Goal: Submit feedback/report problem: Submit feedback/report problem

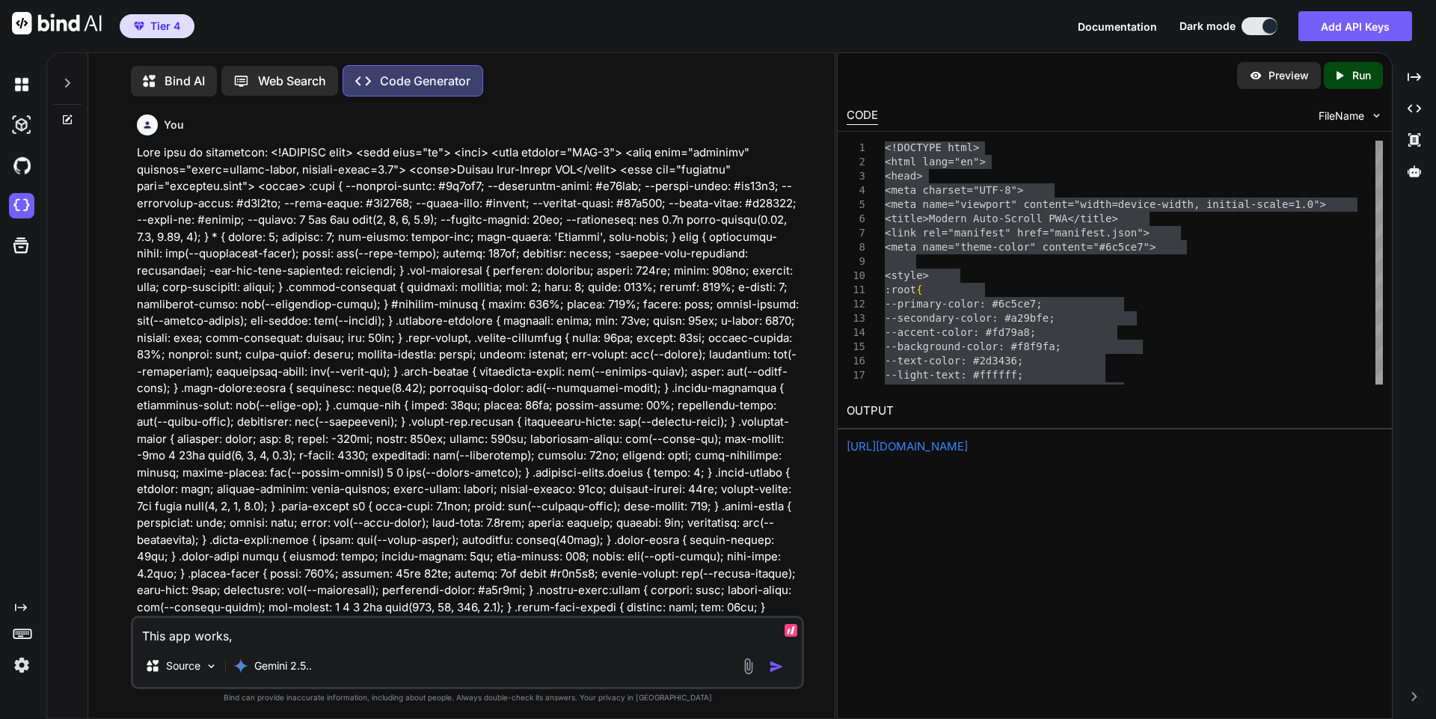
type textarea "This app works, b"
type textarea "x"
type textarea "This app works, bu"
type textarea "x"
type textarea "This app works, but"
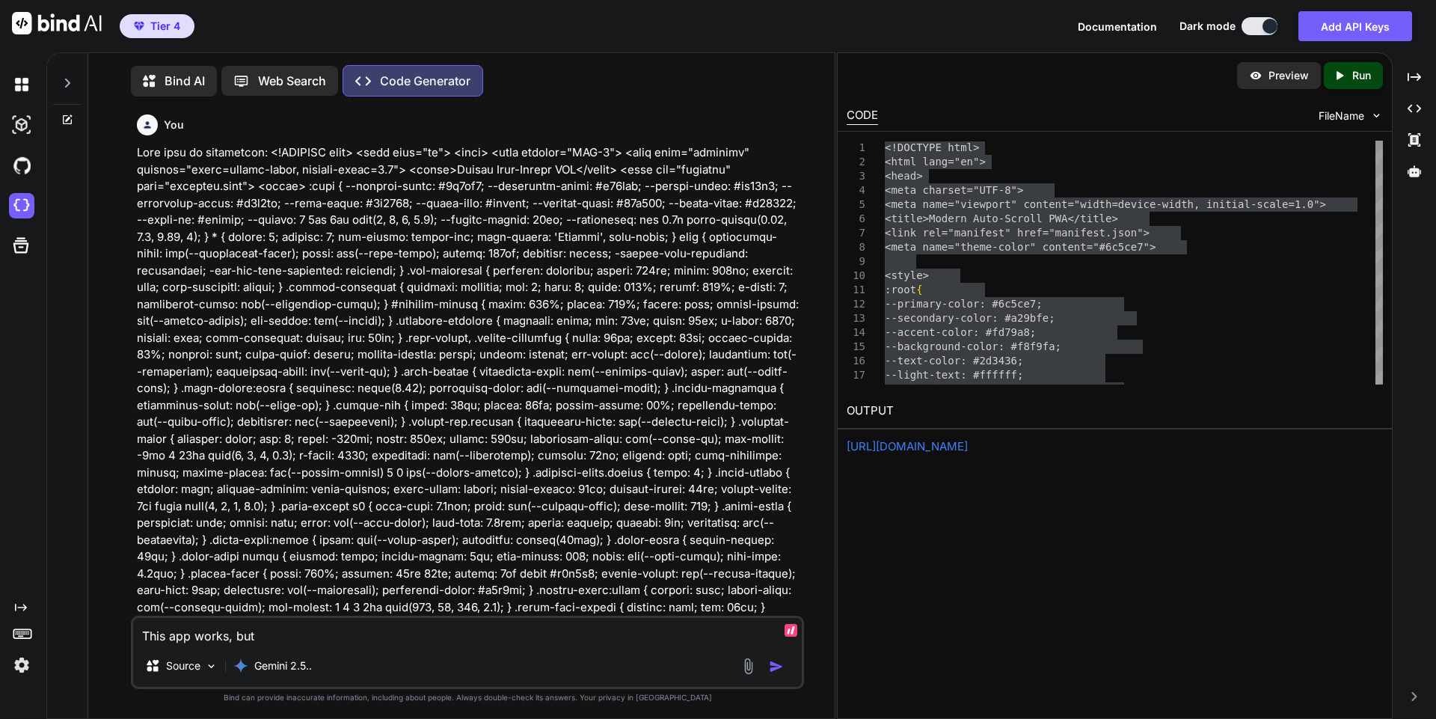
type textarea "x"
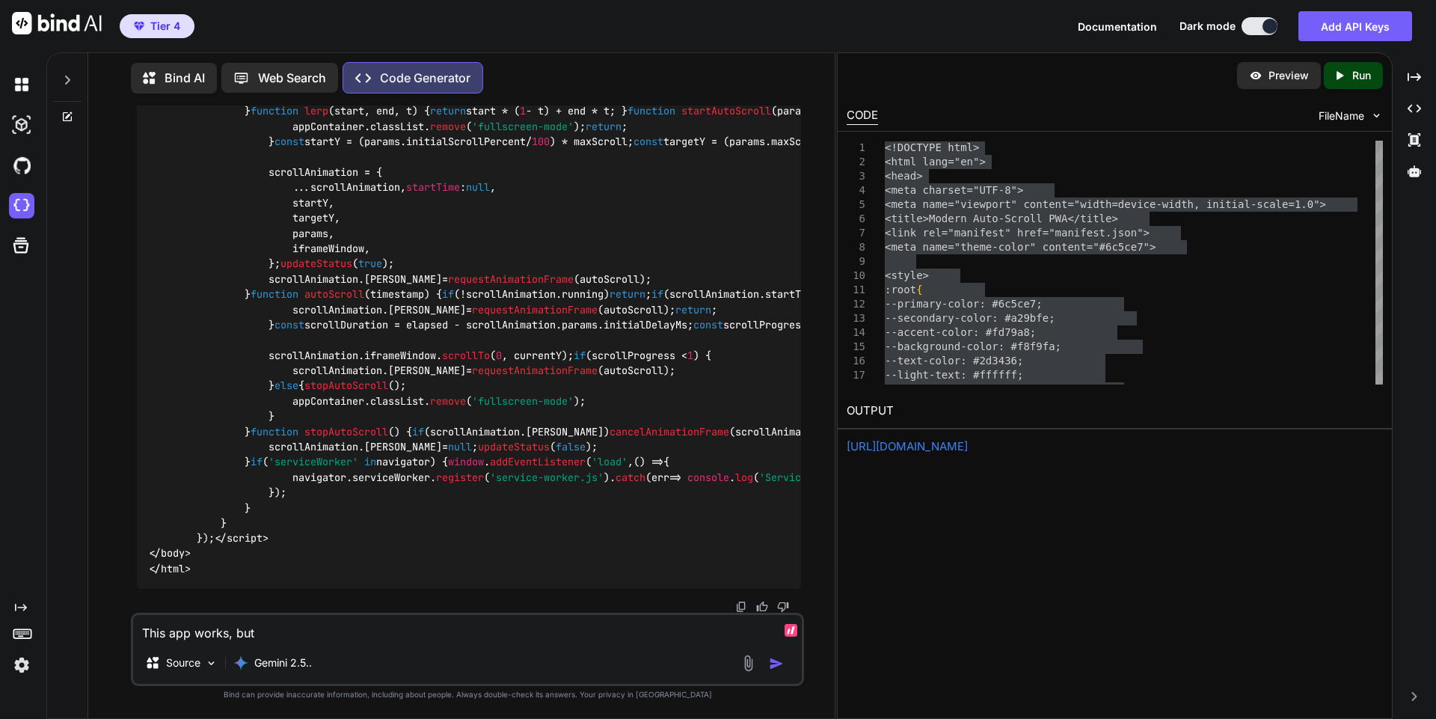
type textarea "This app works, but"
type textarea "x"
type textarea "This app works, but t"
type textarea "x"
type textarea "This app works, but th"
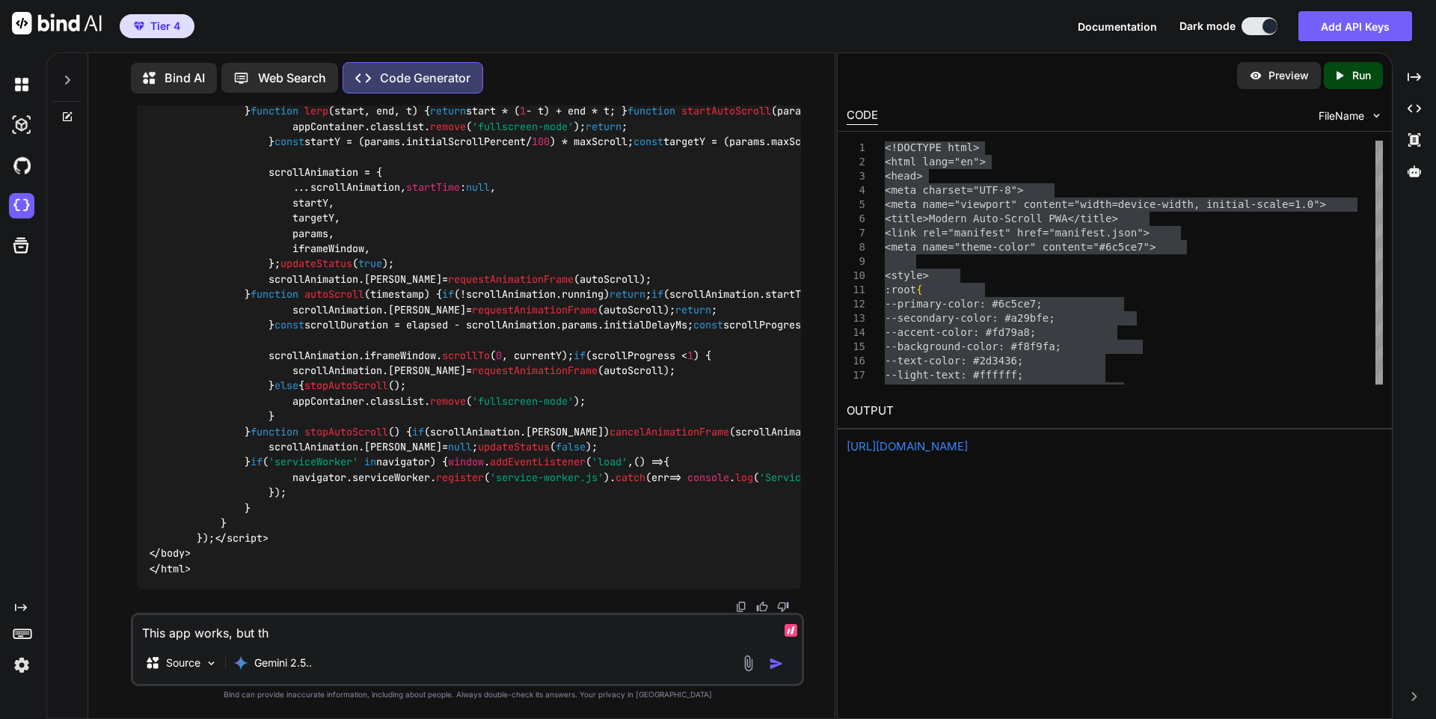
type textarea "x"
type textarea "This app works, but the"
type textarea "x"
type textarea "This app works, but the"
type textarea "x"
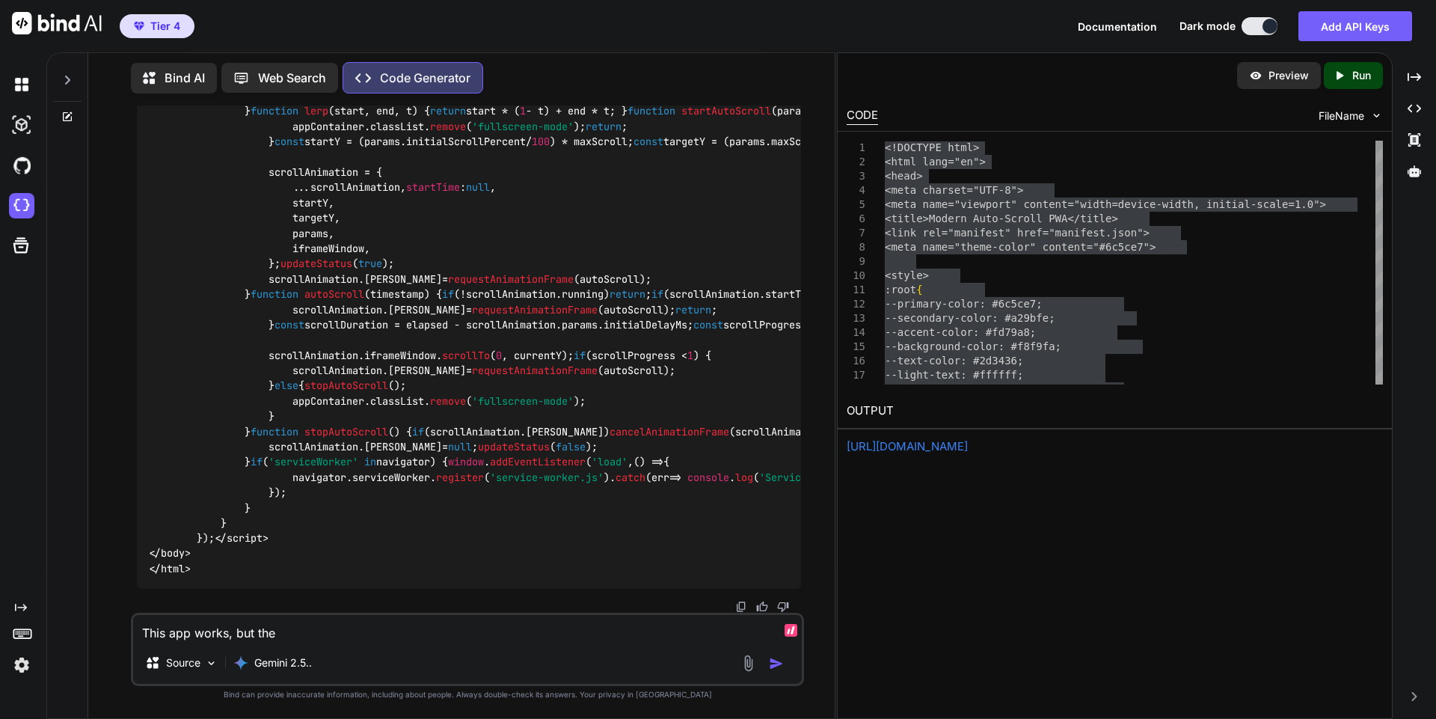
type textarea "This app works, but the U"
type textarea "x"
type textarea "This app works, but the UR"
type textarea "x"
type textarea "This app works, but the URL"
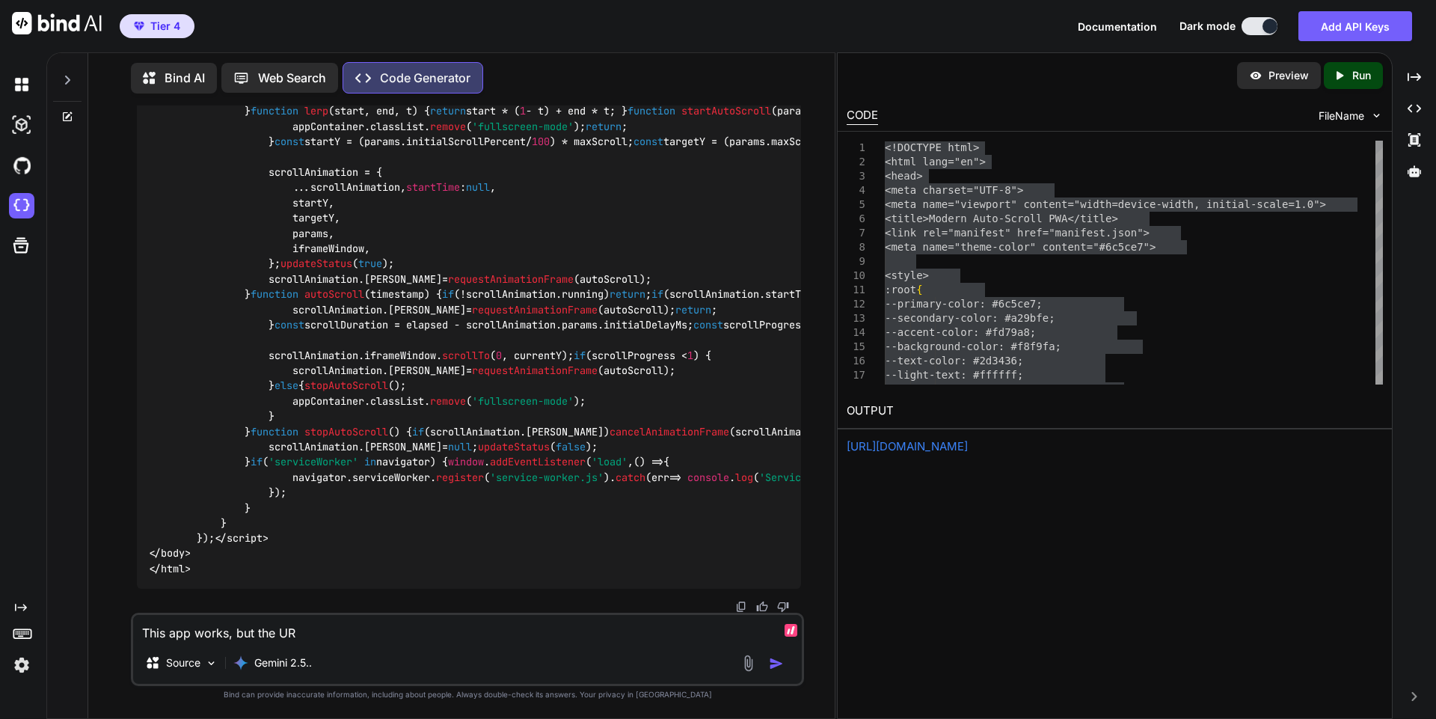
type textarea "x"
type textarea "This app works, but the UR"
type textarea "x"
type textarea "This app works, but the U"
type textarea "x"
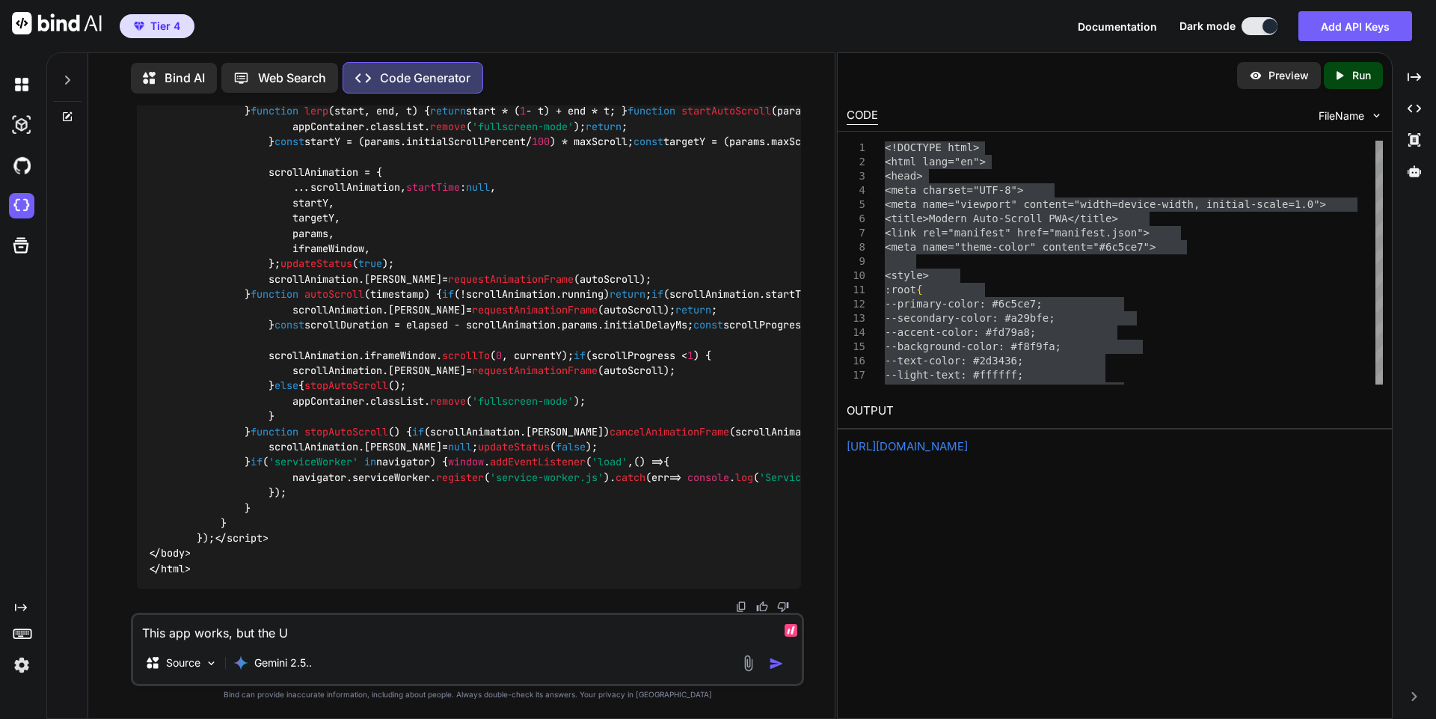
type textarea "This app works, but the"
type textarea "x"
type textarea "This app works, but the p"
type textarea "x"
type textarea "This app works, but the pr"
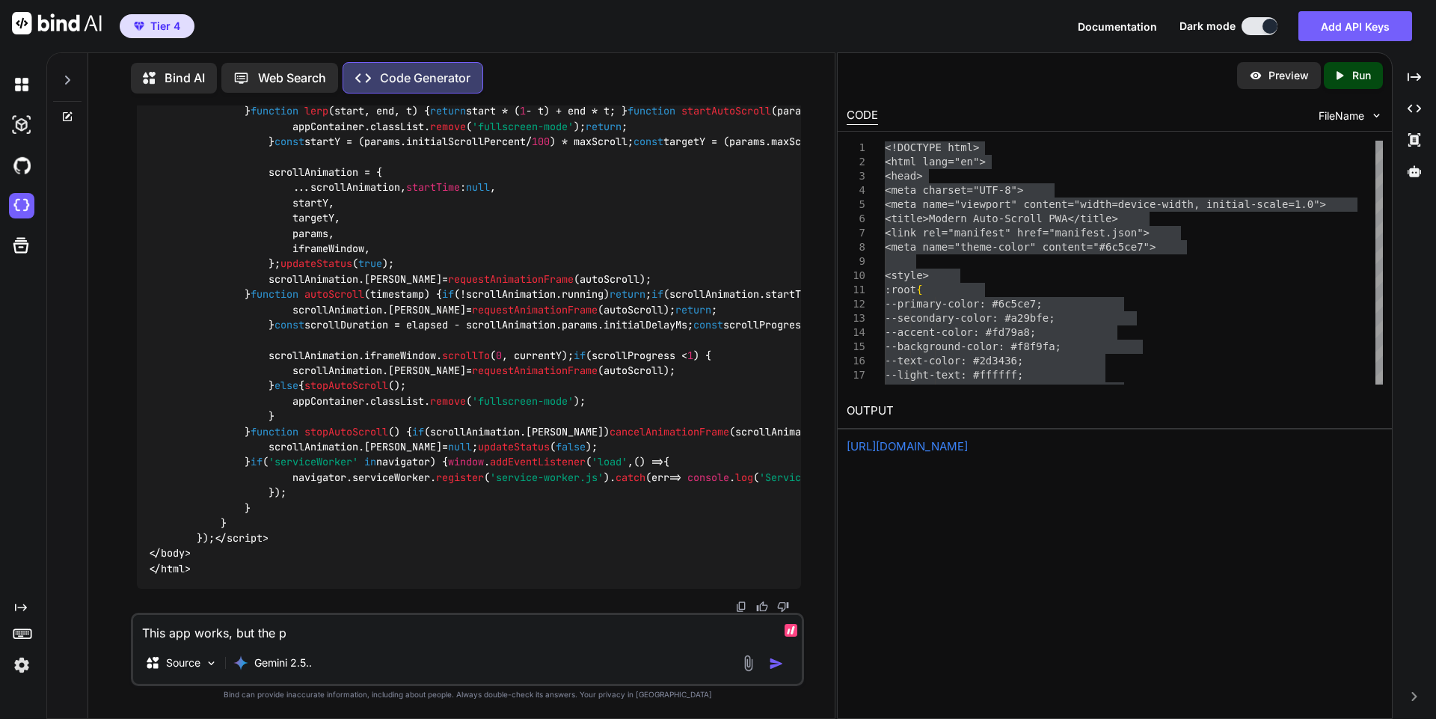
type textarea "x"
type textarea "This app works, but the p"
type textarea "x"
type textarea "This app works, but the pa"
type textarea "x"
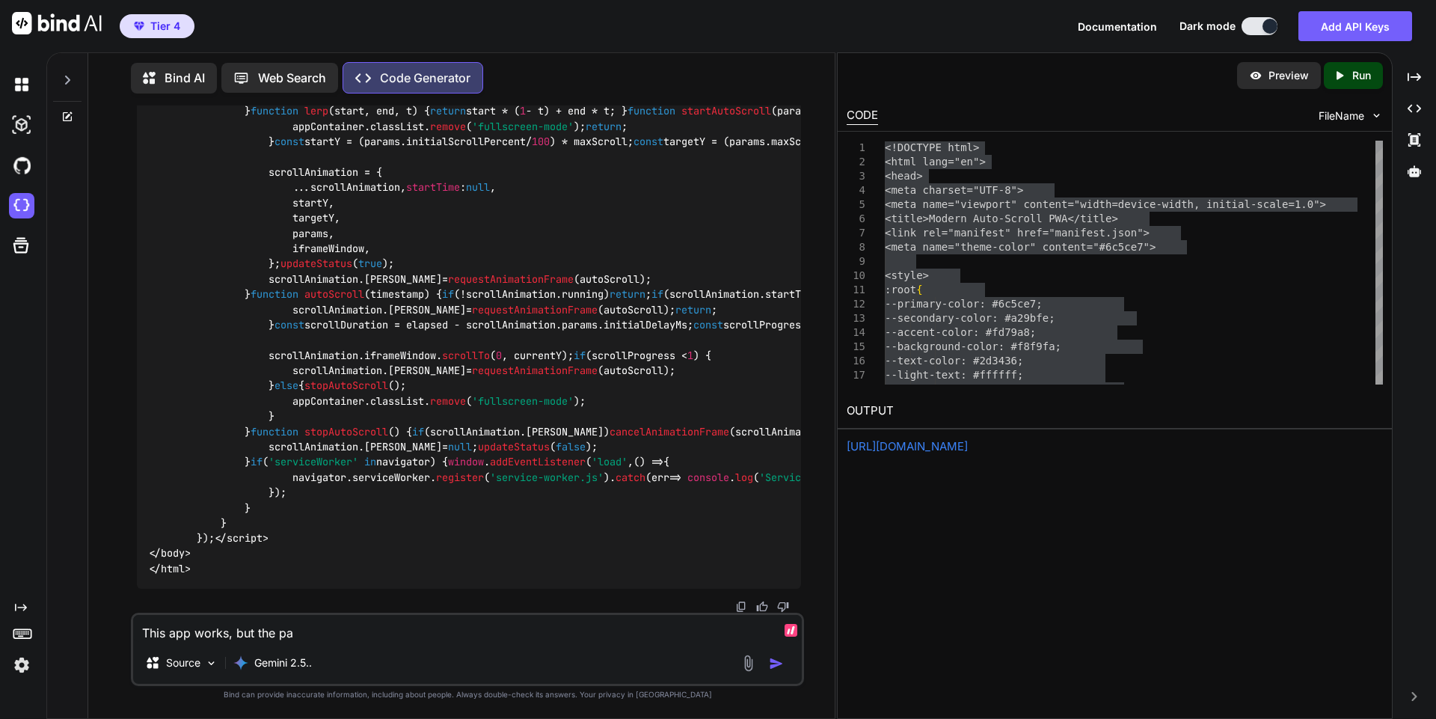
type textarea "This app works, but the pag"
type textarea "x"
type textarea "This app works, but the page"
type textarea "x"
type textarea "This app works, but the page"
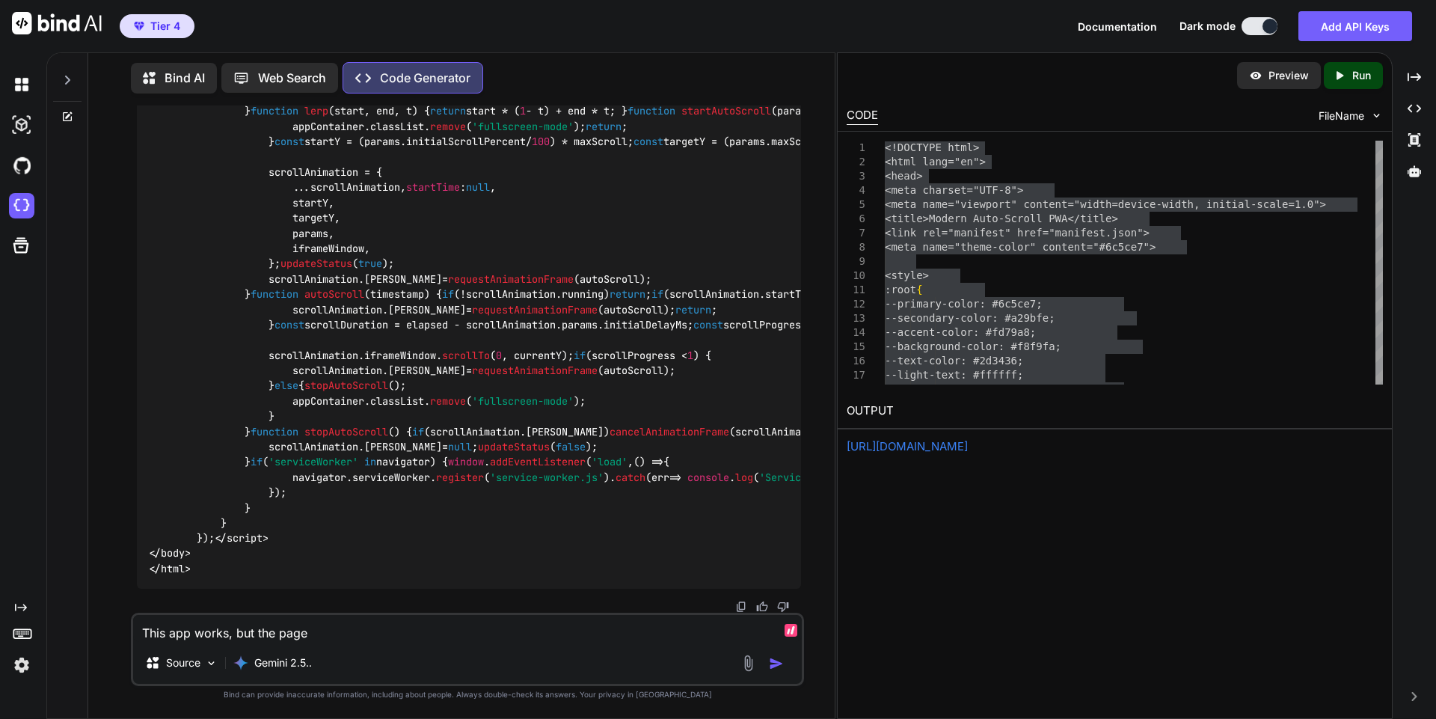
type textarea "x"
type textarea "This app works, but the page U"
type textarea "x"
type textarea "This app works, but the page"
type textarea "x"
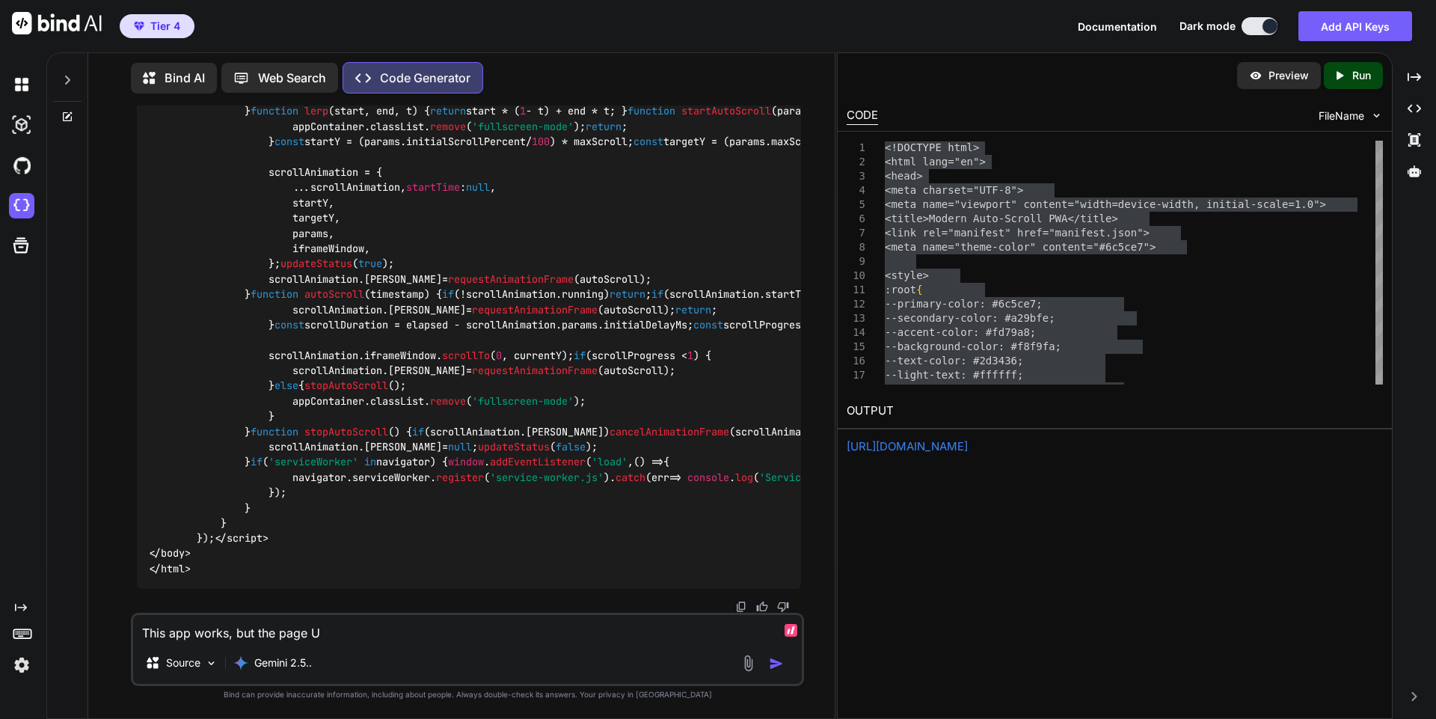
type textarea "This app works, but the page UI"
type textarea "x"
type textarea "This app works, but the page UI"
type textarea "x"
type textarea "This app works, but the page UI t"
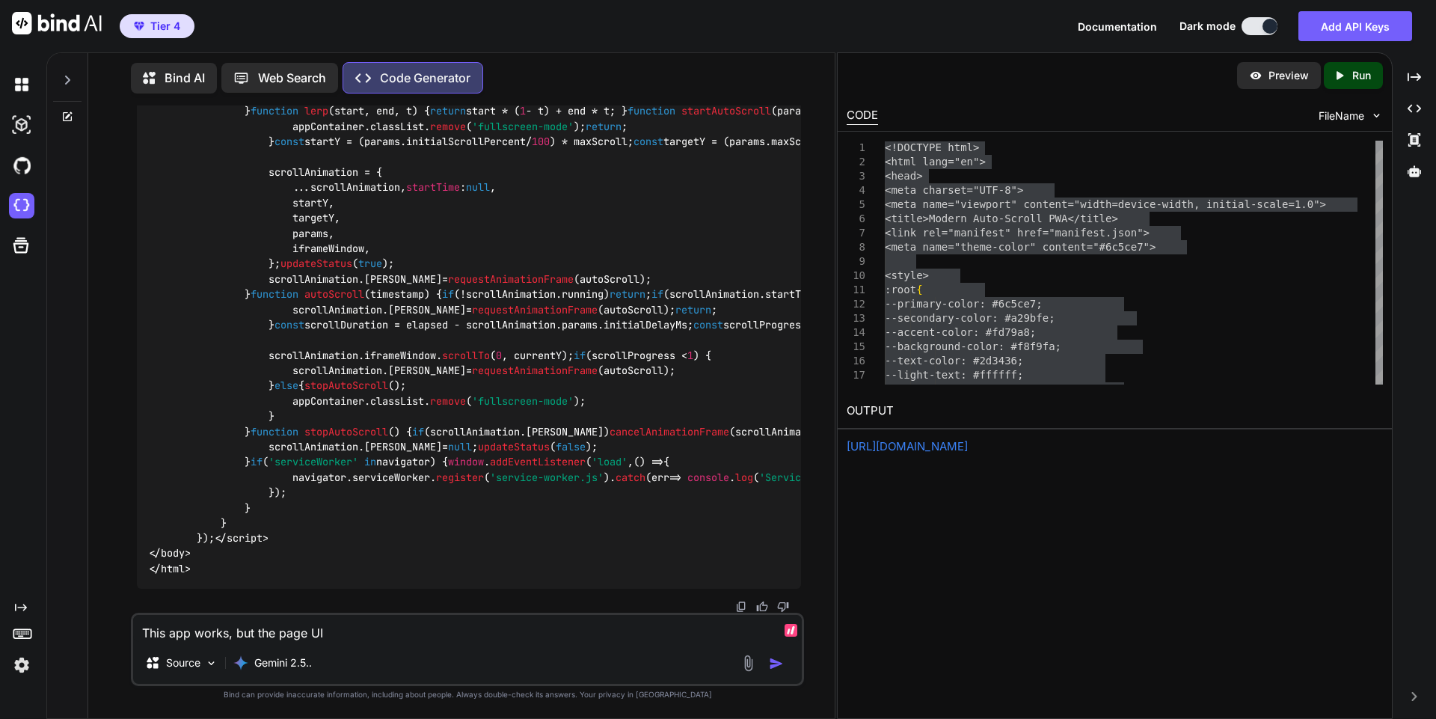
type textarea "x"
type textarea "This app works, but the page UI th"
type textarea "x"
type textarea "This app works, but the page UI tha"
type textarea "x"
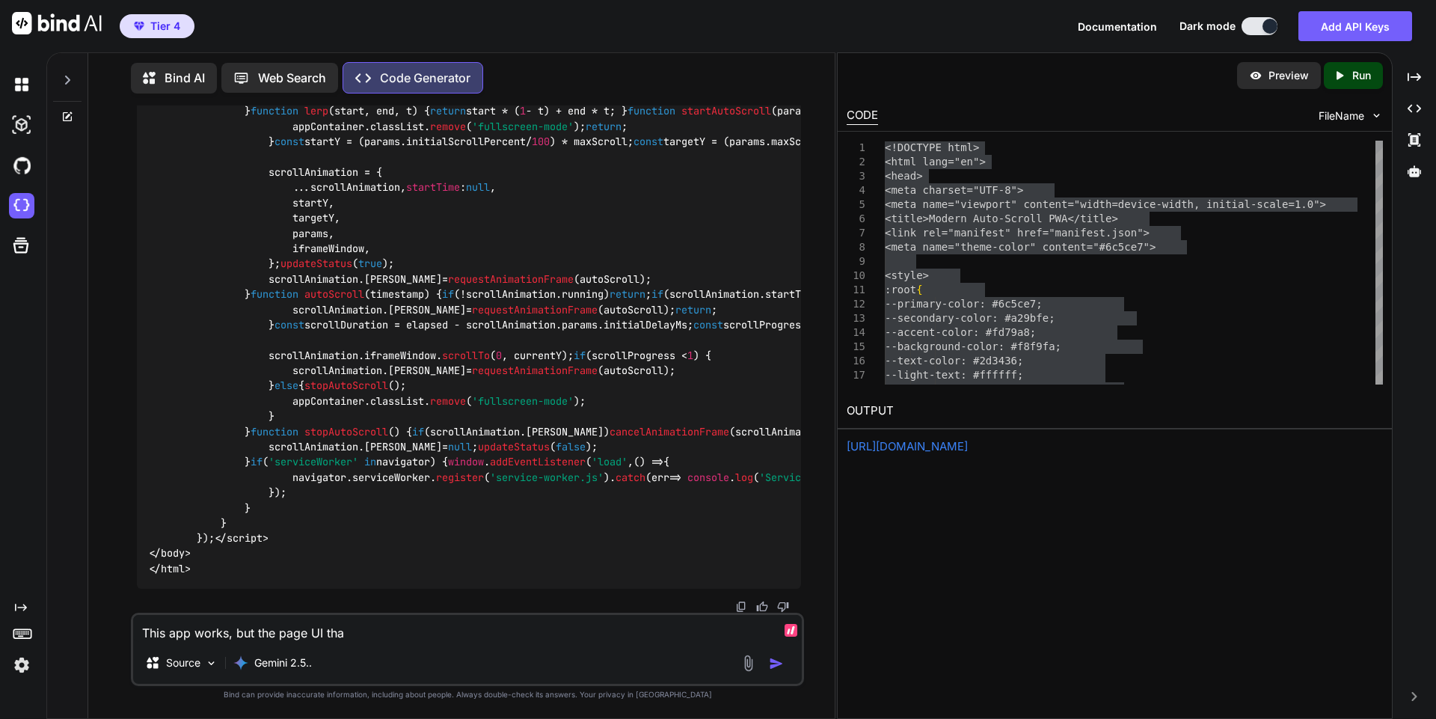
type textarea "This app works, but the page UI that"
type textarea "x"
type textarea "This app works, but the page UI that"
type textarea "x"
type textarea "This app works, but the page UI that i"
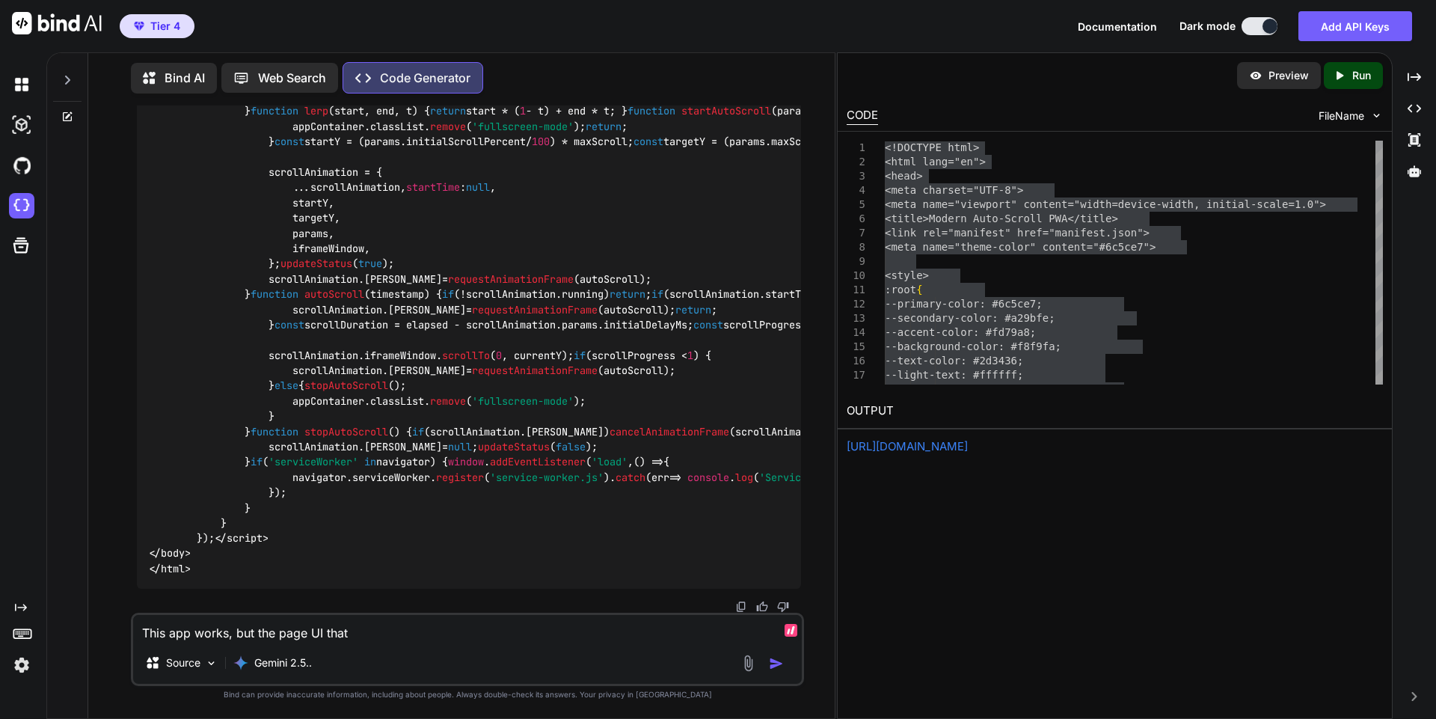
type textarea "x"
type textarea "This app works, but the page UI that"
type textarea "x"
type textarea "This app works, but the page UI that I"
type textarea "x"
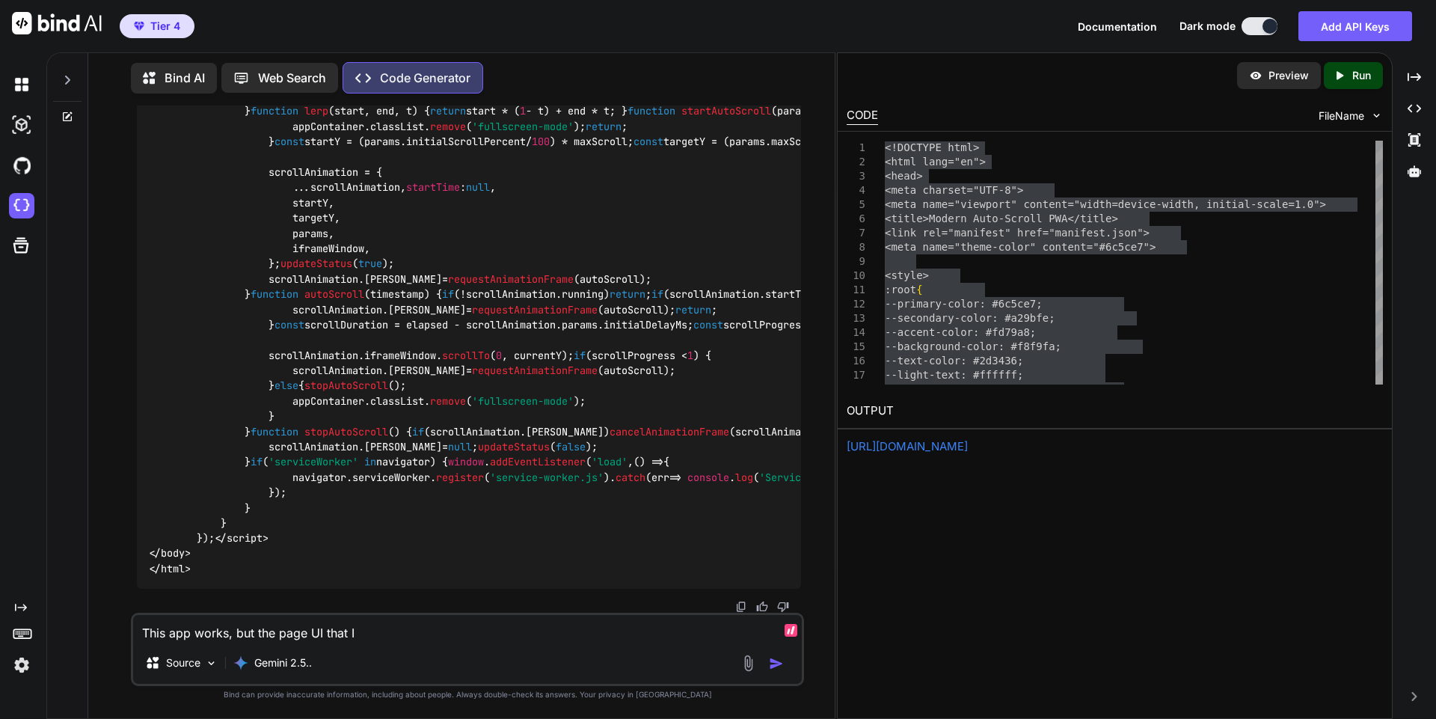
type textarea "This app works, but the page UI that I"
type textarea "x"
type textarea "This app works, but the page UI that I i"
type textarea "x"
type textarea "This app works, but the page UI that I in"
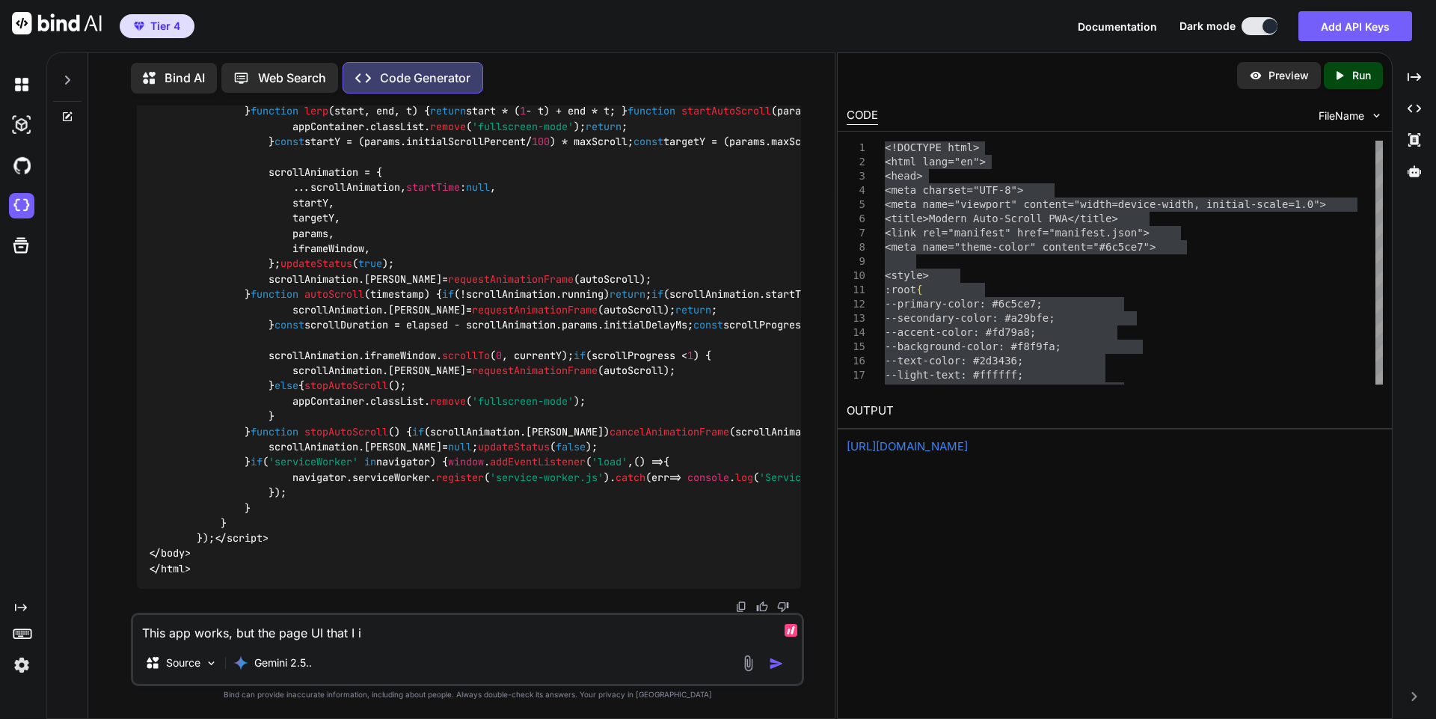
type textarea "x"
type textarea "This app works, but the page UI that I int"
type textarea "x"
type textarea "This app works, but the page UI that I inte"
type textarea "x"
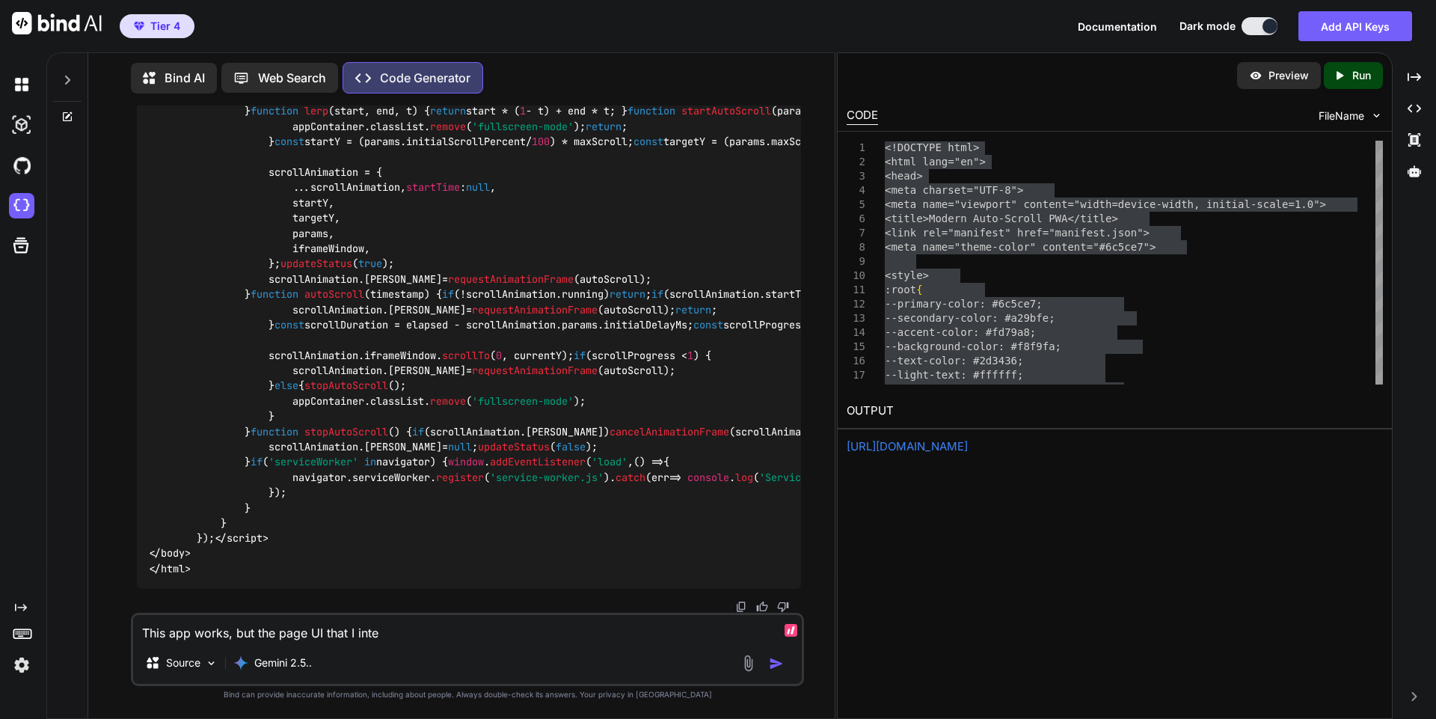
type textarea "This app works, but the page UI that I inter"
type textarea "x"
type textarea "This app works, but the page UI that I intere"
type textarea "x"
type textarea "This app works, but the page UI that I intered"
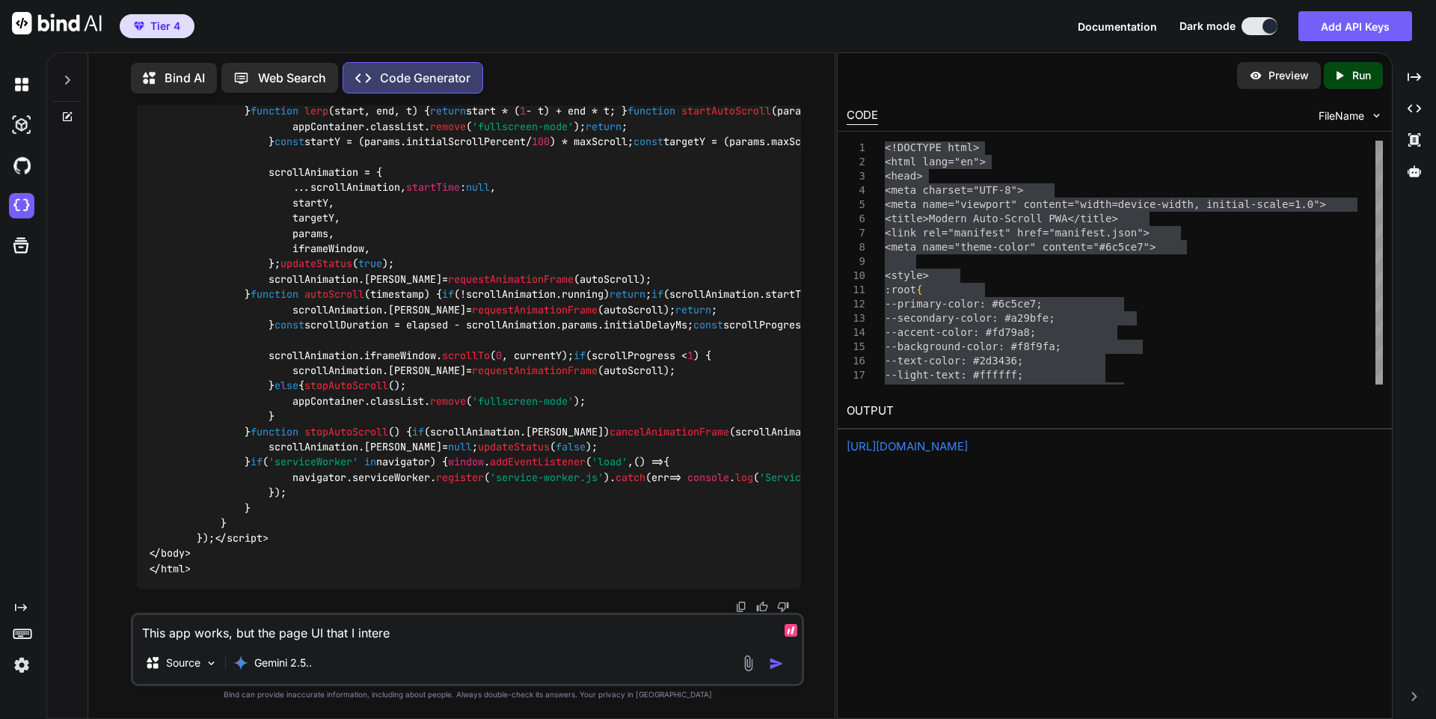
type textarea "x"
type textarea "This app works, but the page UI that I intered"
type textarea "x"
type textarea "This app works, but the page UI that I intered v"
type textarea "x"
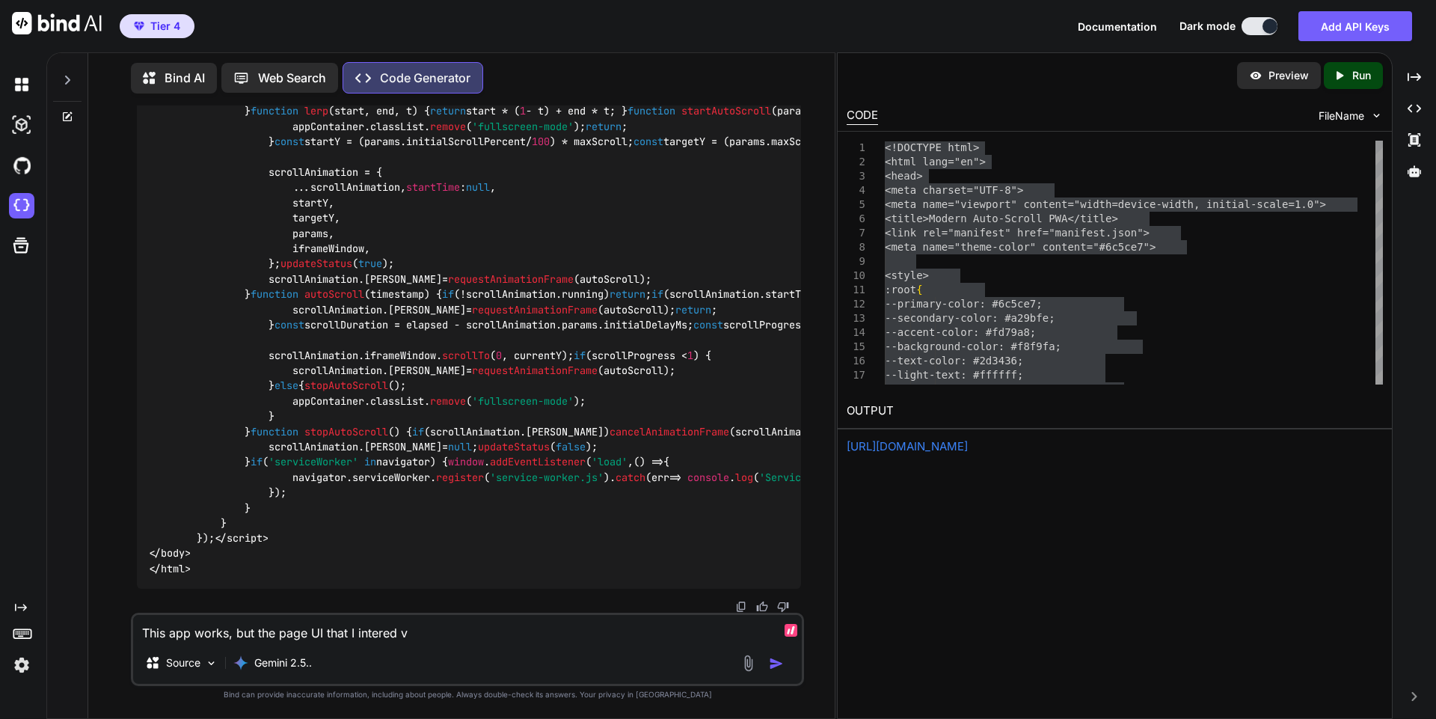
type textarea "This app works, but the page UI that I intered vi"
type textarea "x"
type textarea "This app works, but the page UI that I intered via"
type textarea "x"
type textarea "This app works, but the page UI that I intered via"
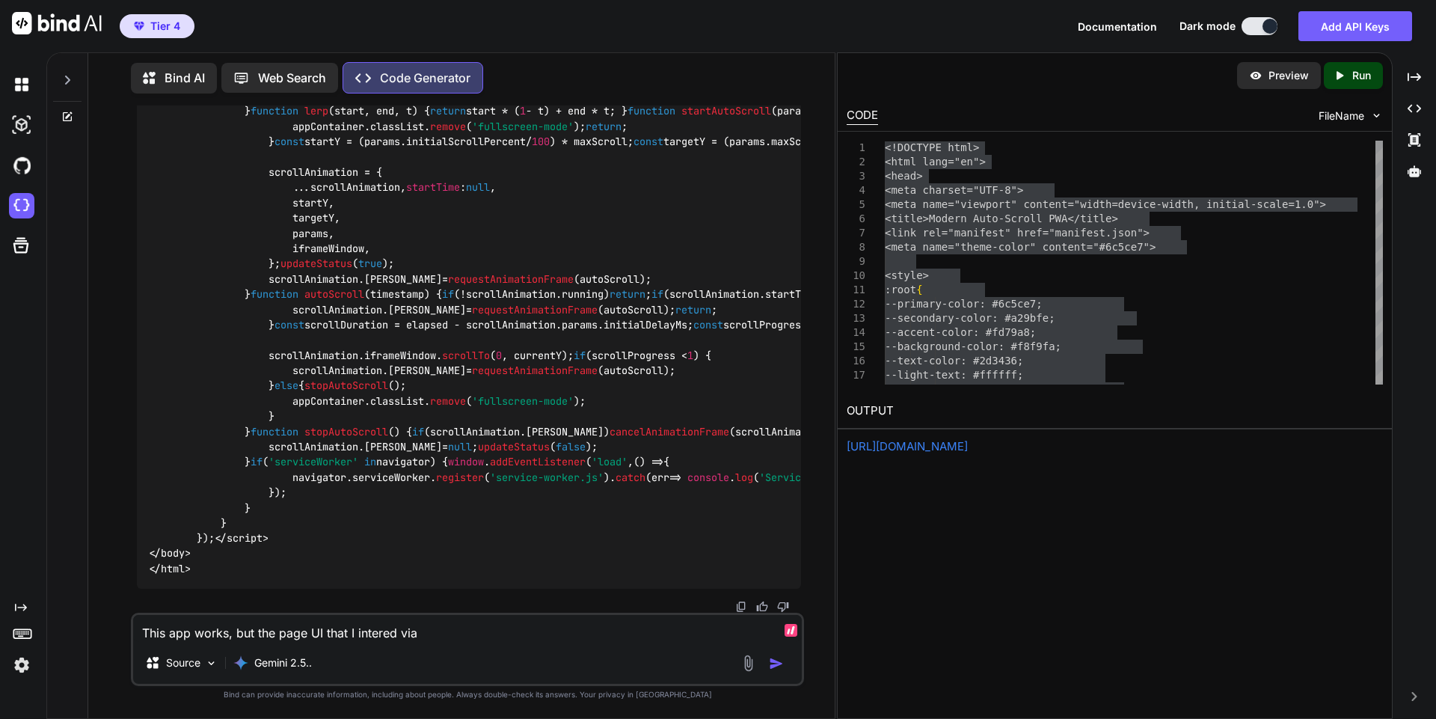
type textarea "x"
type textarea "This app works, but the page UI that I intered via U"
type textarea "x"
type textarea "This app works, but the page UI that I intered via UR"
type textarea "x"
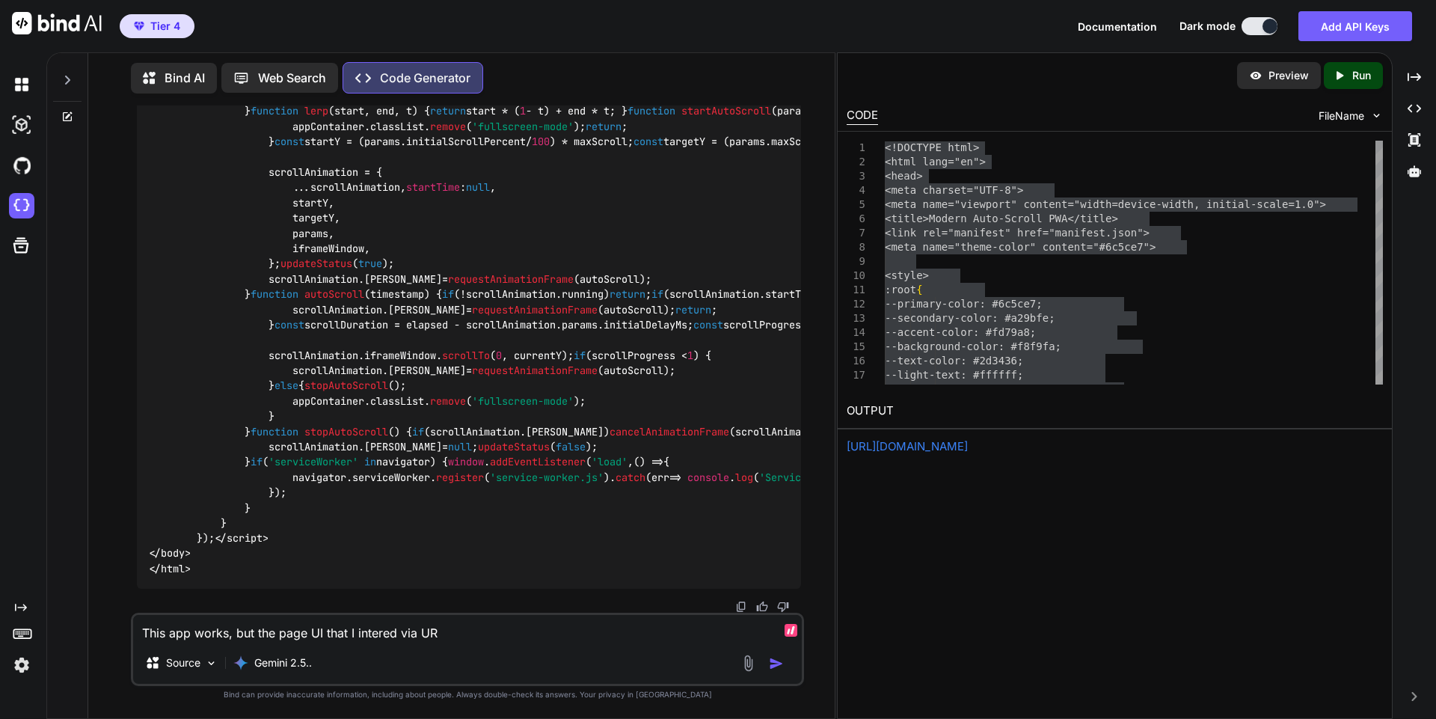
type textarea "This app works, but the page UI that I intered via URL"
type textarea "x"
click at [366, 636] on textarea "This app works, but the page UI that I intered via URL" at bounding box center [467, 628] width 669 height 27
type textarea "This app works, but the page UI that I ntered via URL"
type textarea "x"
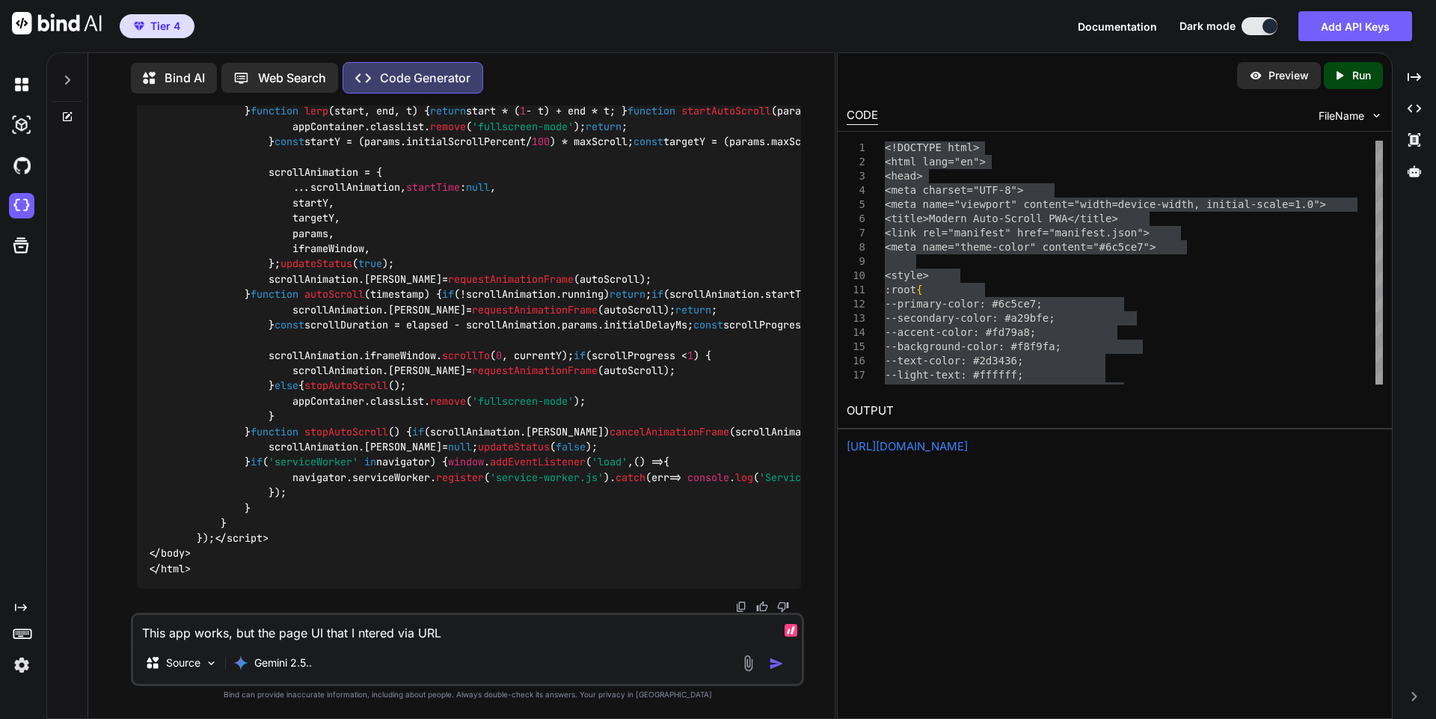
type textarea "This app works, but the page UI that I entered via URL"
type textarea "x"
click at [479, 623] on textarea "This app works, but the page UI that I entered via URL" at bounding box center [467, 628] width 669 height 27
click at [479, 639] on textarea "This app works, but the page UI that I entered via URL" at bounding box center [467, 628] width 669 height 27
type textarea "This app works, but the page UI that I entered via URL"
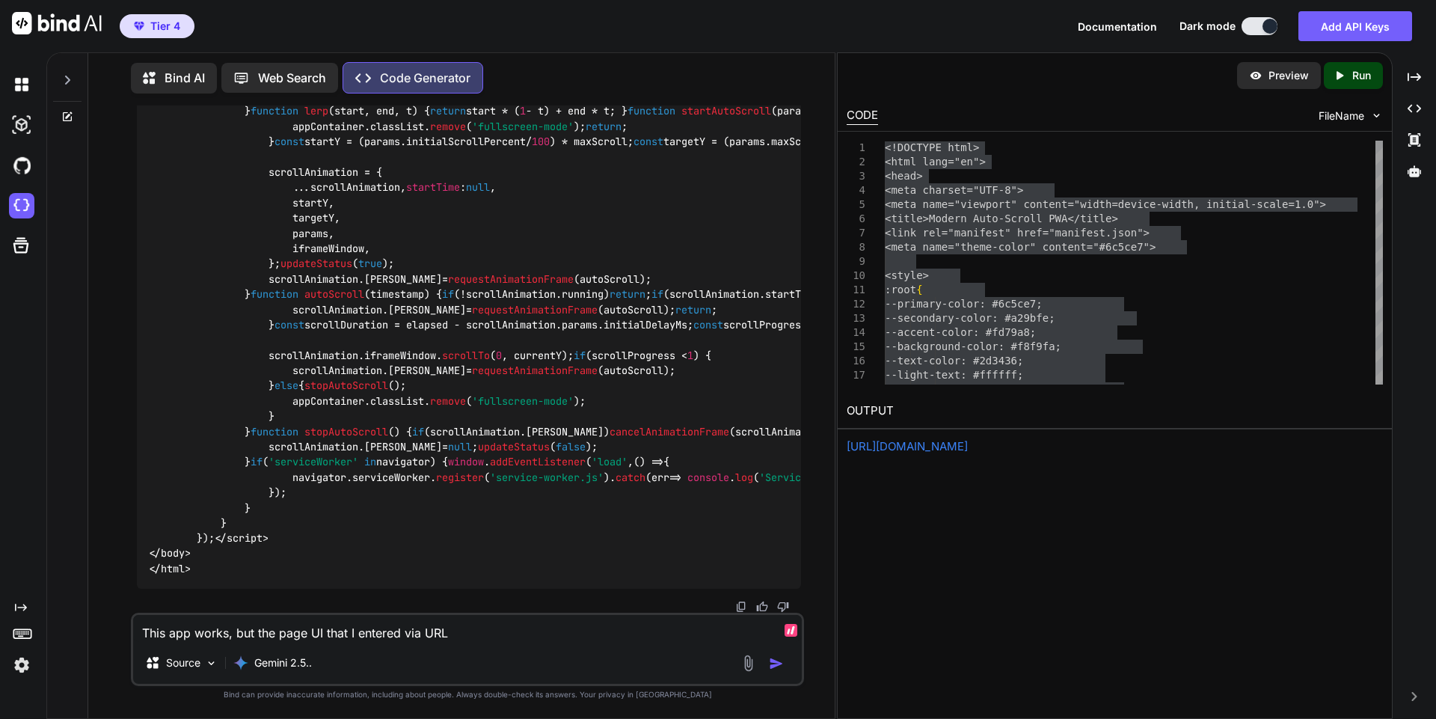
type textarea "x"
type textarea "This app works, but the page UI that I entered via URL s"
type textarea "x"
type textarea "This app works, but the page UI that I entered via URL se"
type textarea "x"
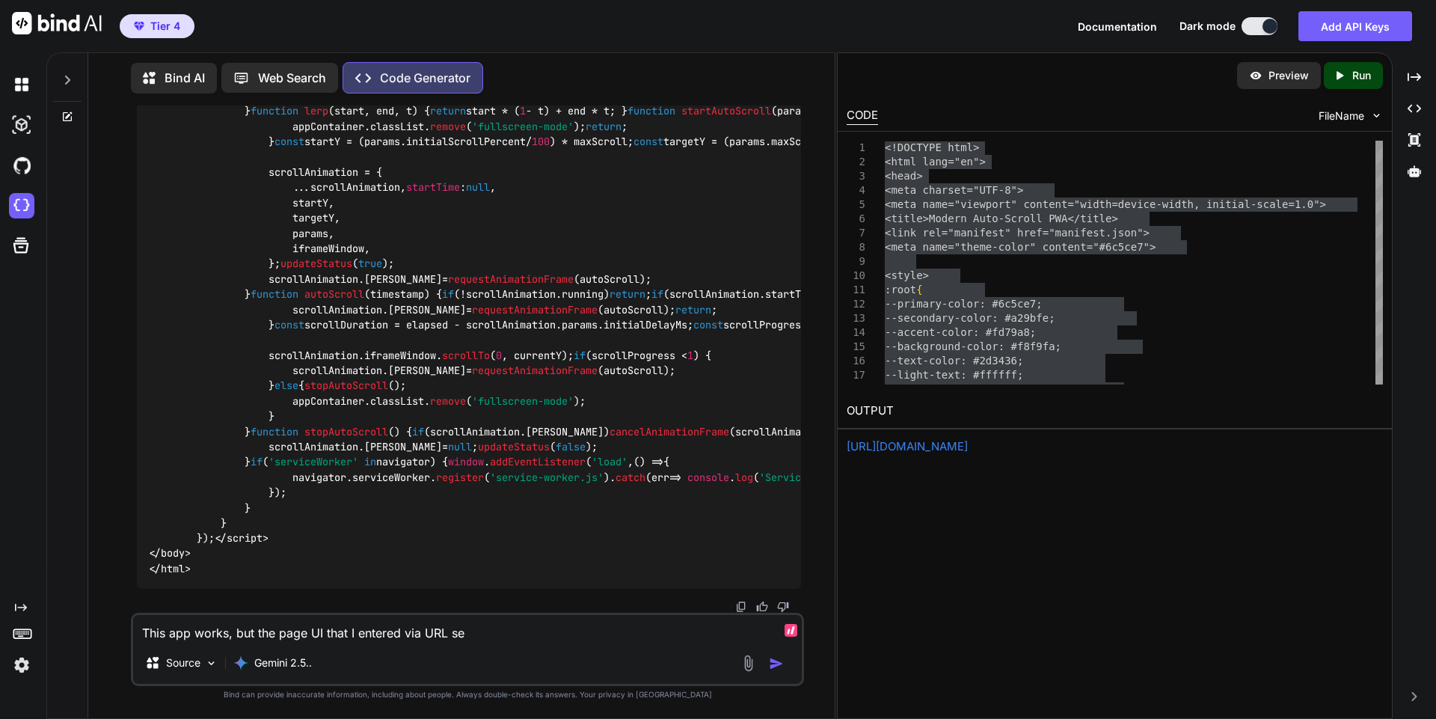
type textarea "This app works, but the page UI that I entered via URL see"
type textarea "x"
type textarea "This app works, but the page UI that I entered via URL seem"
type textarea "x"
type textarea "This app works, but the page UI that I entered via URL seems"
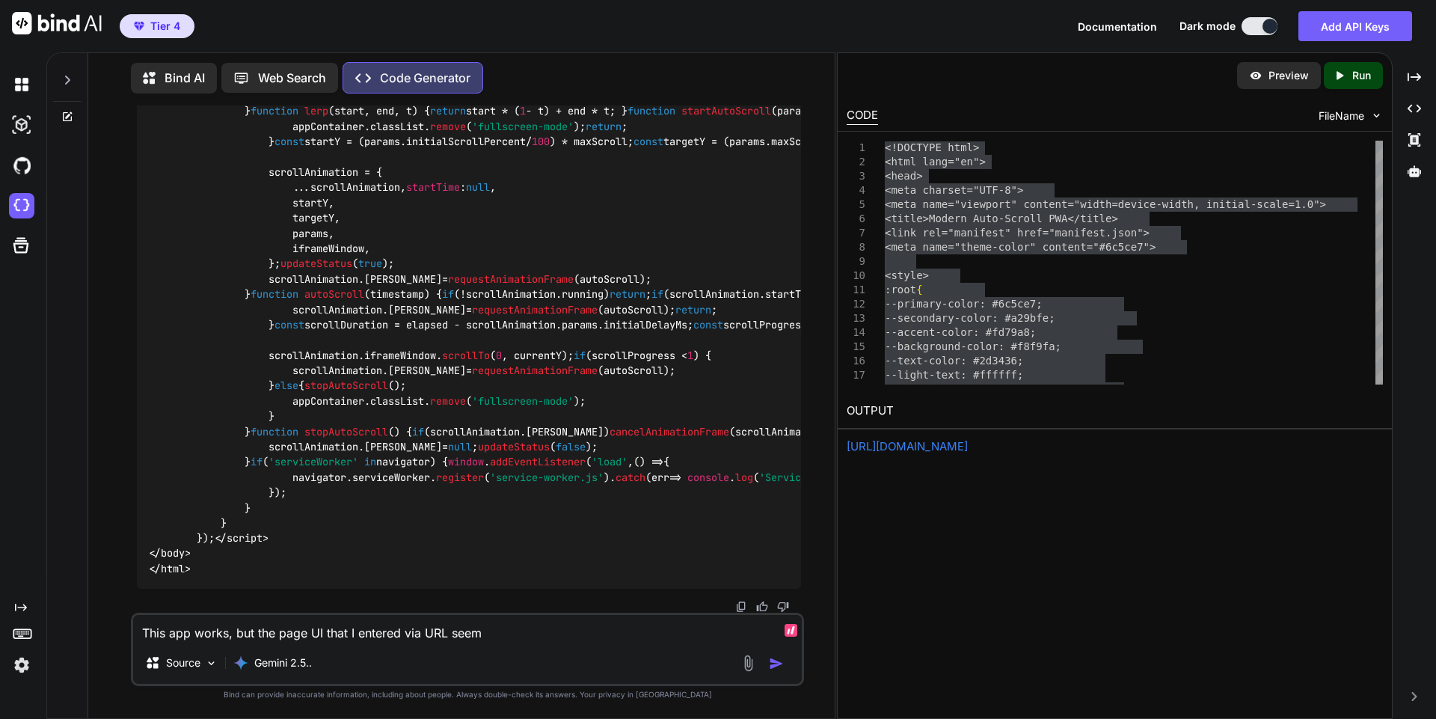
type textarea "x"
type textarea "This app works, but the page UI that I entered via URL seems"
type textarea "x"
type textarea "This app works, but the page UI that I entered via URL seems t"
type textarea "x"
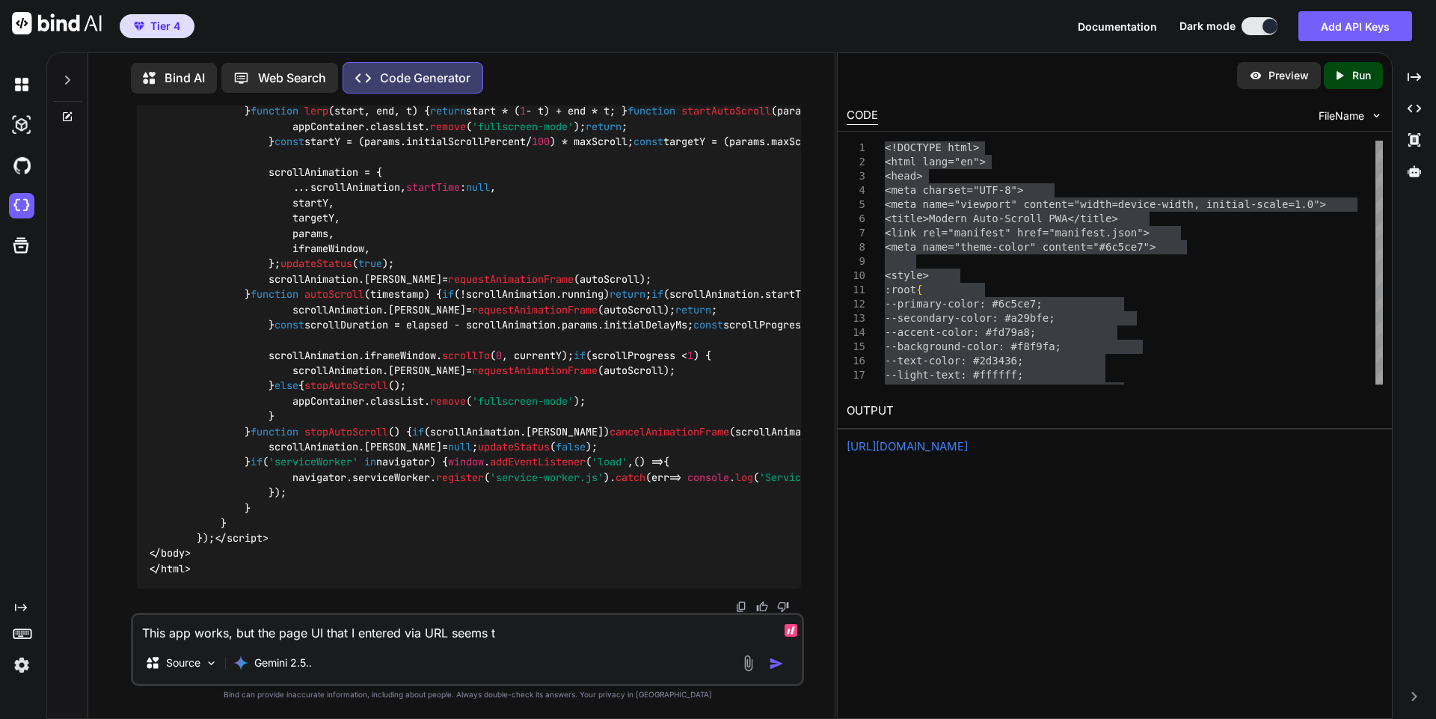
type textarea "This app works, but the page UI that I entered via URL seems to"
type textarea "x"
type textarea "This app works, but the page UI that I entered via URL seems to"
type textarea "x"
type textarea "This app works, but the page UI that I entered via URL seems to b"
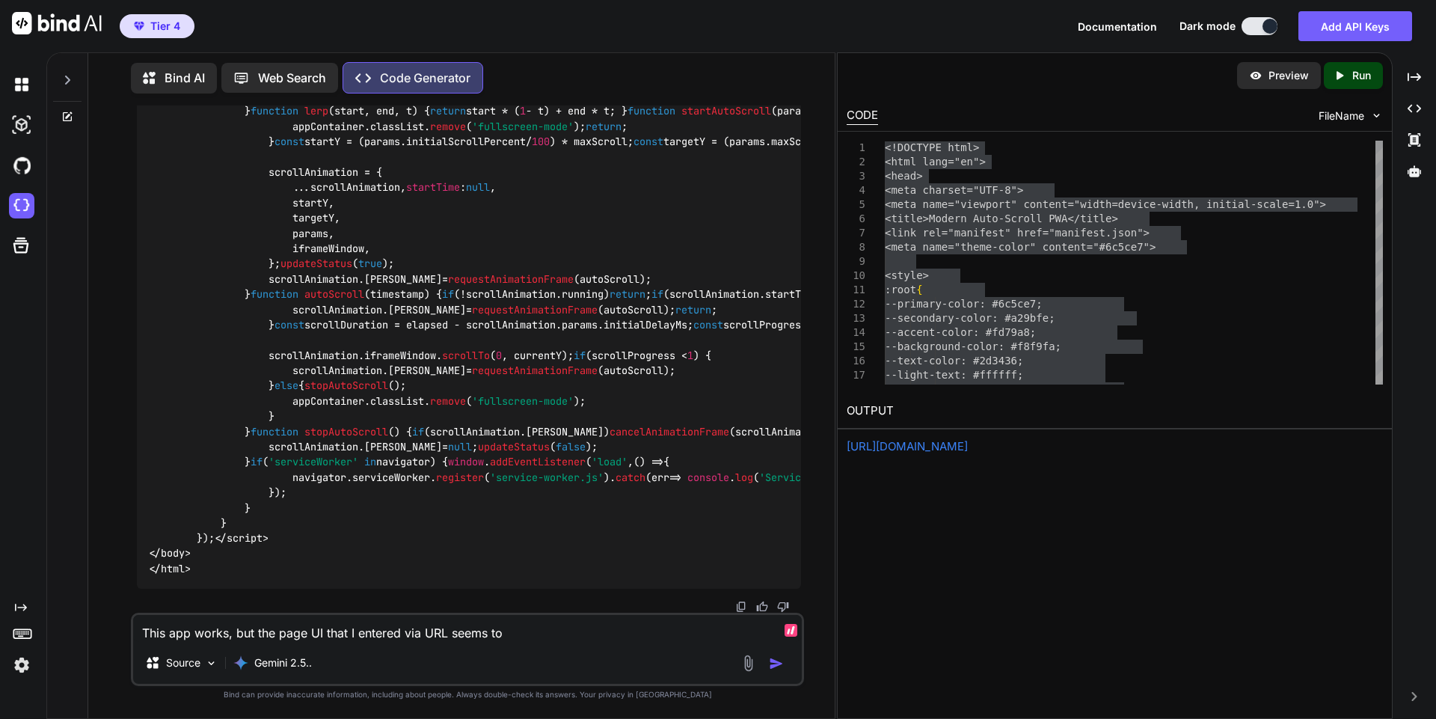
type textarea "x"
type textarea "This app works, but the page UI that I entered via URL seems to be"
type textarea "x"
type textarea "This app works, but the page UI that I entered via URL seems to be"
type textarea "x"
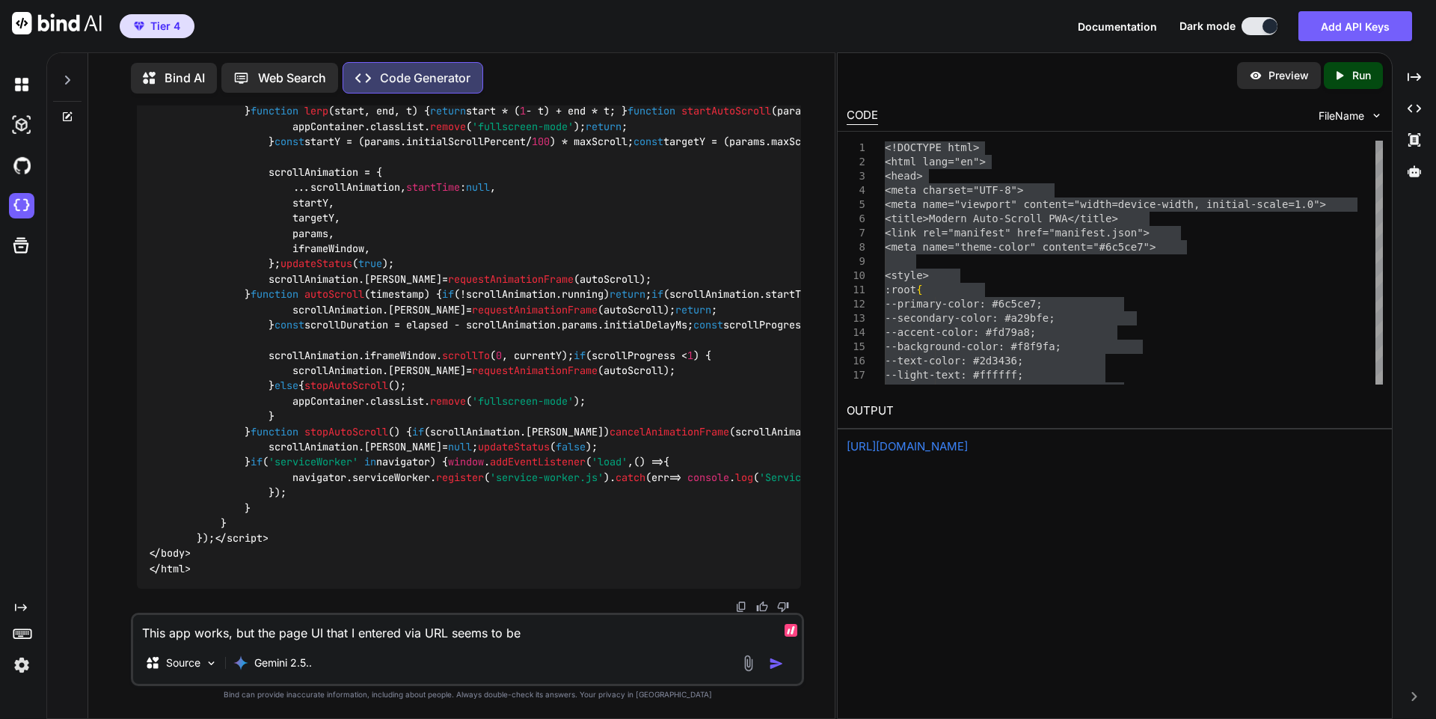
type textarea "This app works, but the page UI that I entered via URL seems to be v"
type textarea "x"
type textarea "This app works, but the page UI that I entered via URL seems to be ve"
type textarea "x"
type textarea "This app works, but the page UI that I entered via URL seems to be ver"
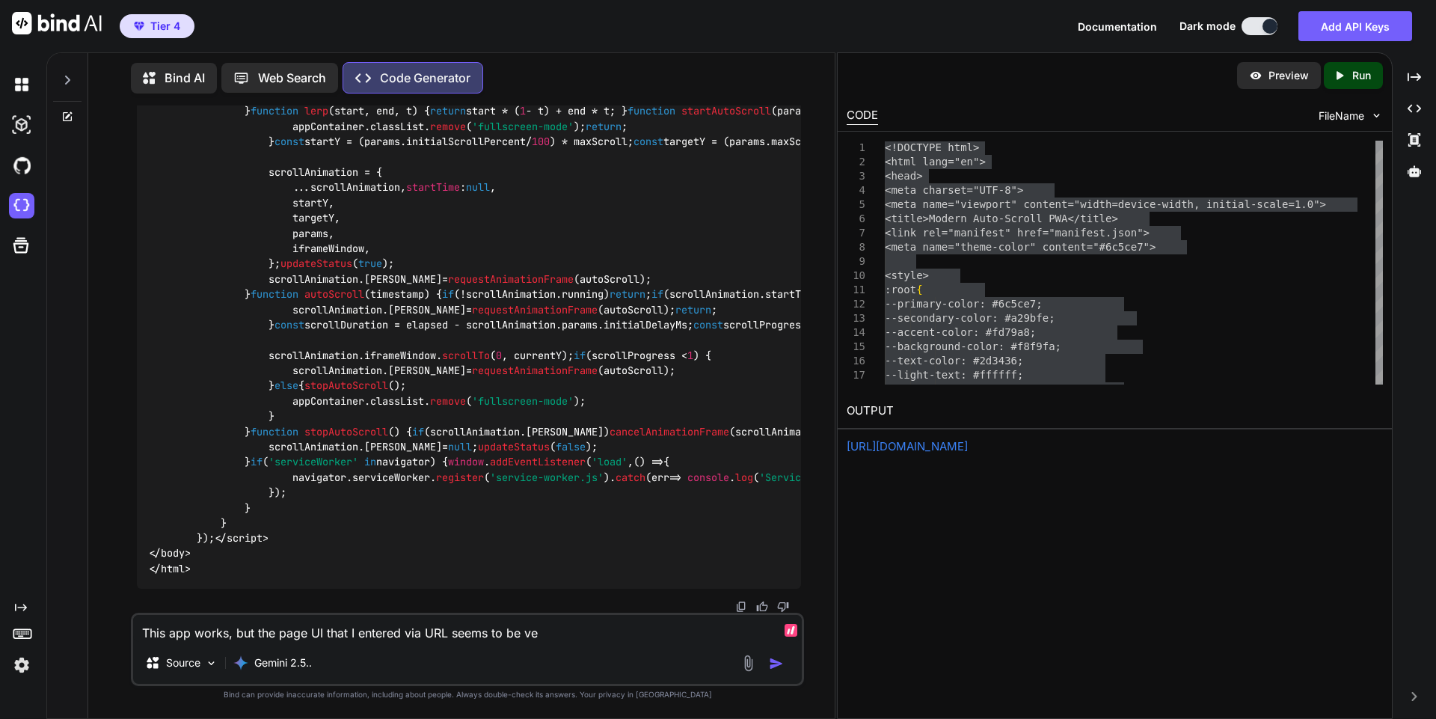
type textarea "x"
type textarea "This app works, but the page UI that I entered via URL seems to be very"
type textarea "x"
type textarea "This app works, but the page UI that I entered via URL seems to be very"
type textarea "x"
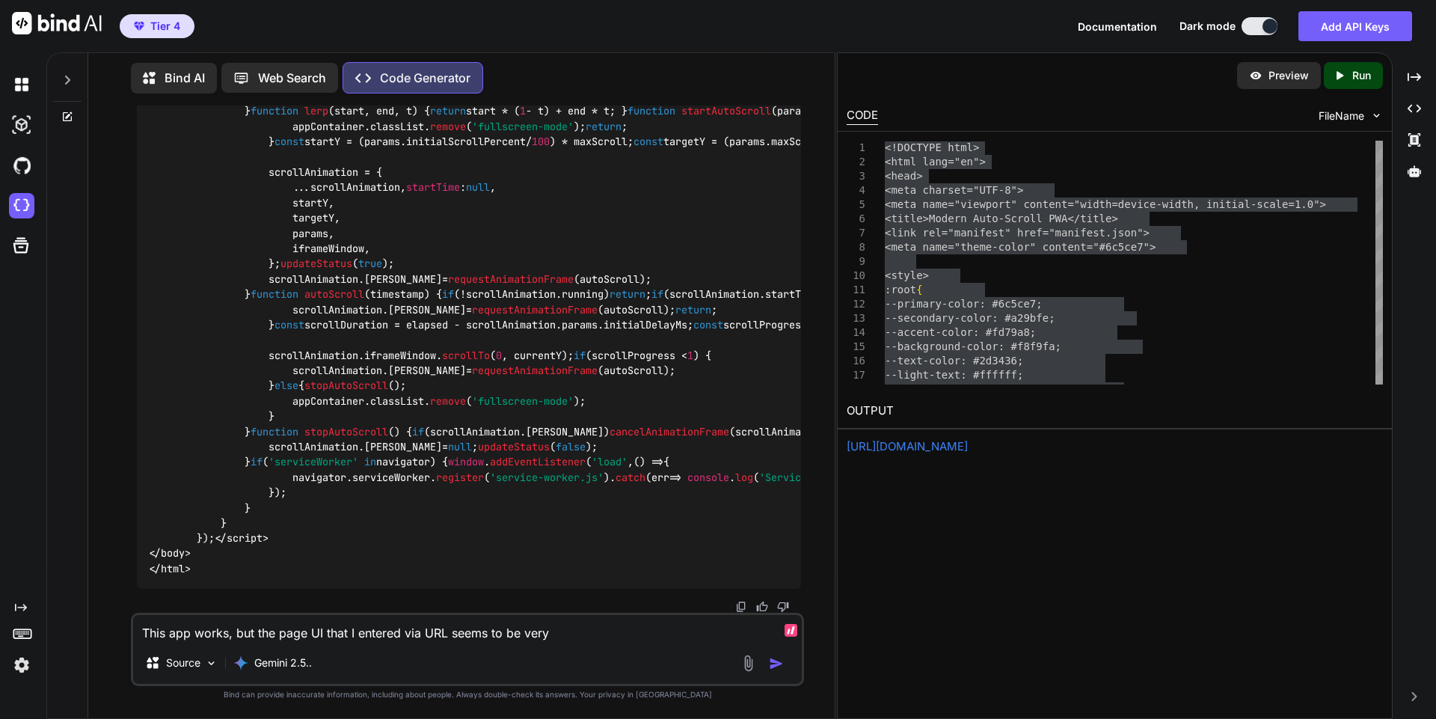
type textarea "This app works, but the page UI that I entered via URL seems to be very s"
type textarea "x"
type textarea "This app works, but the page UI that I entered via URL seems to be very"
type textarea "x"
type textarea "This app works, but the page UI that I entered via URL seems to be very z"
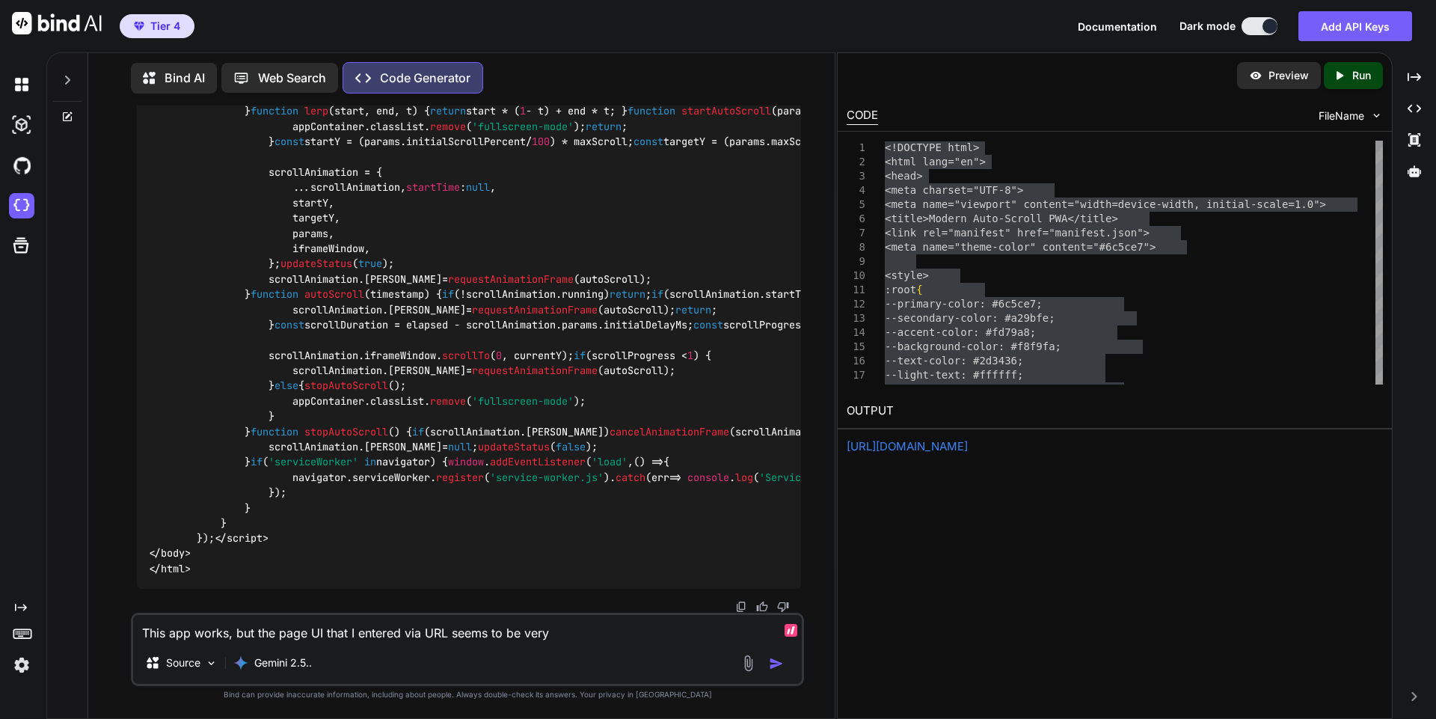
type textarea "x"
type textarea "This app works, but the page UI that I entered via URL seems to be very zo"
type textarea "x"
type textarea "This app works, but the page UI that I entered via URL seems to be very zoo"
type textarea "x"
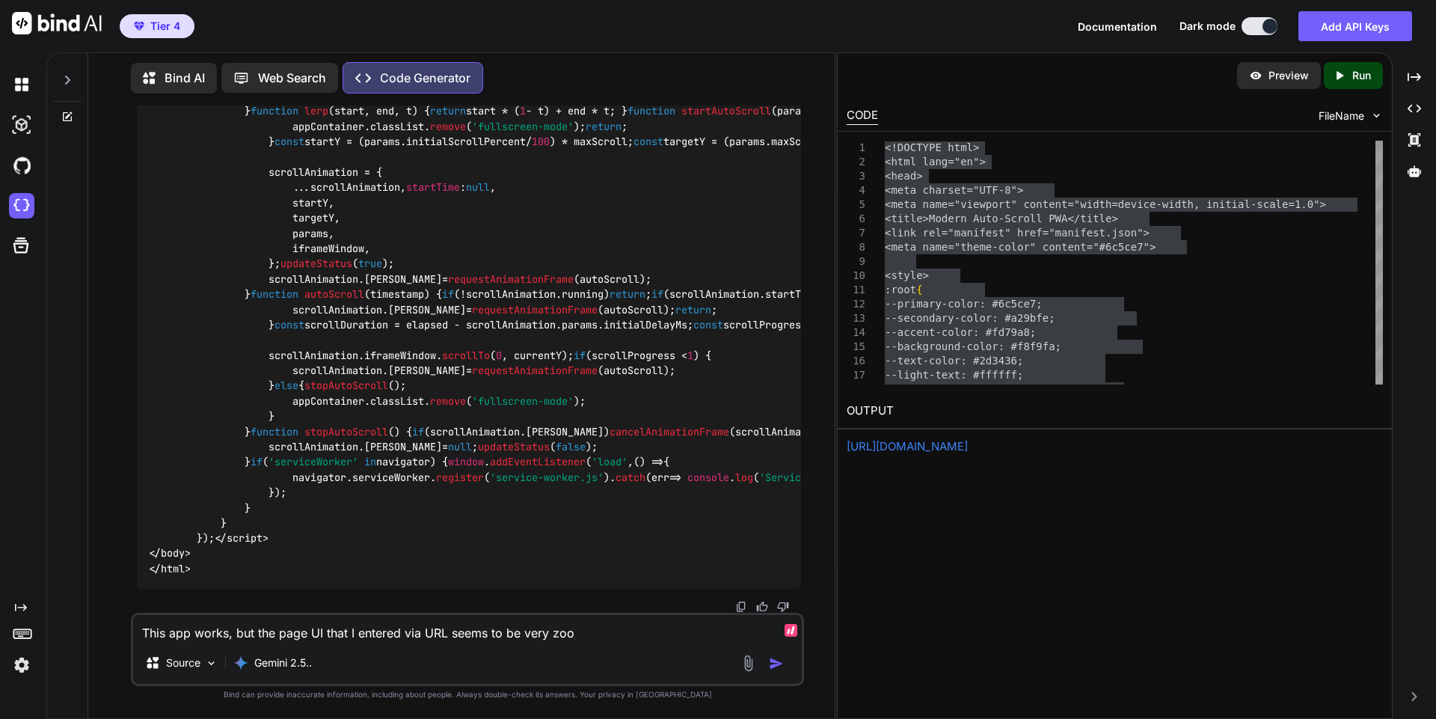
type textarea "This app works, but the page UI that I entered via URL seems to be very zoom"
type textarea "x"
type textarea "This app works, but the page UI that I entered via URL seems to be very zoome"
type textarea "x"
type textarea "This app works, but the page UI that I entered via URL seems to be very zoomed"
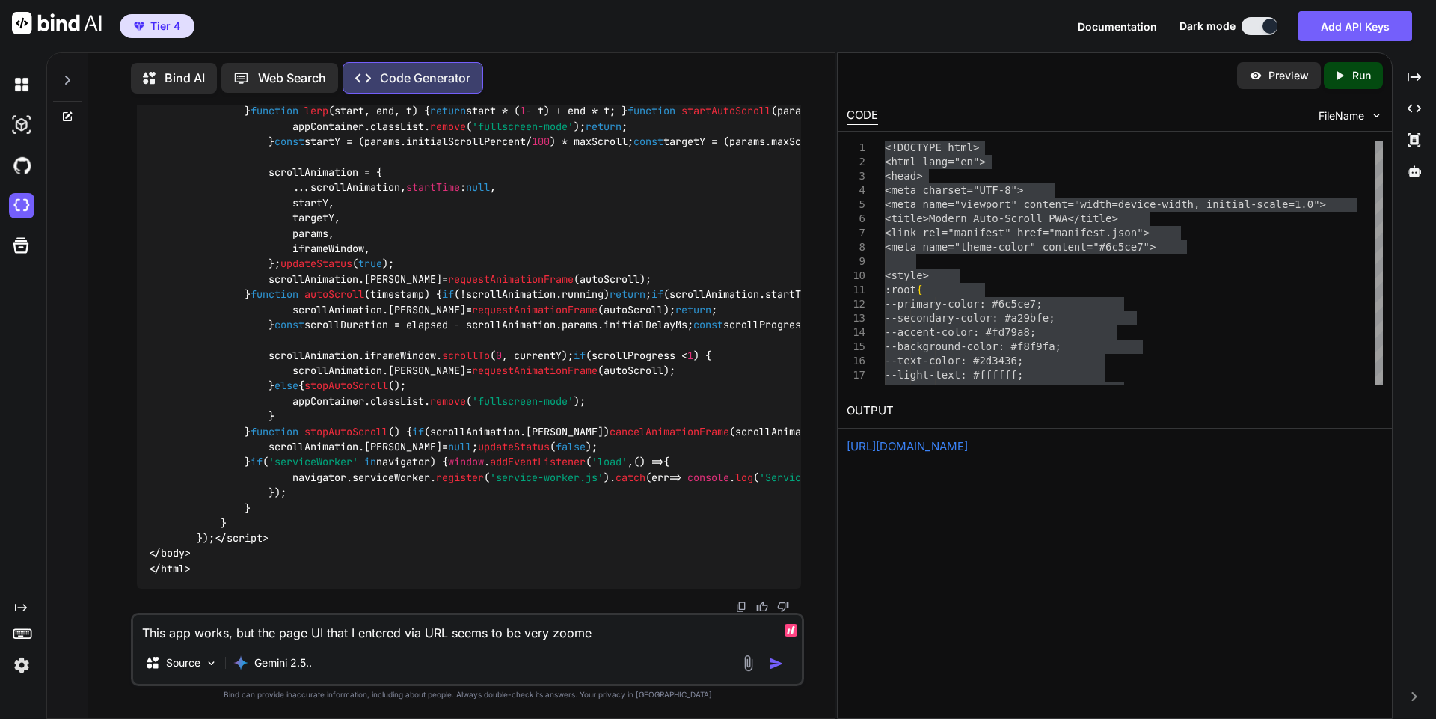
type textarea "x"
type textarea "This app works, but the page UI that I entered via URL seems to be very zoomed"
type textarea "x"
type textarea "This app works, but the page UI that I entered via URL seems to be very zoomed i"
type textarea "x"
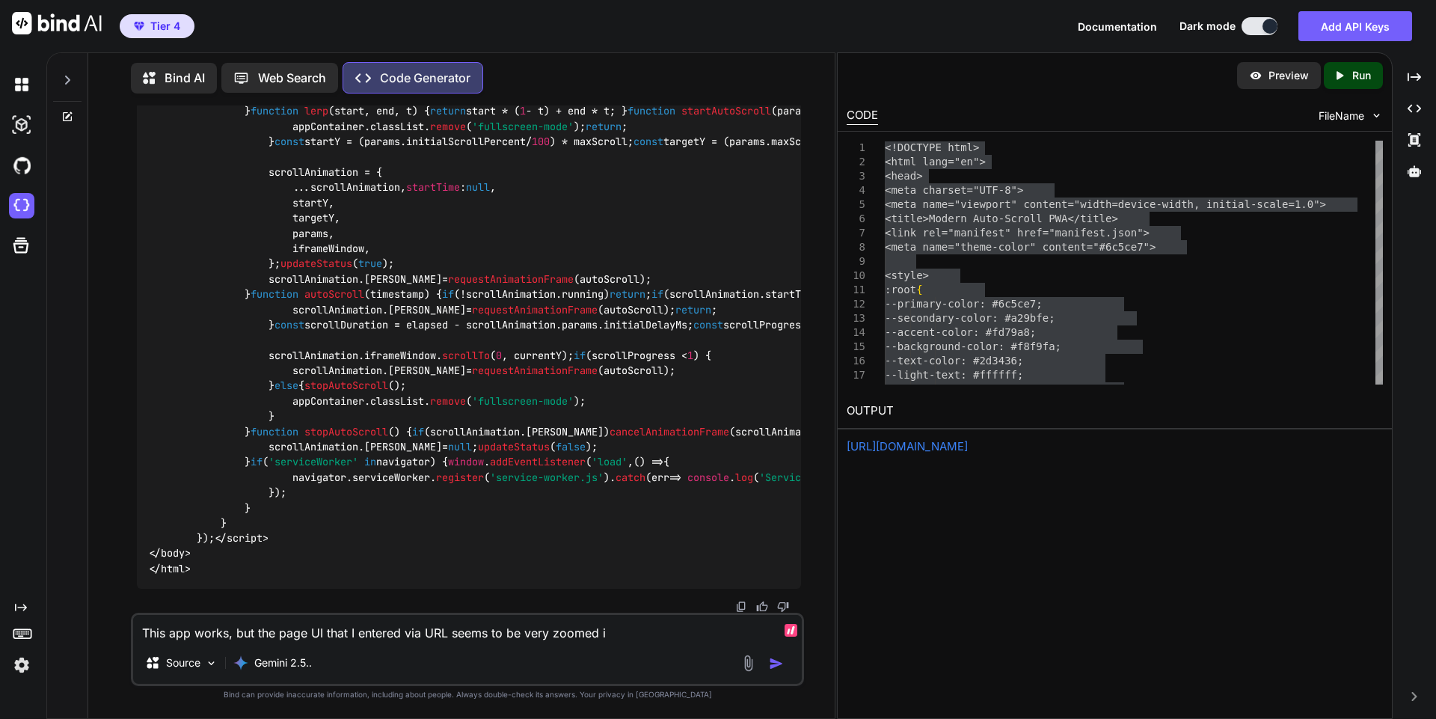
type textarea "This app works, but the page UI that I entered via URL seems to be very zoomed …"
type textarea "x"
type textarea "This app works, but the page UI that I entered via URL seems to be very zoomed …"
type textarea "x"
type textarea "This app works, but the page UI that I entered via URL seems to be very zoomed …"
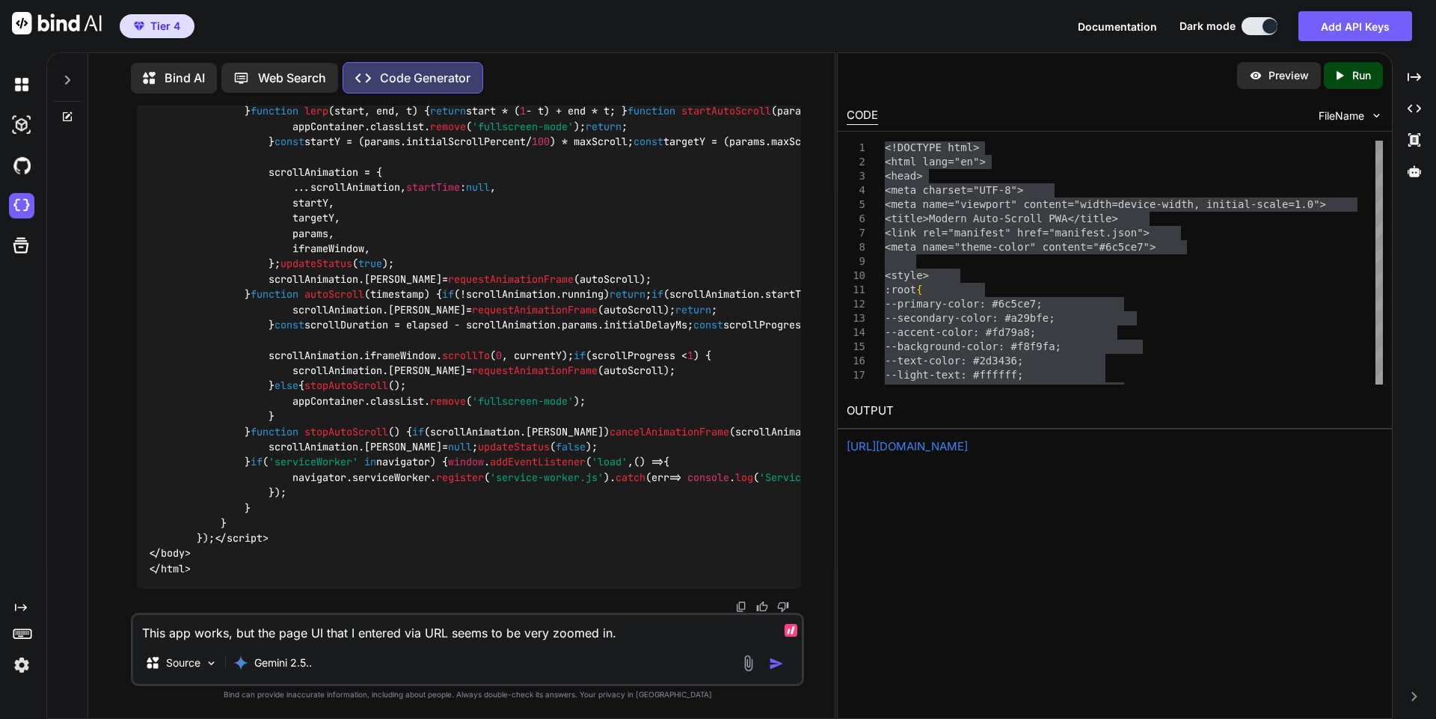
type textarea "x"
type textarea "This app works, but the page UI that I entered via URL seems to be very zoomed …"
type textarea "x"
type textarea "This app works, but the page UI that I entered via URL seems to be very zoomed …"
type textarea "x"
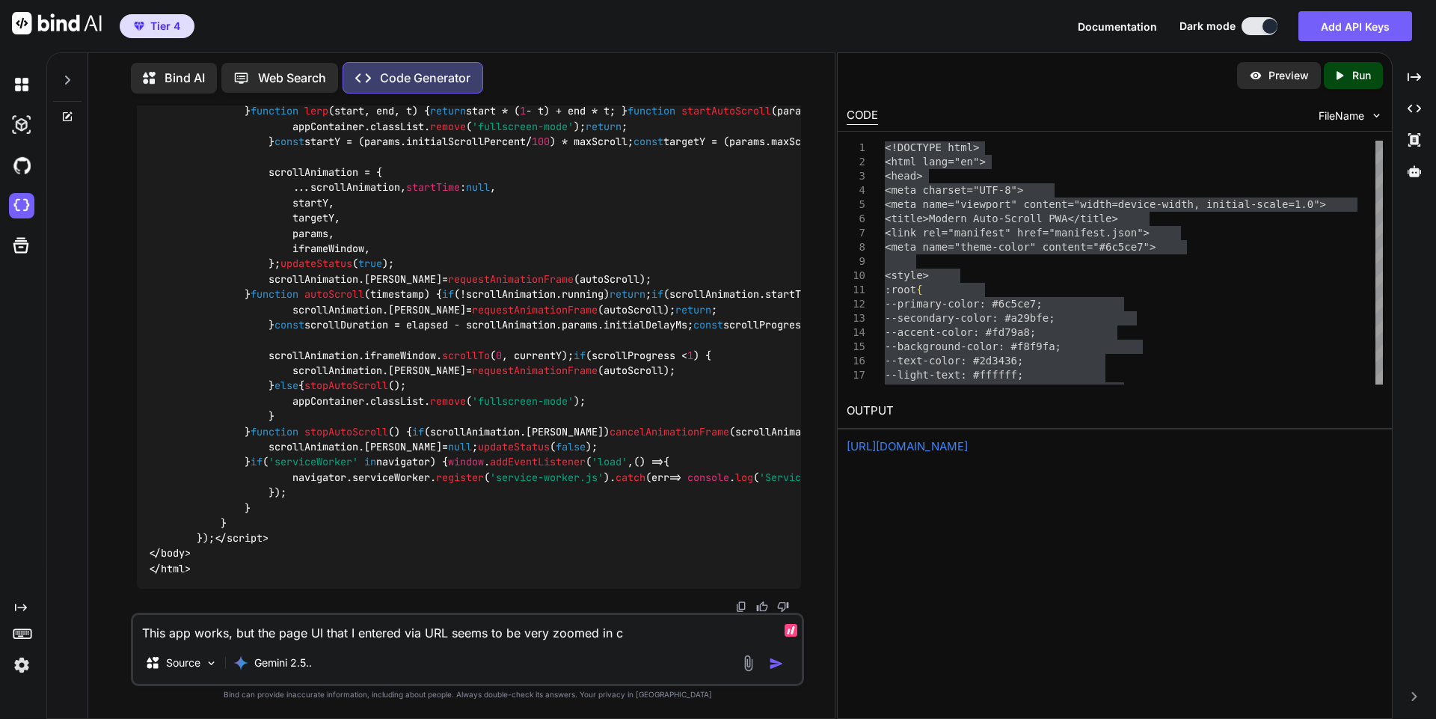
type textarea "This app works, but the page UI that I entered via URL seems to be very zoomed …"
type textarea "x"
type textarea "This app works, but the page UI that I entered via URL seems to be very zoomed …"
type textarea "x"
type textarea "This app works, but the page UI that I entered via URL seems to be very zoomed …"
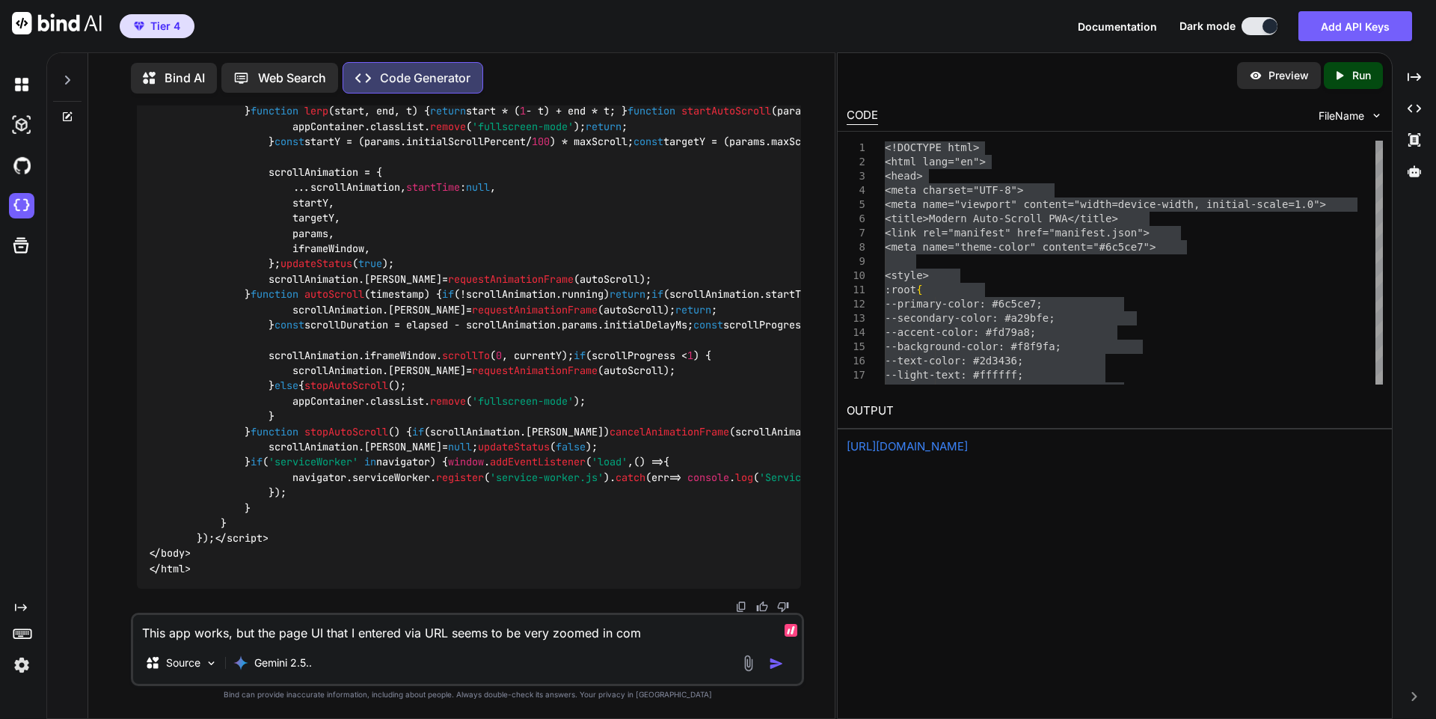
type textarea "x"
type textarea "This app works, but the page UI that I entered via URL seems to be very zoomed …"
type textarea "x"
type textarea "This app works, but the page UI that I entered via URL seems to be very zoomed …"
type textarea "x"
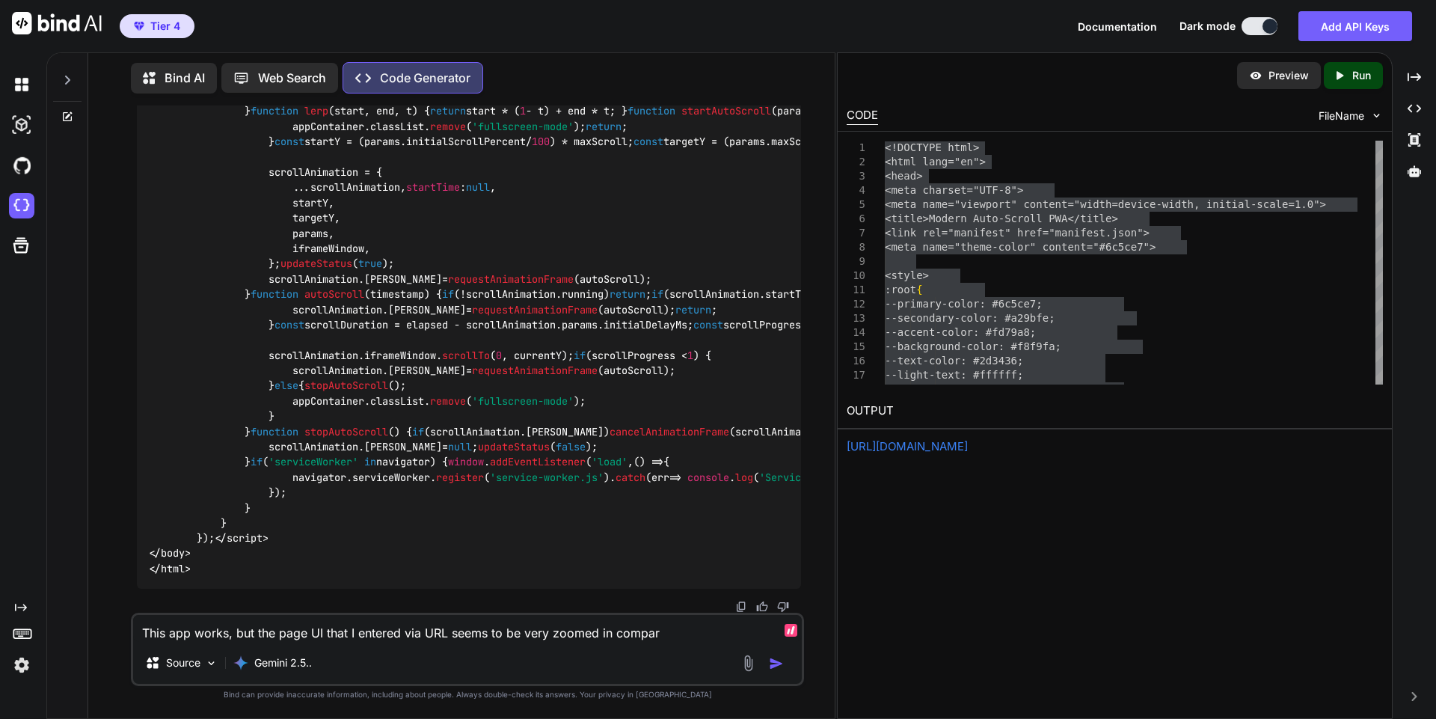
type textarea "This app works, but the page UI that I entered via URL seems to be very zoomed …"
type textarea "x"
type textarea "This app works, but the page UI that I entered via URL seems to be very zoomed …"
type textarea "x"
type textarea "This app works, but the page UI that I entered via URL seems to be very zoomed …"
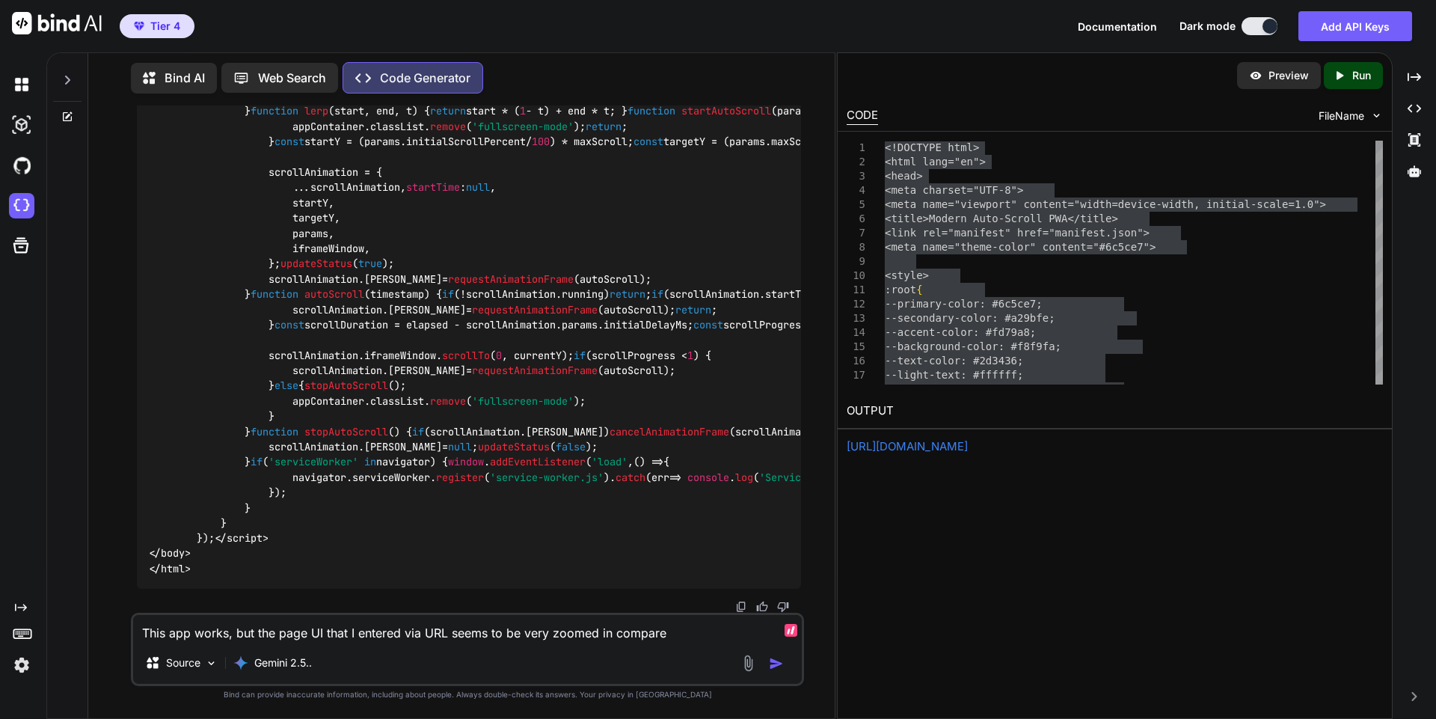
type textarea "x"
type textarea "This app works, but the page UI that I entered via URL seems to be very zoomed …"
type textarea "x"
type textarea "This app works, but the page UI that I entered via URL seems to be very zoomed …"
type textarea "x"
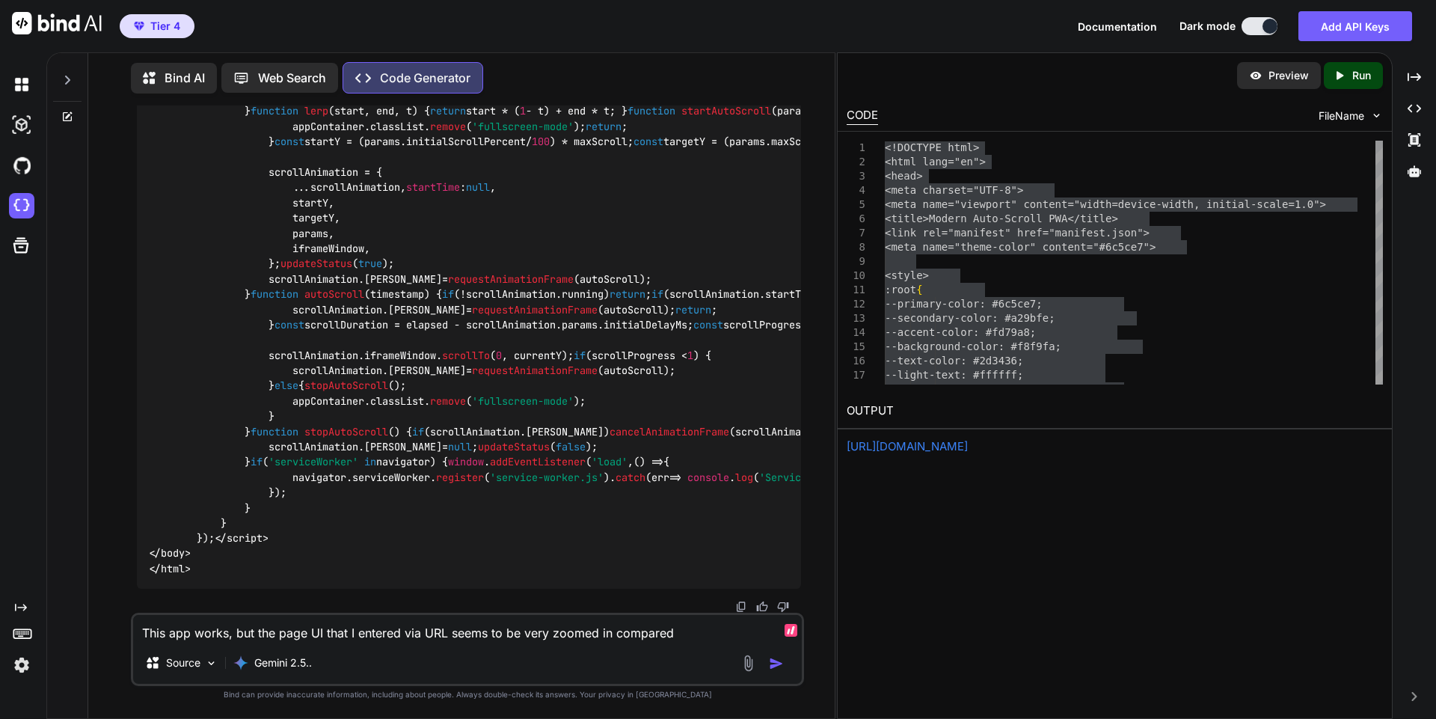
type textarea "This app works, but the page UI that I entered via URL seems to be very zoomed …"
type textarea "x"
type textarea "This app works, but the page UI that I entered via URL seems to be very zoomed …"
type textarea "x"
type textarea "This app works, but the page UI that I entered via URL seems to be very zoomed …"
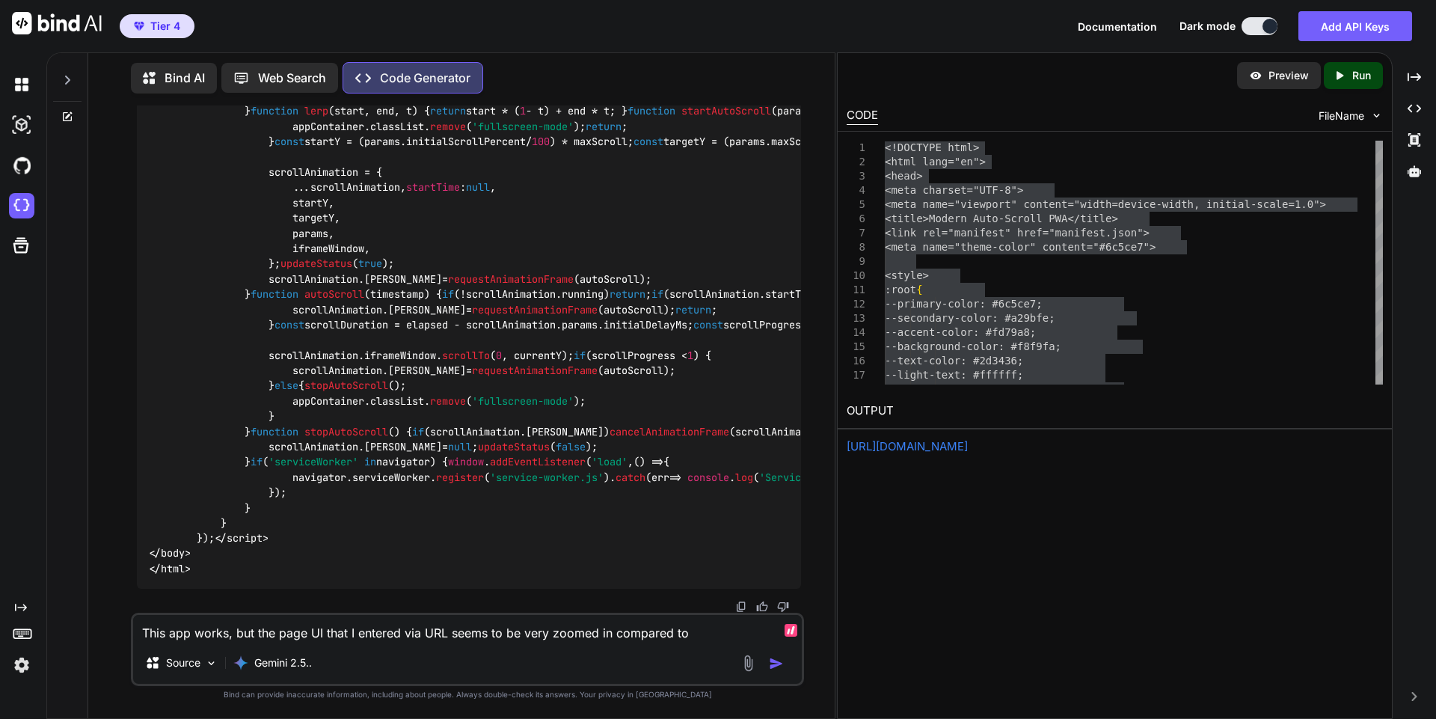
type textarea "x"
type textarea "This app works, but the page UI that I entered via URL seems to be very zoomed …"
type textarea "x"
type textarea "This app works, but the page UI that I entered via URL seems to be very zoomed …"
type textarea "x"
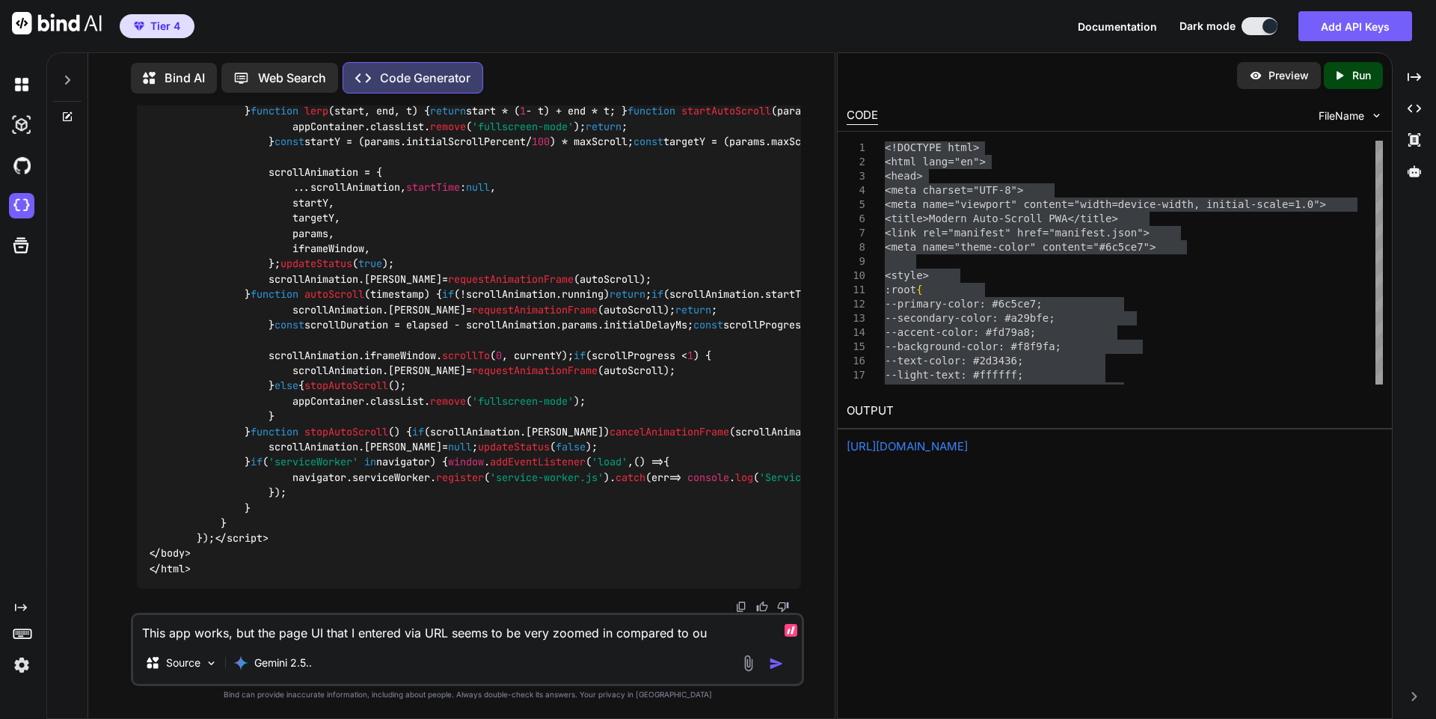
type textarea "This app works, but the page UI that I entered via URL seems to be very zoomed …"
type textarea "x"
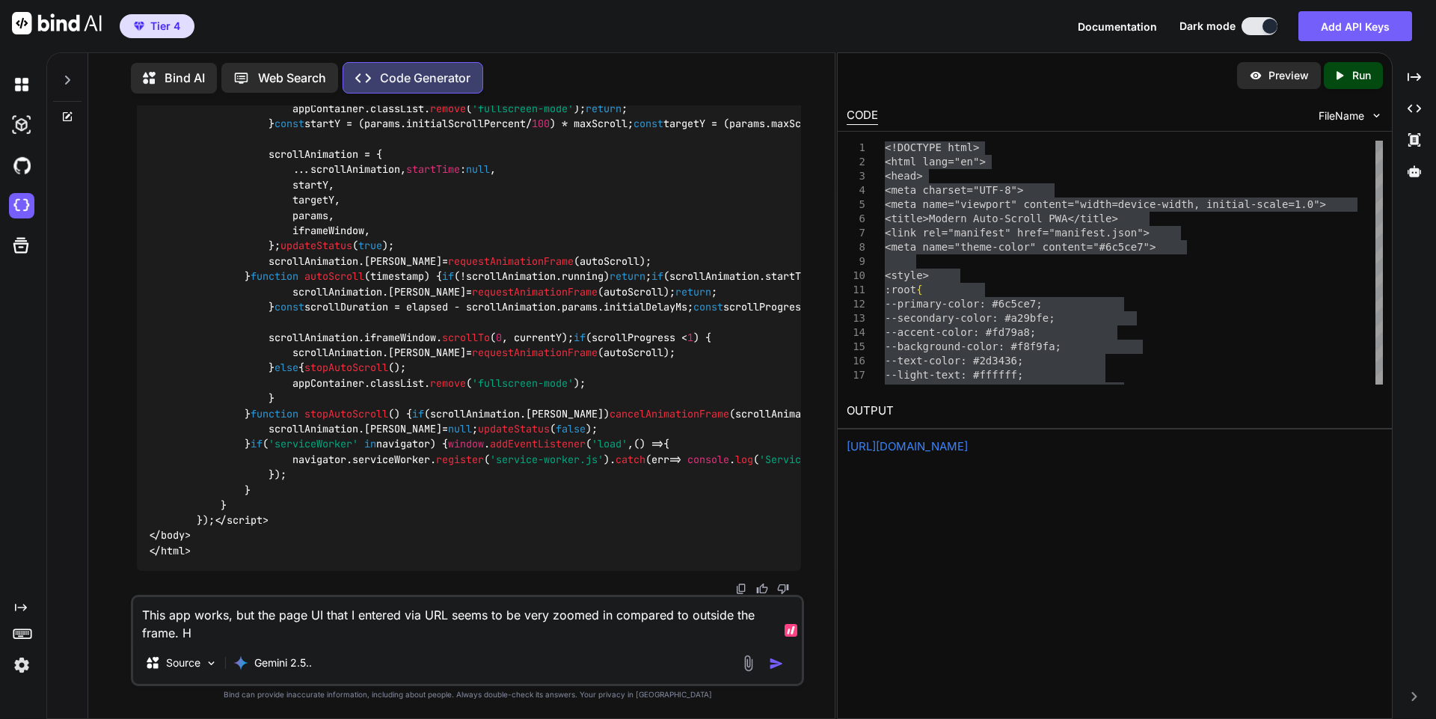
scroll to position [59079, 0]
paste textarea "<!doctype html><html id="cvt-1568371626-html-root" class="no-js"><head><title>A…"
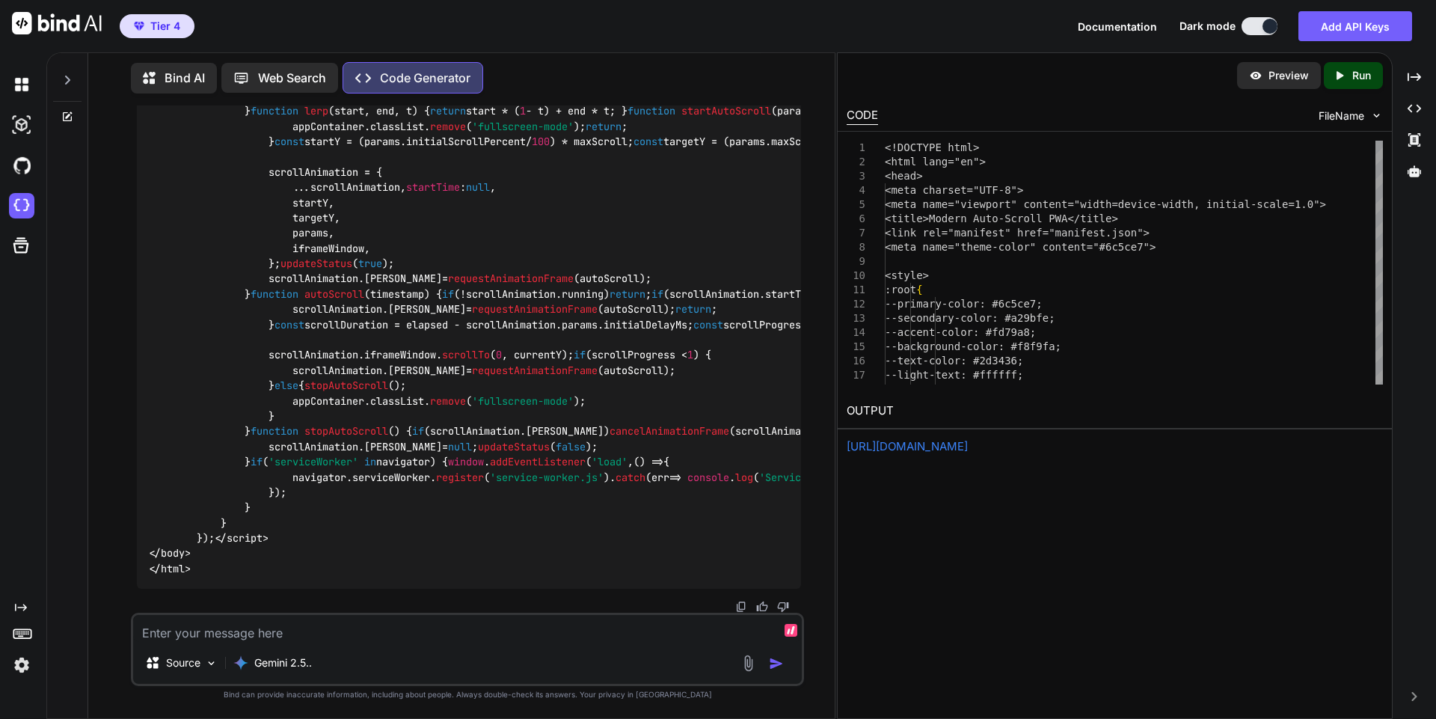
scroll to position [196437, 0]
click at [518, 470] on span "'service-worker.js'" at bounding box center [547, 476] width 114 height 13
click at [739, 607] on img at bounding box center [741, 607] width 12 height 12
click at [414, 657] on div "Source Gemini 2.5.." at bounding box center [467, 666] width 669 height 36
click at [384, 636] on textarea at bounding box center [467, 628] width 669 height 27
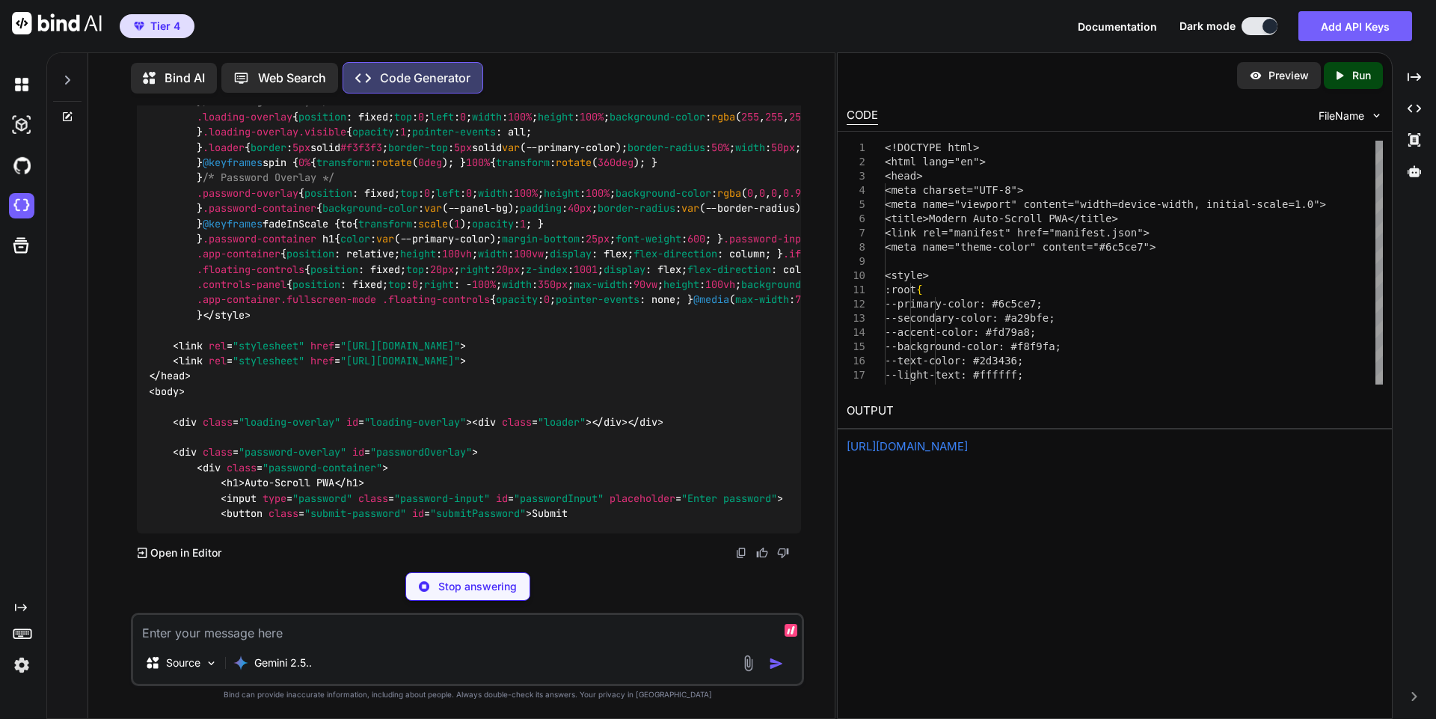
scroll to position [199711, 0]
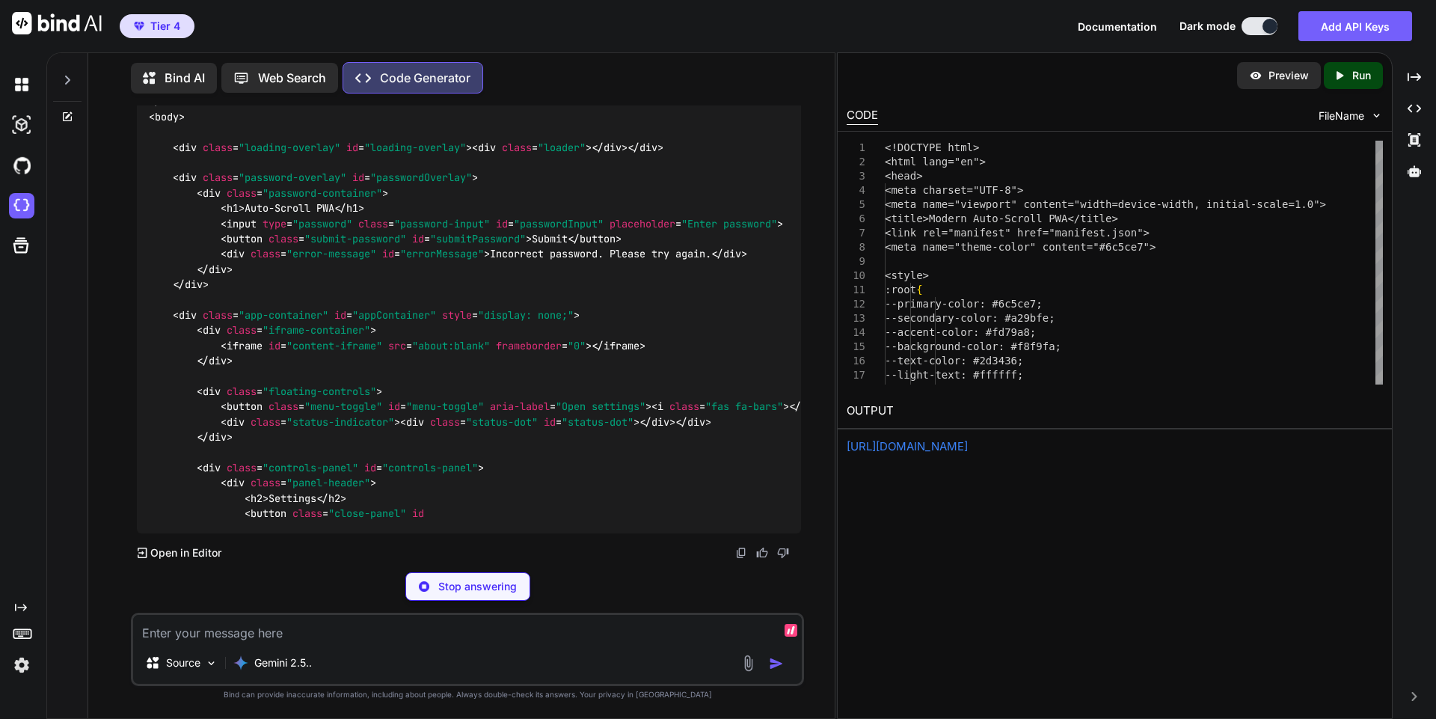
click at [69, 418] on div at bounding box center [67, 384] width 41 height 668
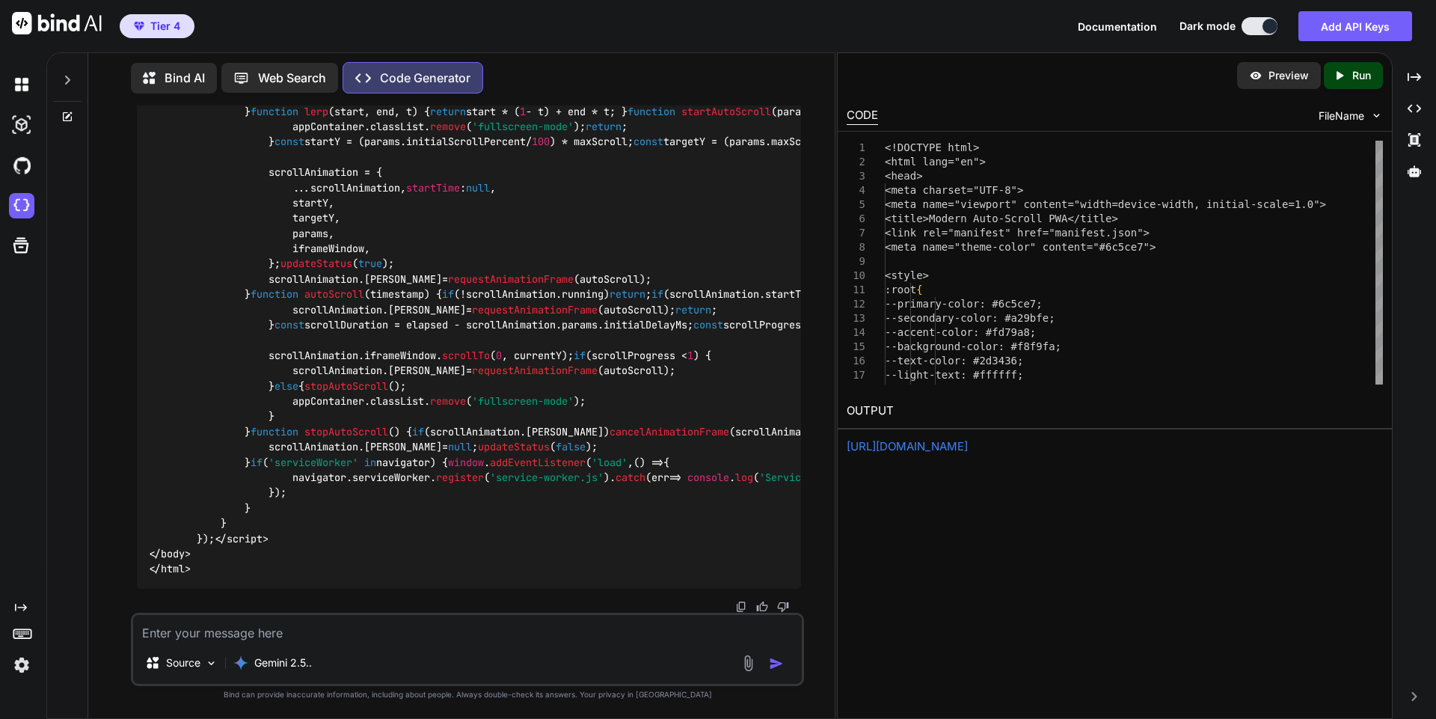
scroll to position [0, 50]
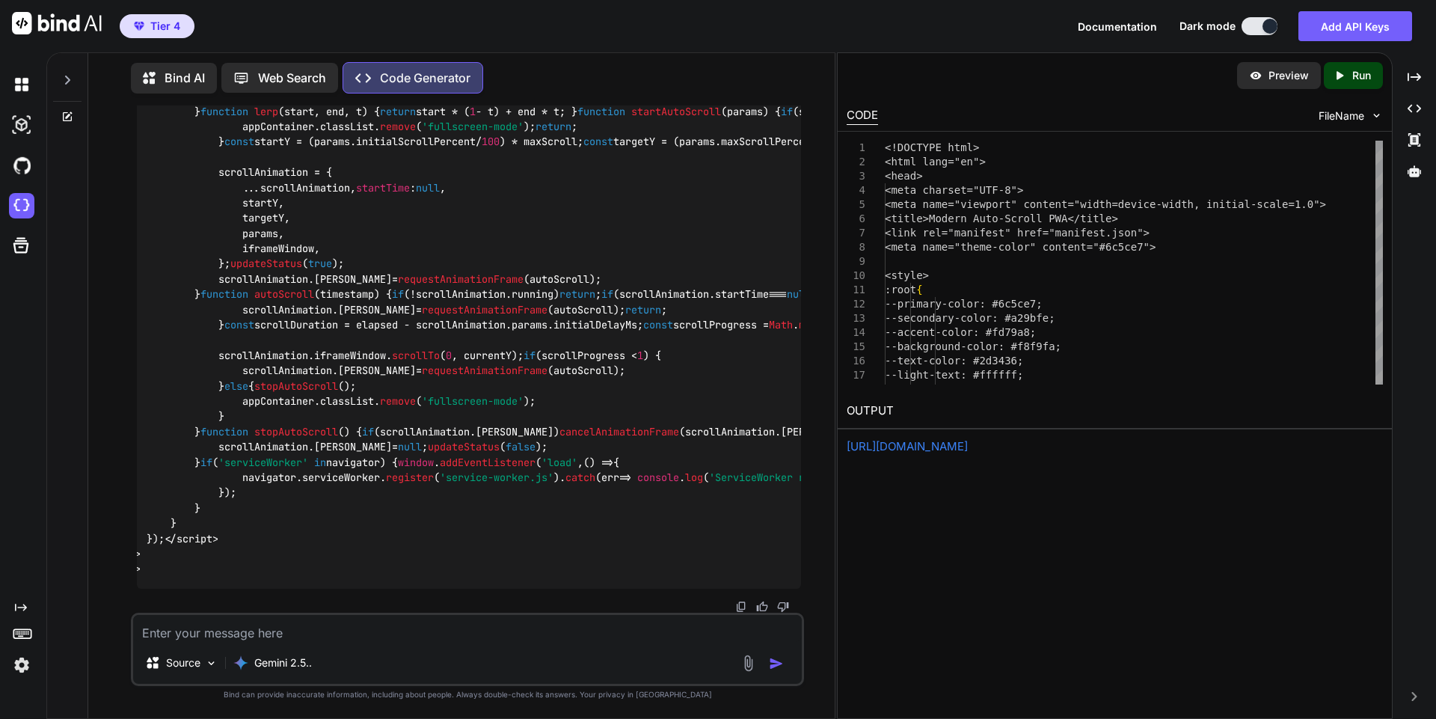
click at [741, 605] on img at bounding box center [741, 607] width 12 height 12
click at [759, 28] on div "Tier 4 Documentation Dark mode Add API Keys Created with Pixso." at bounding box center [718, 26] width 1436 height 52
click at [526, 628] on textarea at bounding box center [467, 628] width 669 height 27
click at [256, 630] on textarea "It's still zoomed in. Can you fix and als" at bounding box center [467, 628] width 669 height 27
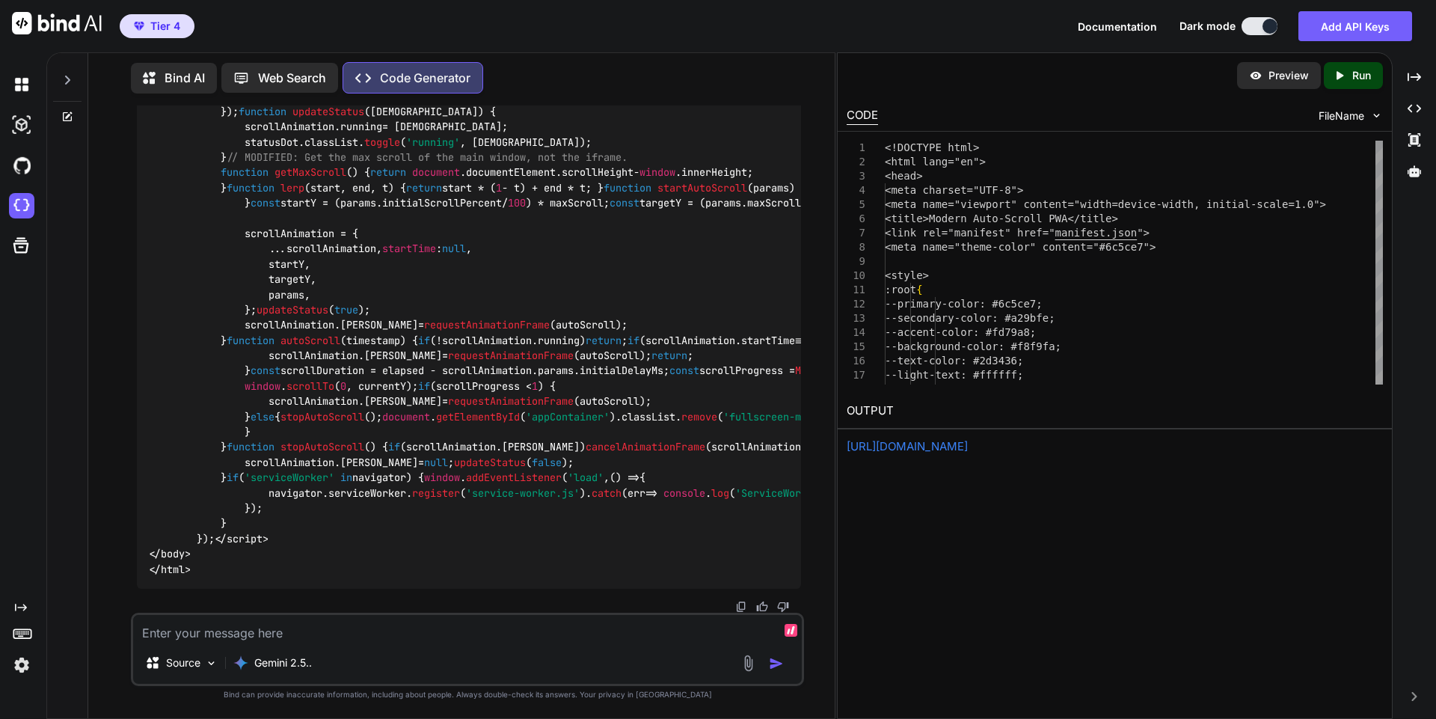
scroll to position [210016, 0]
click at [743, 606] on img at bounding box center [741, 607] width 12 height 12
click at [735, 604] on img at bounding box center [741, 607] width 12 height 12
click at [717, 2] on div "Tier 4 Documentation Dark mode Add API Keys Created with Pixso." at bounding box center [718, 26] width 1436 height 52
click at [440, 635] on textarea at bounding box center [467, 628] width 669 height 27
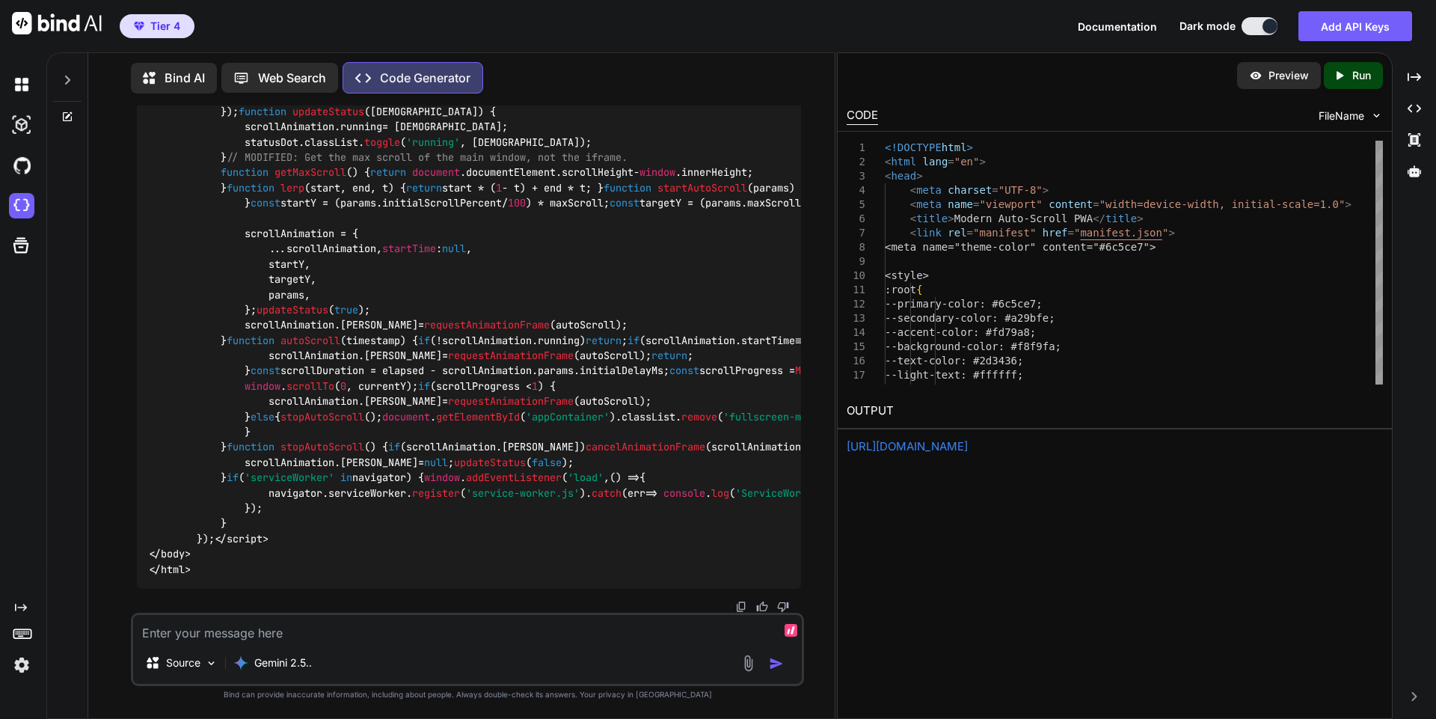
click at [411, 641] on textarea at bounding box center [467, 628] width 669 height 27
paste textarea "<!doctype html><html id="cvt-1568371626-html-root" class="no-js"><head><title>A…"
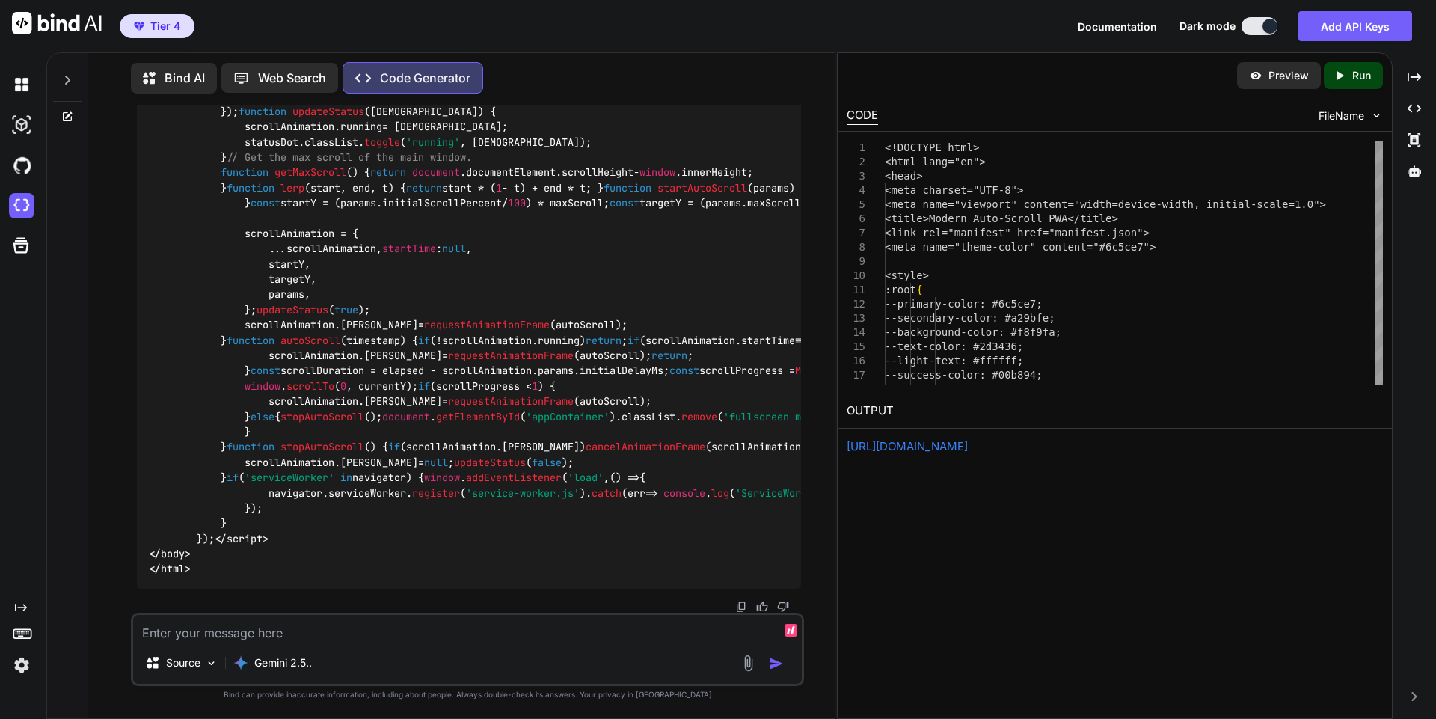
scroll to position [341661, 0]
click at [708, 62] on div "Bind AI Web Search Created with Pixso. Code Generator" at bounding box center [444, 77] width 626 height 31
click at [393, 629] on textarea at bounding box center [467, 628] width 669 height 27
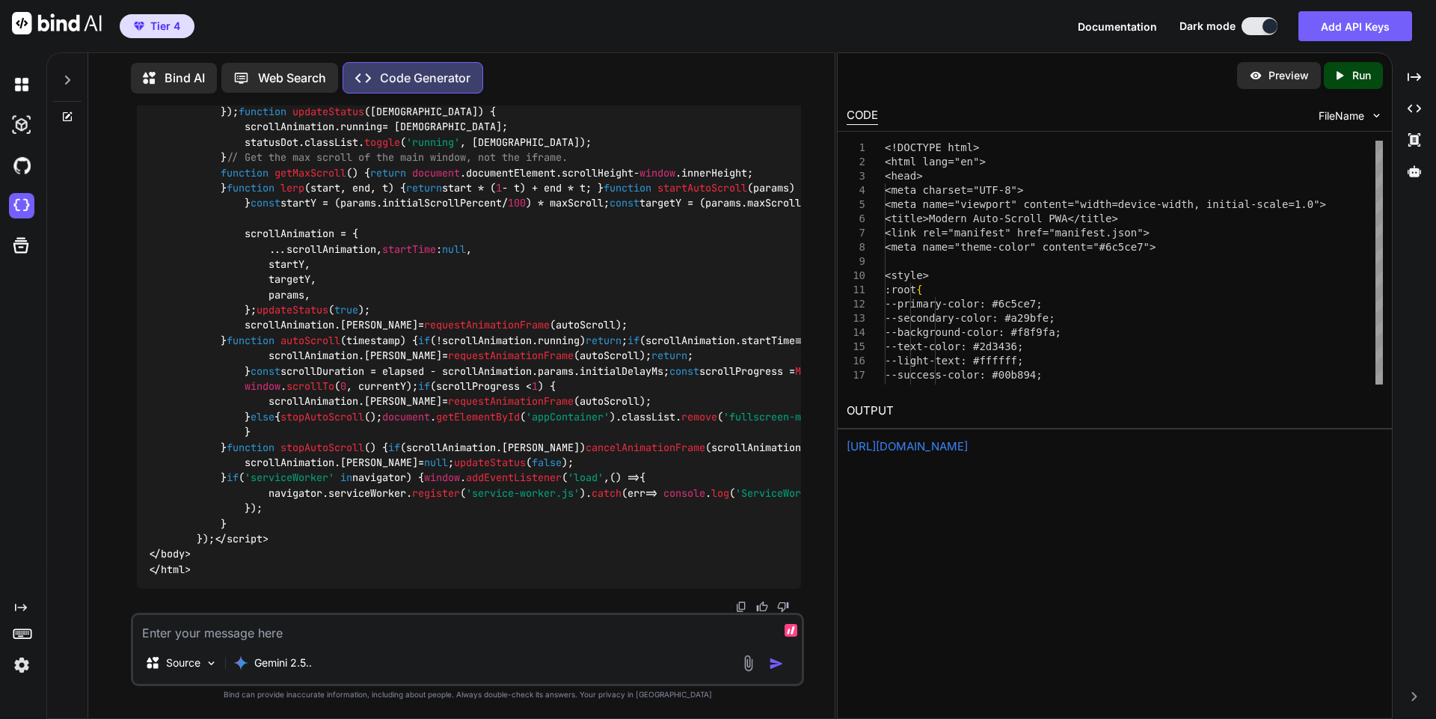
click at [713, 29] on div "Tier 4 Documentation Dark mode Add API Keys Created with Pixso." at bounding box center [718, 26] width 1436 height 52
click at [465, 631] on textarea at bounding box center [467, 628] width 669 height 27
click at [351, 628] on textarea "That's not working" at bounding box center [467, 628] width 669 height 27
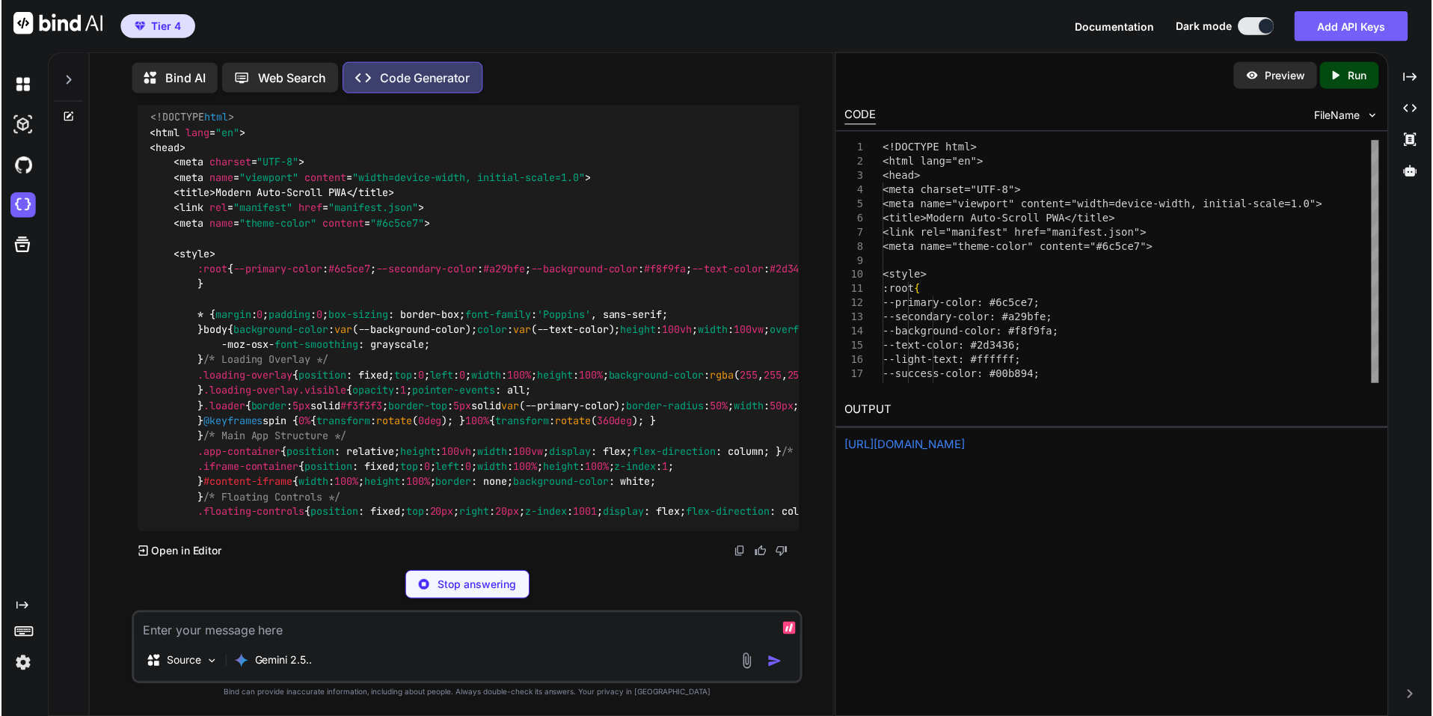
scroll to position [355111, 0]
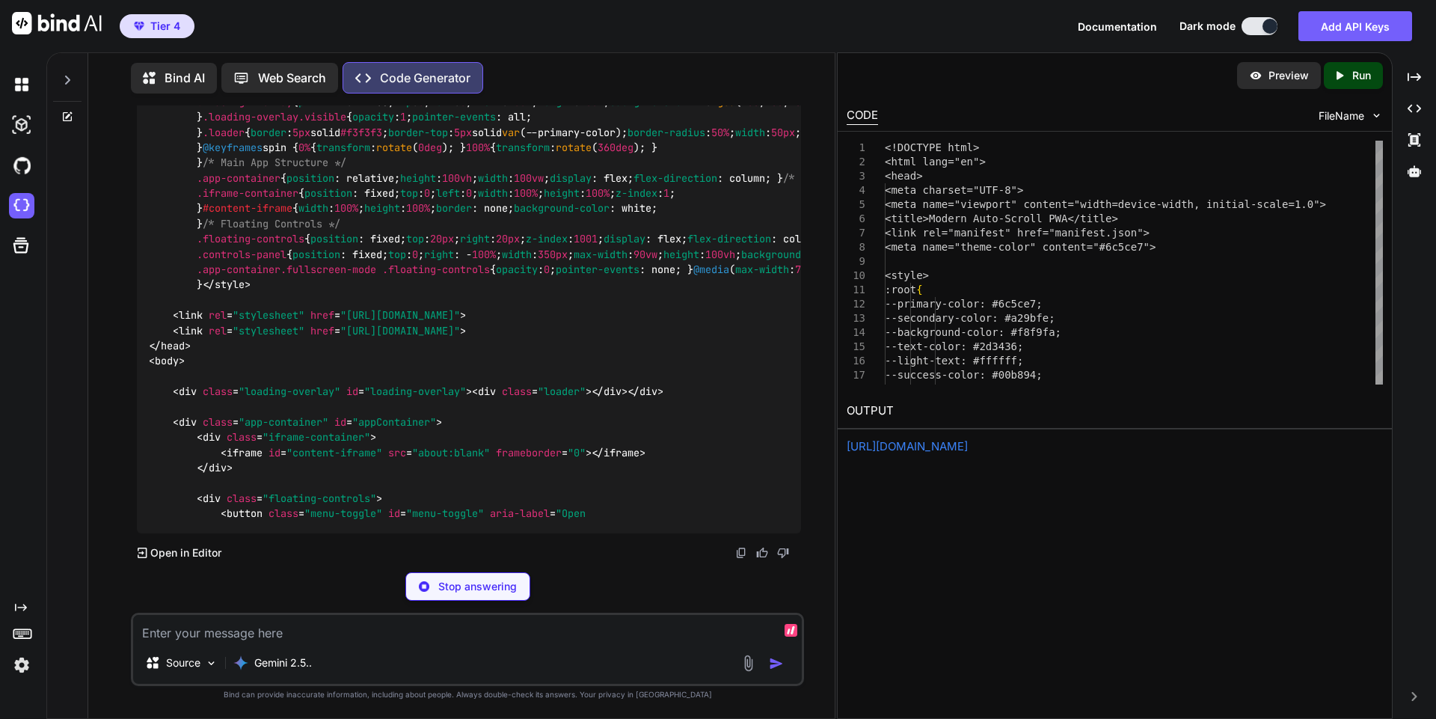
click at [590, 630] on textarea at bounding box center [467, 628] width 669 height 27
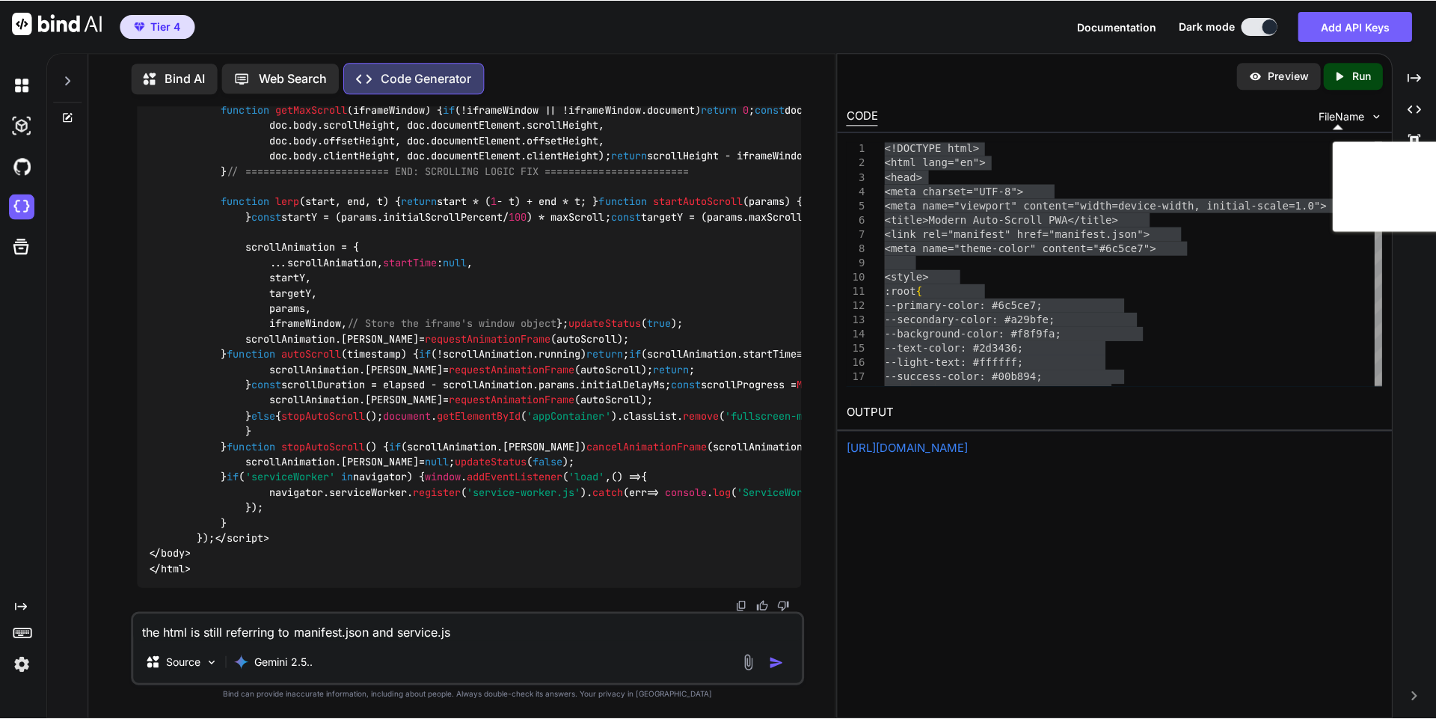
scroll to position [356305, 0]
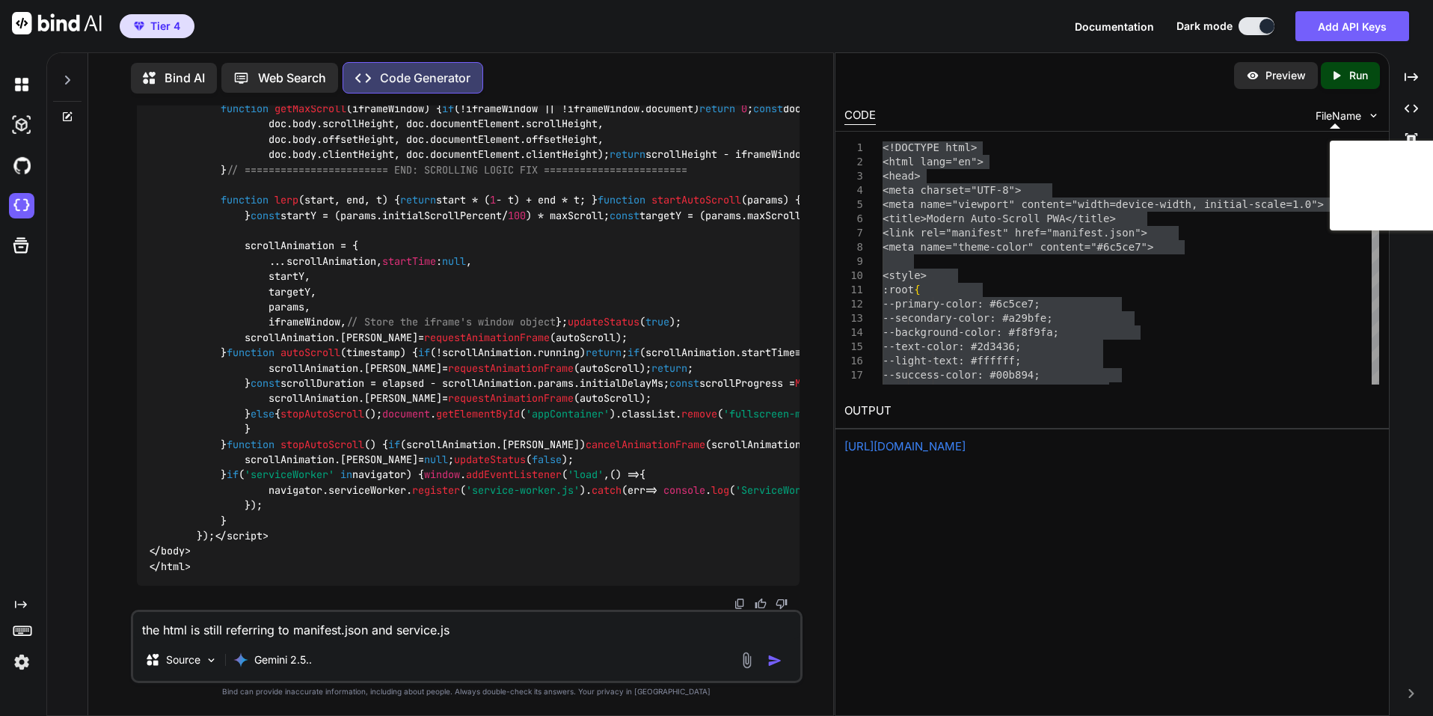
click at [526, 634] on textarea "the html is still referring to manifest.json and service.js" at bounding box center [466, 625] width 667 height 27
click at [439, 632] on textarea "the html is still referring to manifest.json and service.js" at bounding box center [466, 625] width 667 height 27
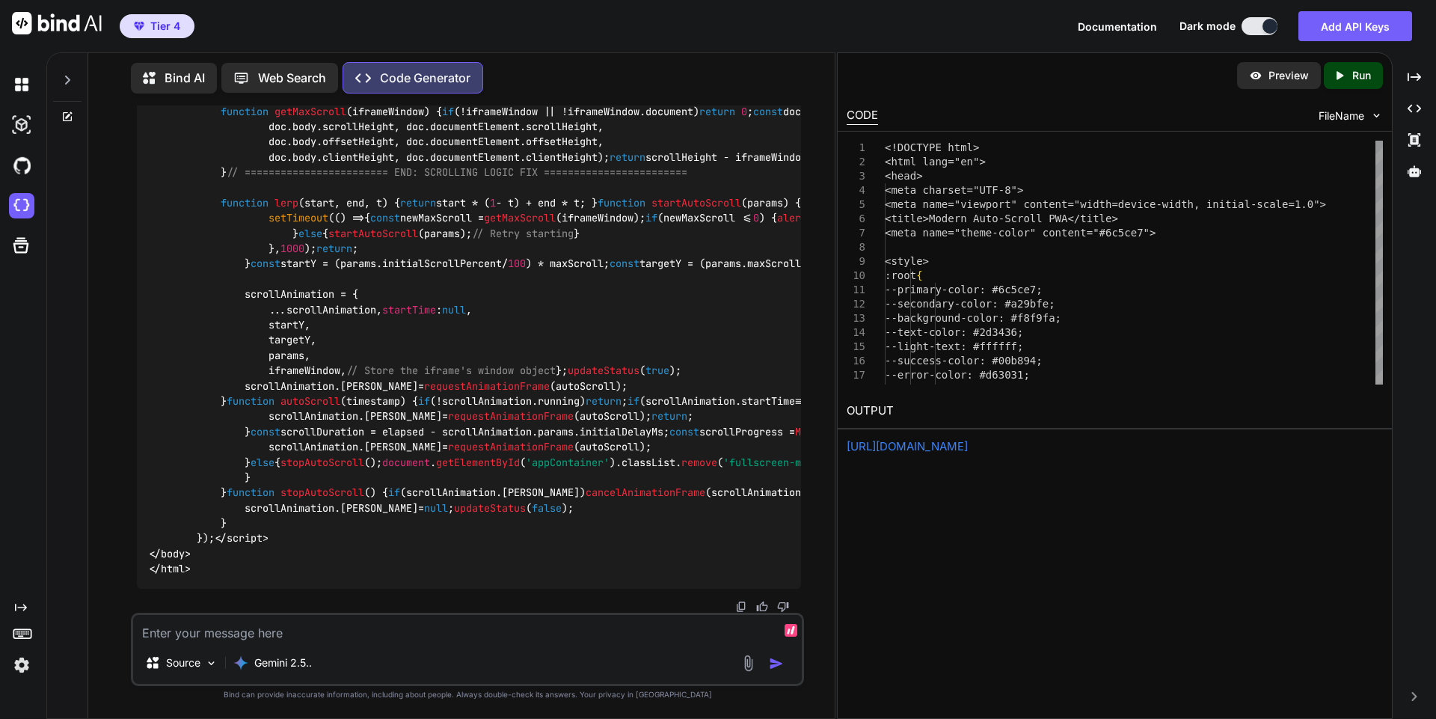
scroll to position [359561, 0]
click at [1023, 351] on span "--light-text: #ffffff;" at bounding box center [954, 346] width 138 height 12
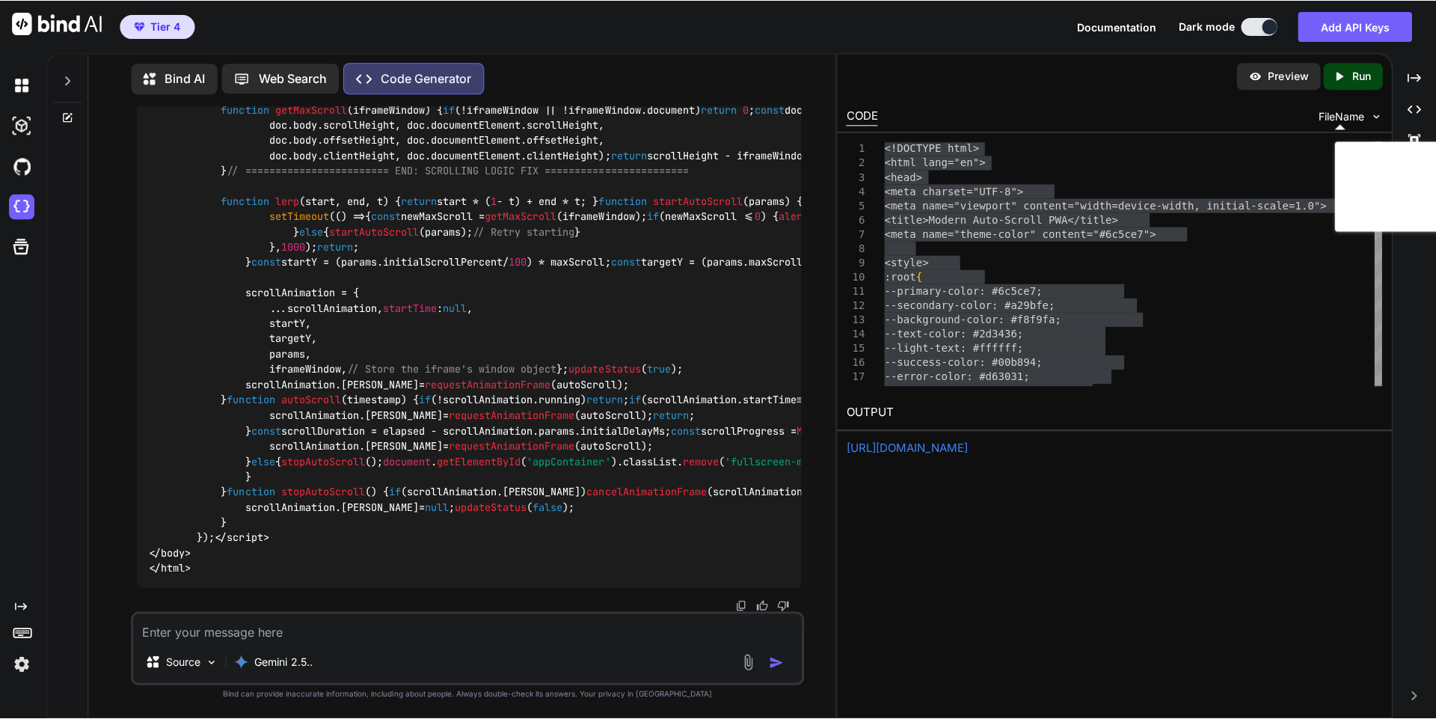
scroll to position [360755, 0]
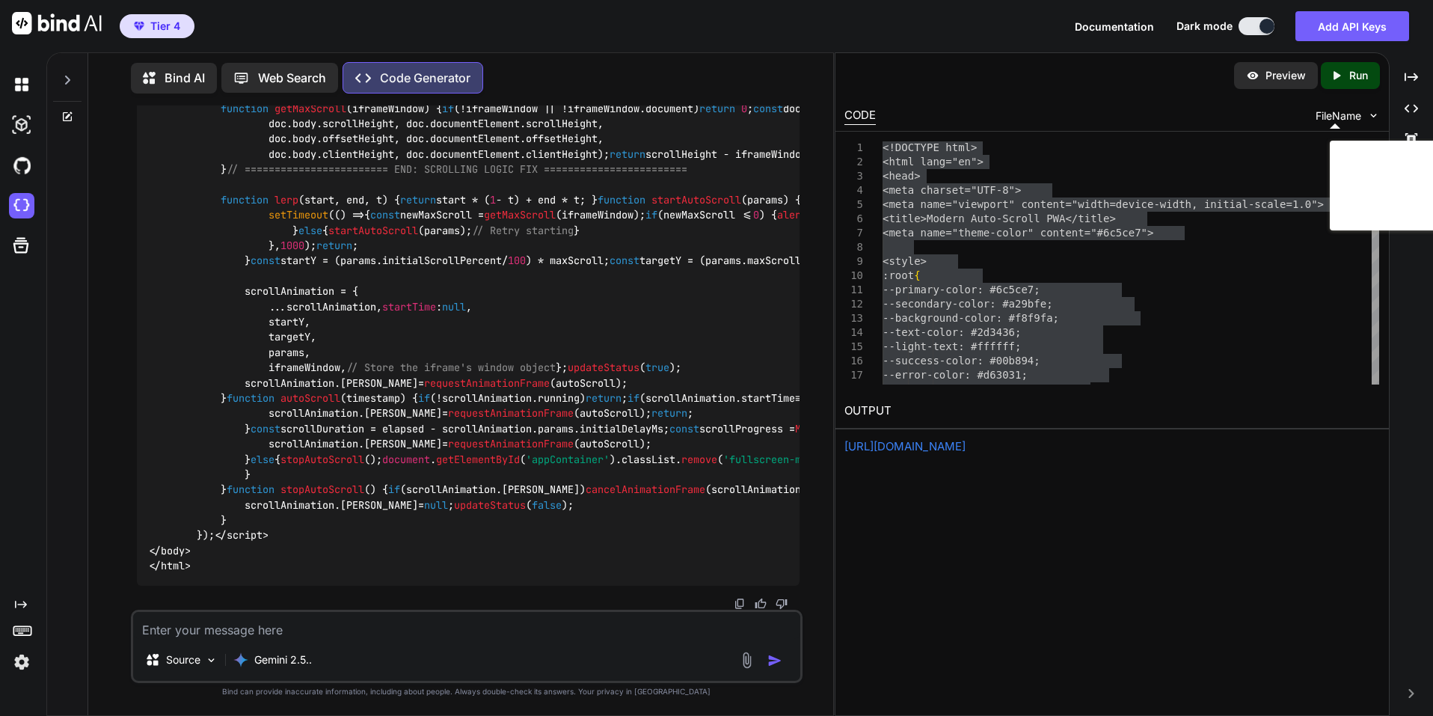
click at [485, 631] on textarea at bounding box center [466, 625] width 667 height 27
click at [366, 632] on textarea at bounding box center [466, 625] width 667 height 27
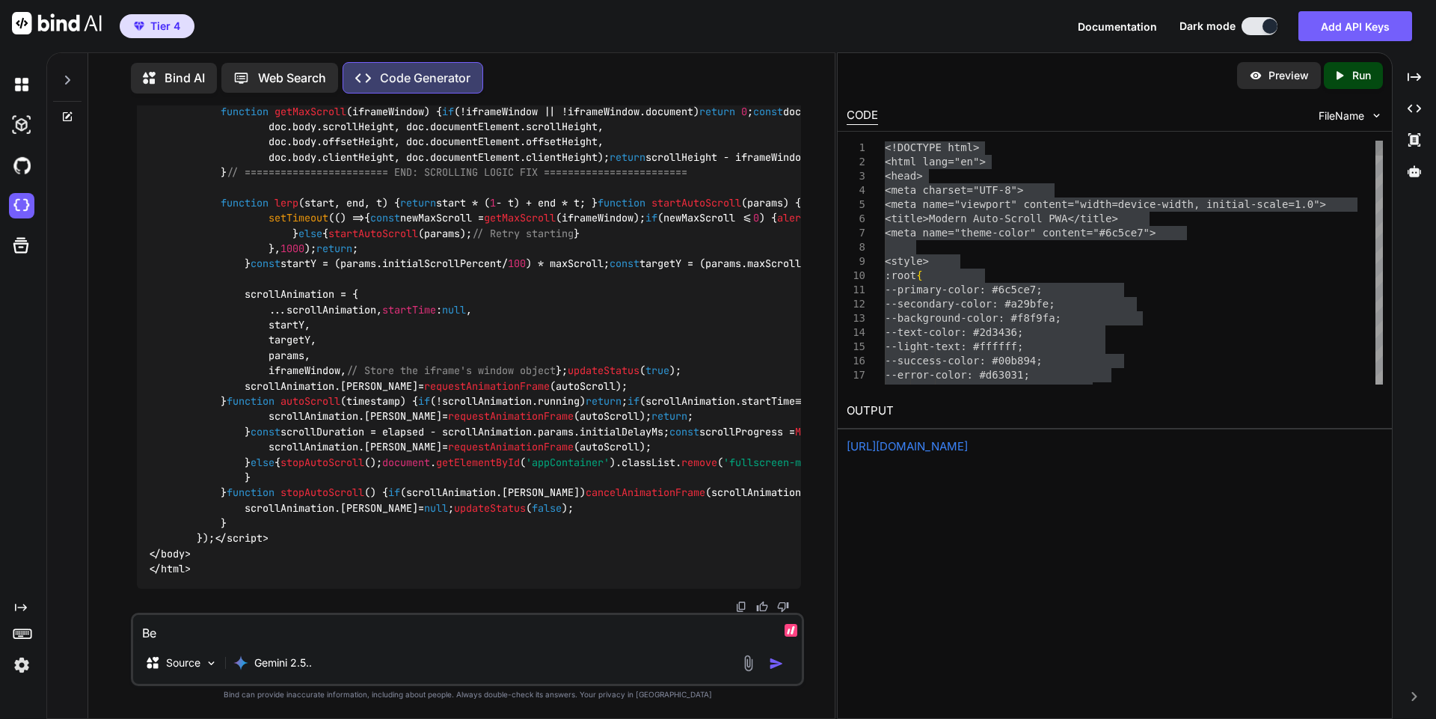
scroll to position [359561, 0]
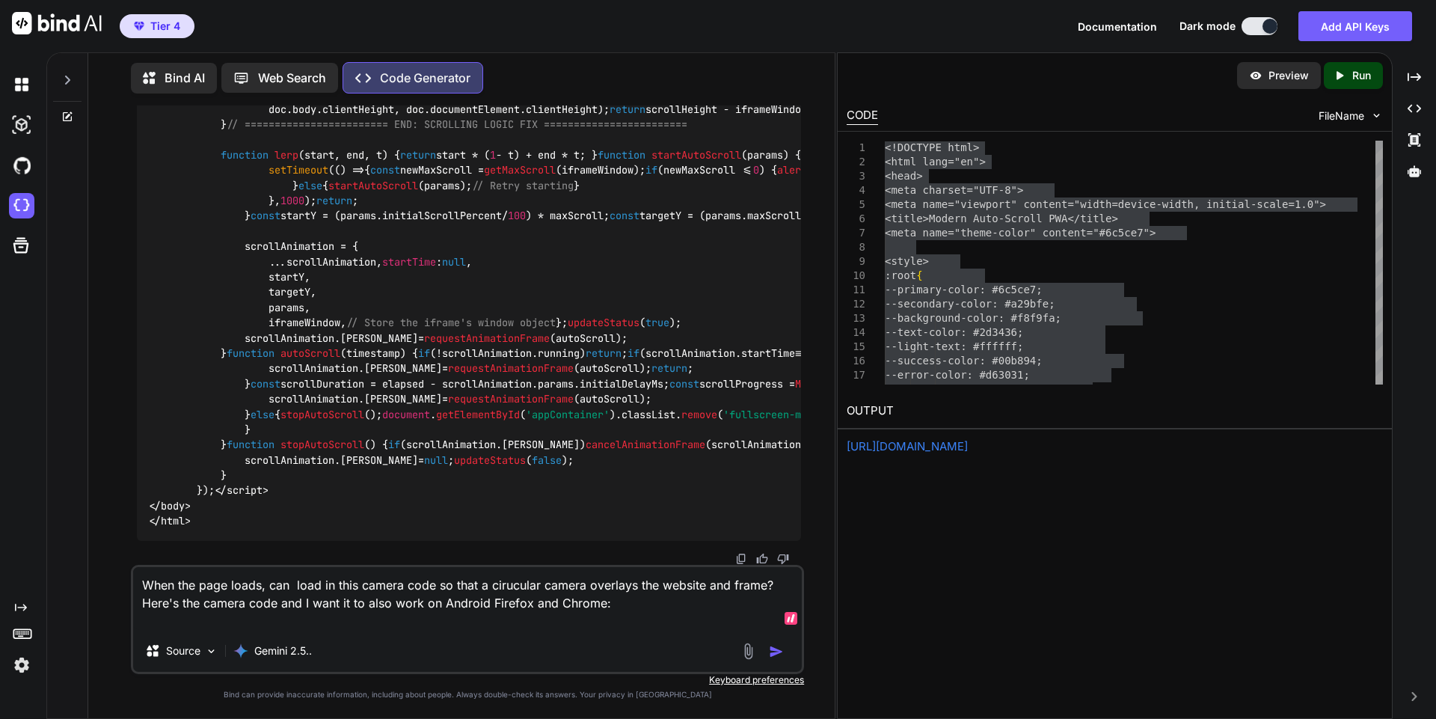
paste textarea "document.getElementById("toggle").addEventListener("click", () => { chrome.tabs…"
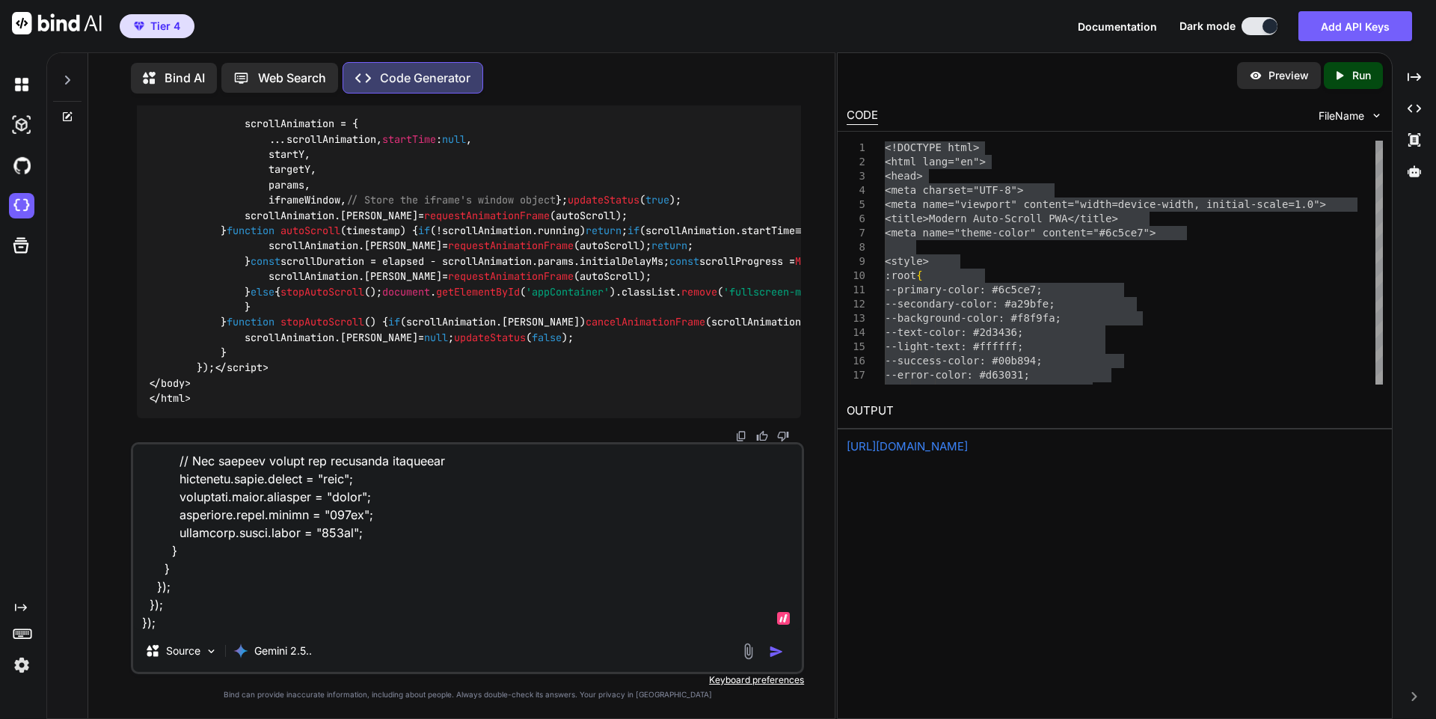
scroll to position [1240, 0]
drag, startPoint x: 354, startPoint y: 627, endPoint x: 209, endPoint y: 616, distance: 146.2
click at [209, 616] on textarea at bounding box center [467, 536] width 669 height 185
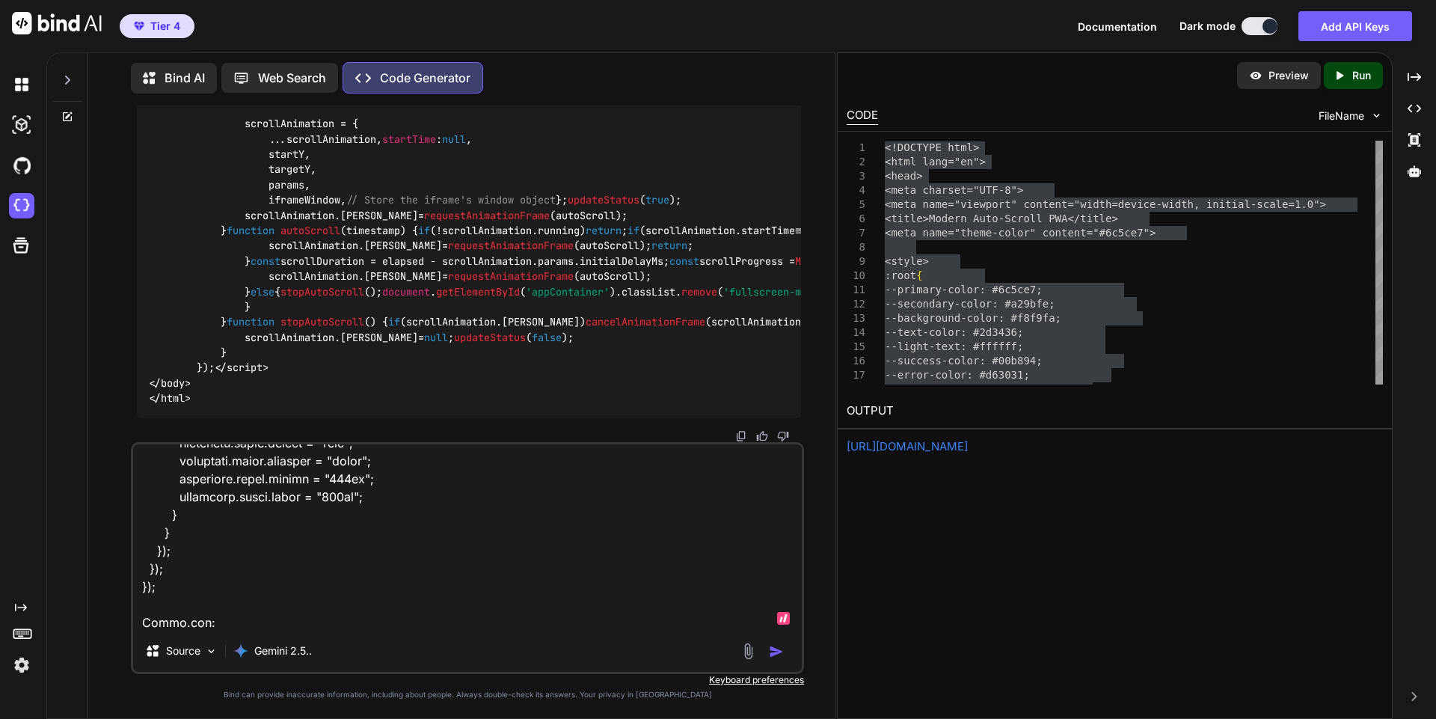
click at [328, 618] on textarea at bounding box center [467, 536] width 669 height 185
paste textarea "#webcam-container { width: 180px; /* Outer container that includes the ring ove…"
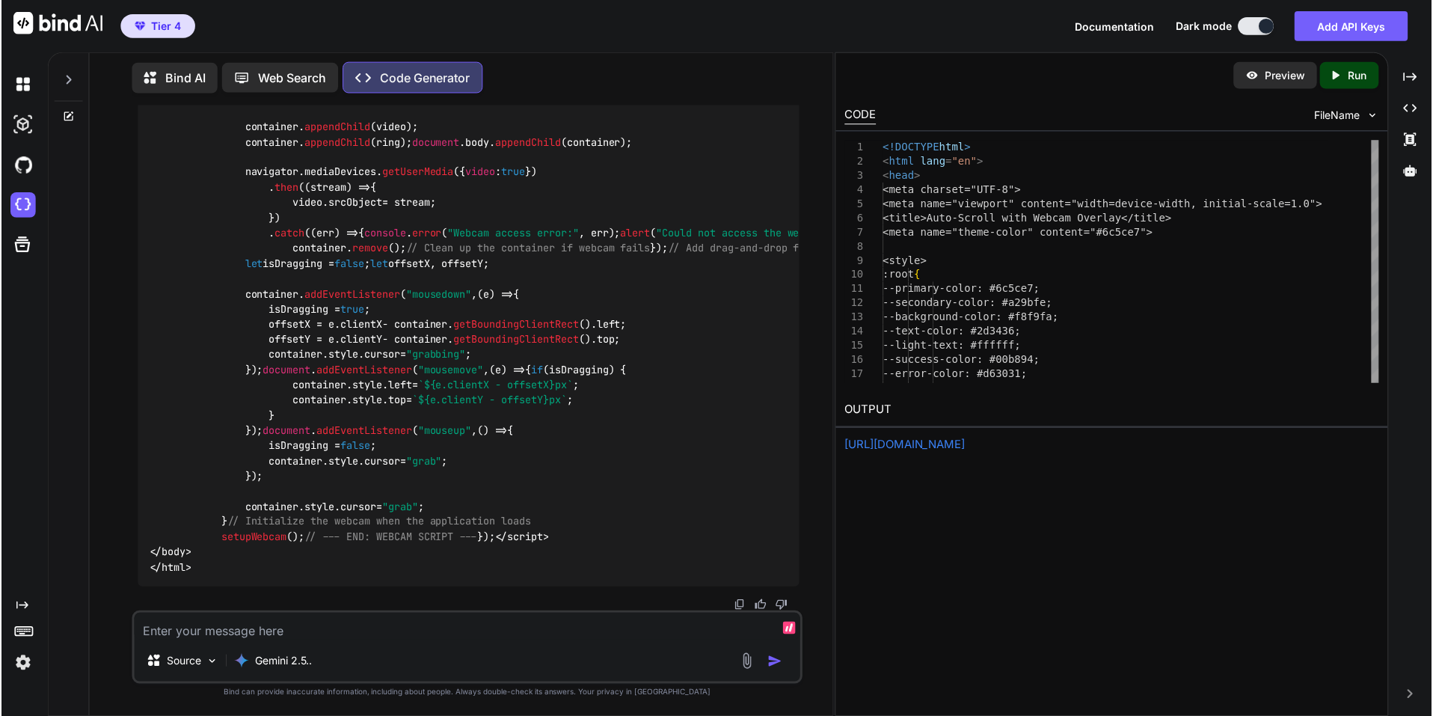
scroll to position [371855, 0]
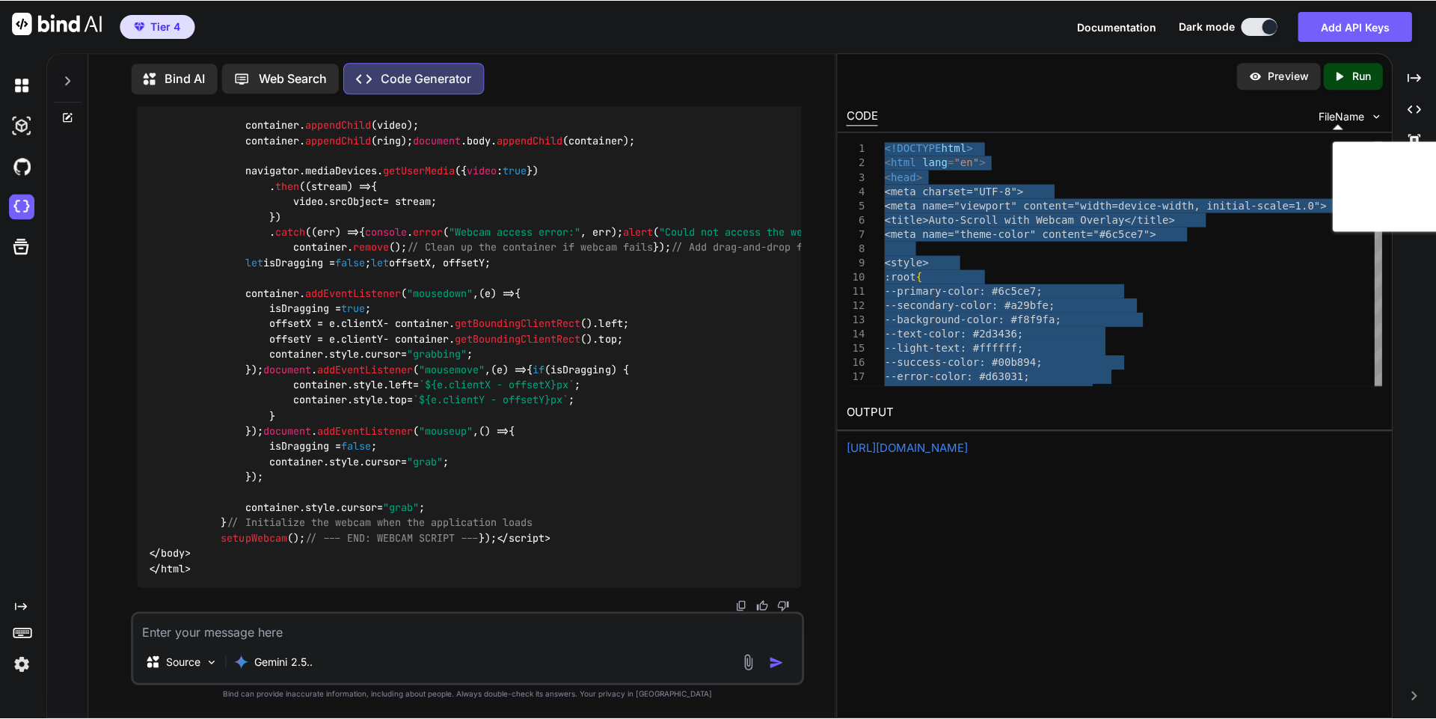
scroll to position [373049, 0]
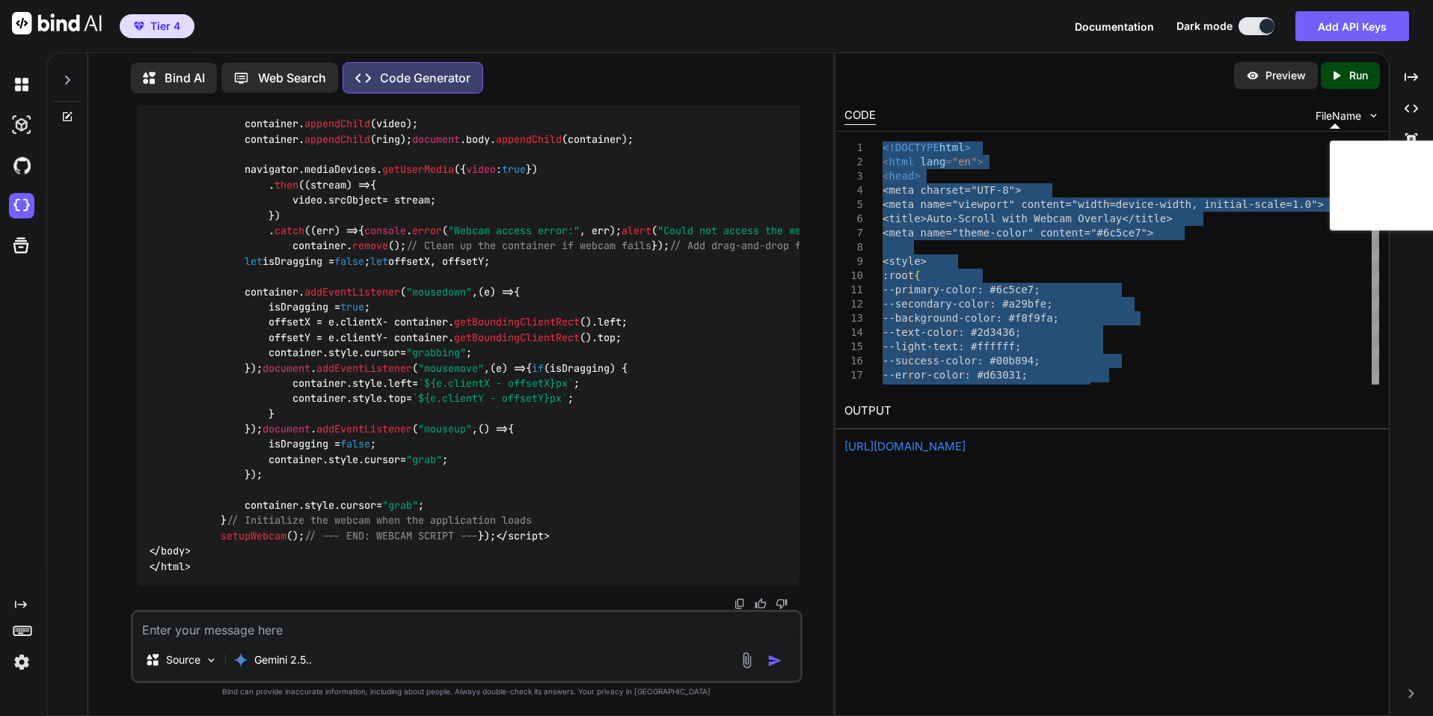
click at [1209, 58] on div "Preview Created with Pixso. Run" at bounding box center [1111, 75] width 553 height 45
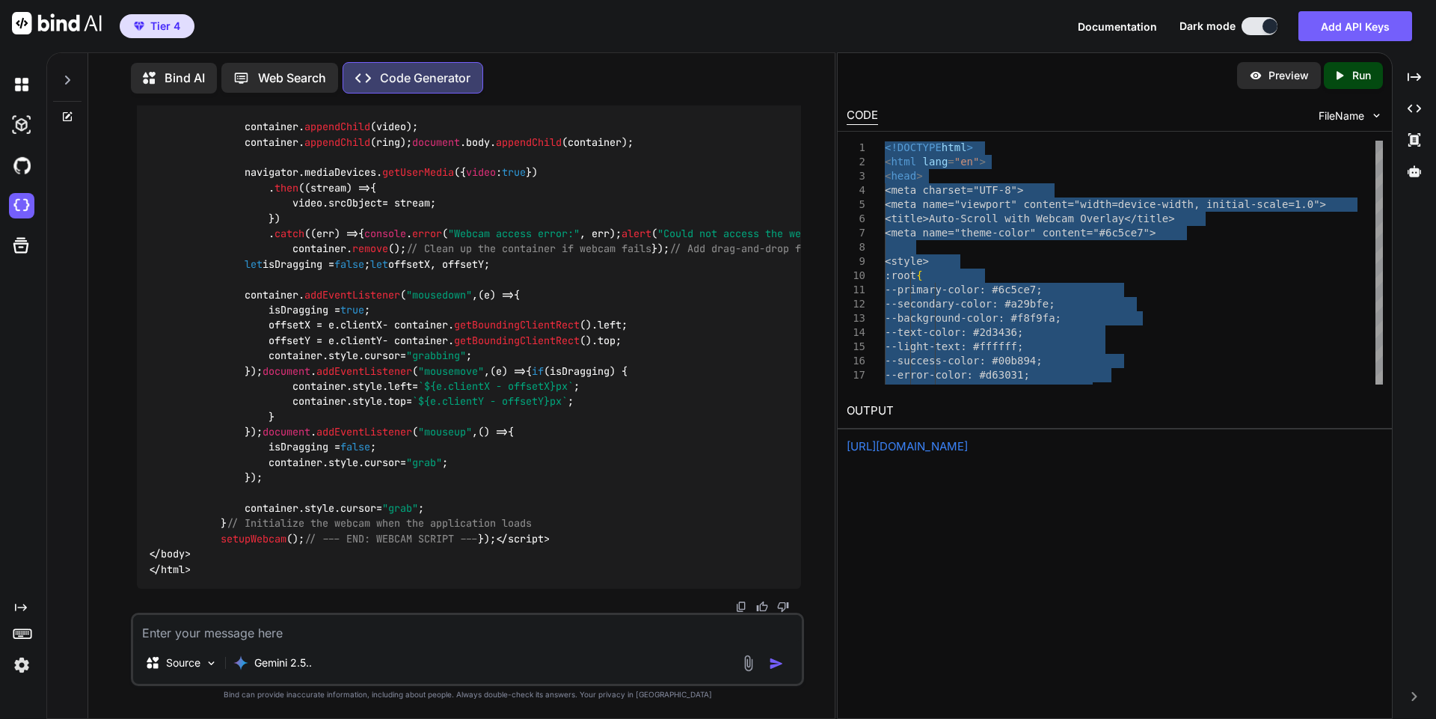
click at [432, 636] on textarea at bounding box center [467, 628] width 669 height 27
click at [368, 634] on textarea at bounding box center [467, 628] width 669 height 27
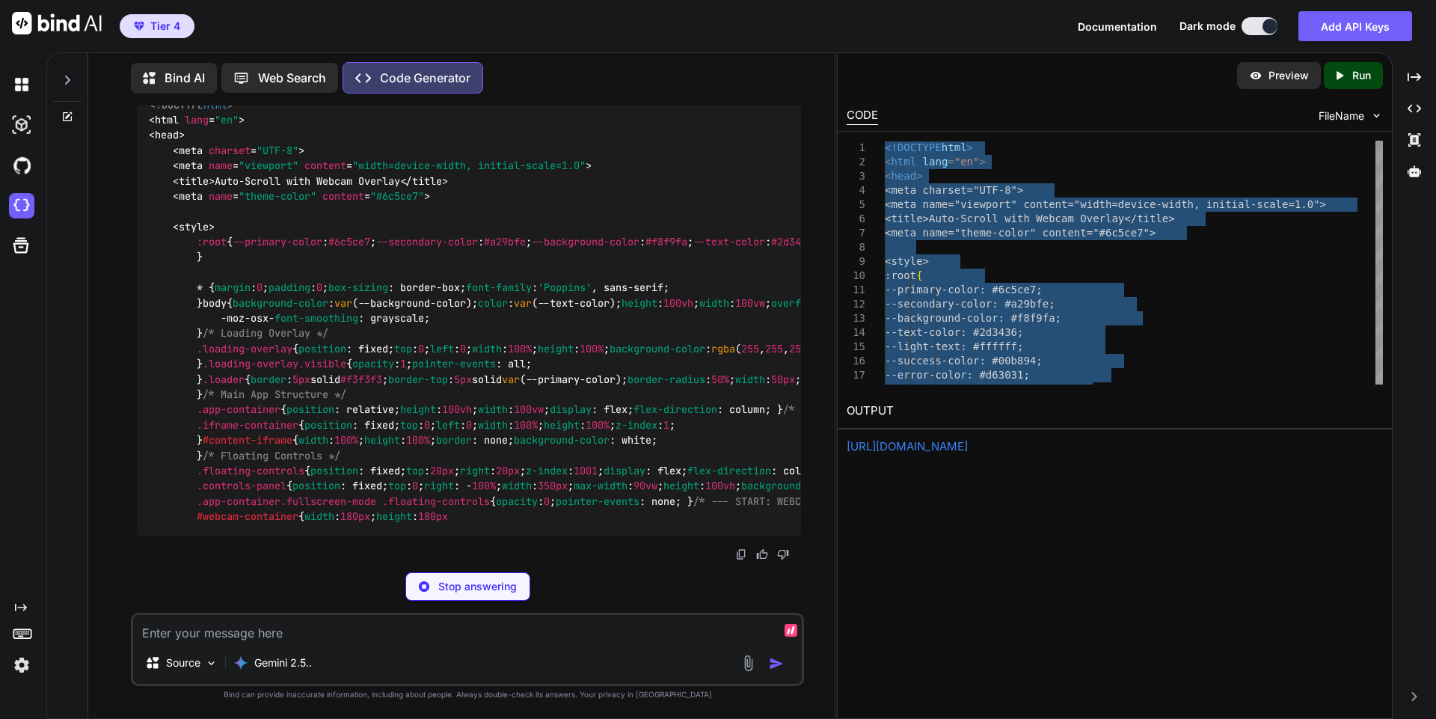
scroll to position [372510, 0]
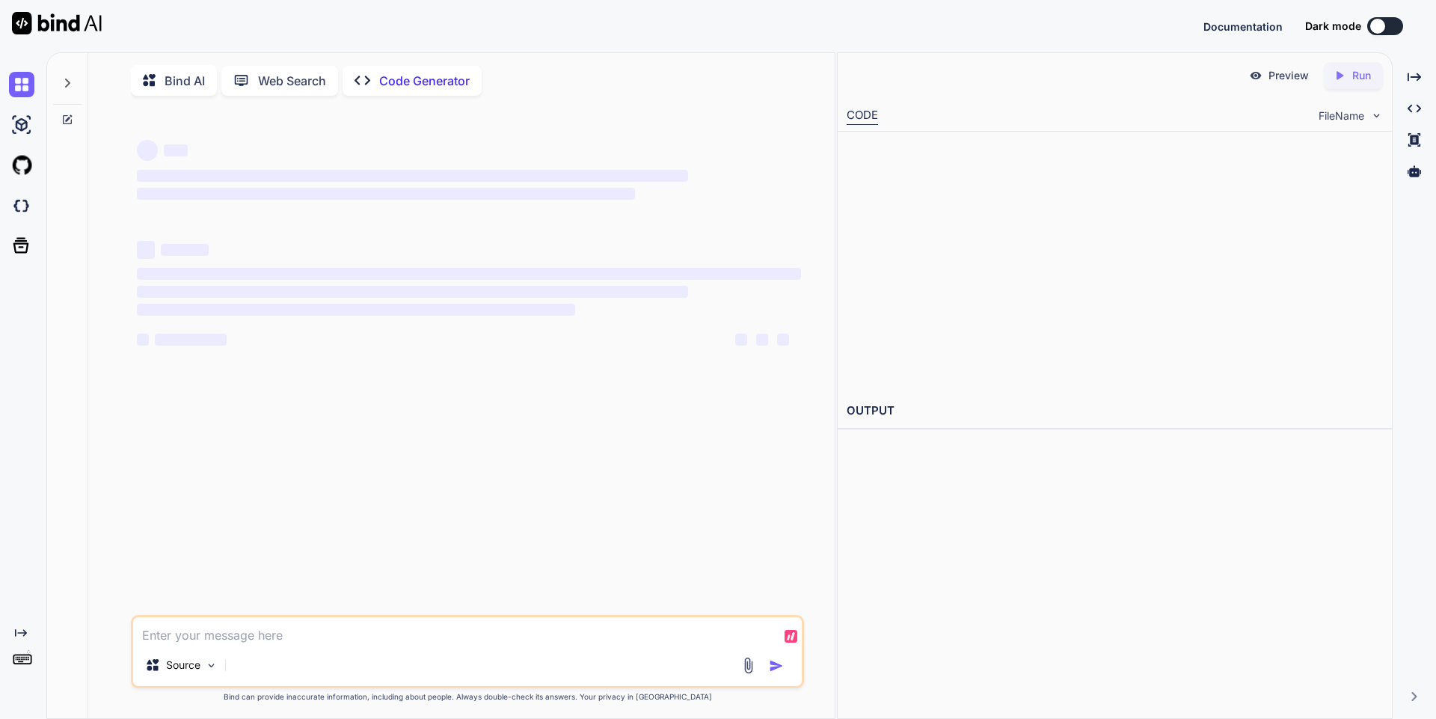
type textarea "x"
click at [462, 642] on textarea at bounding box center [467, 630] width 669 height 27
type textarea "Is"
type textarea "x"
type textarea "Is"
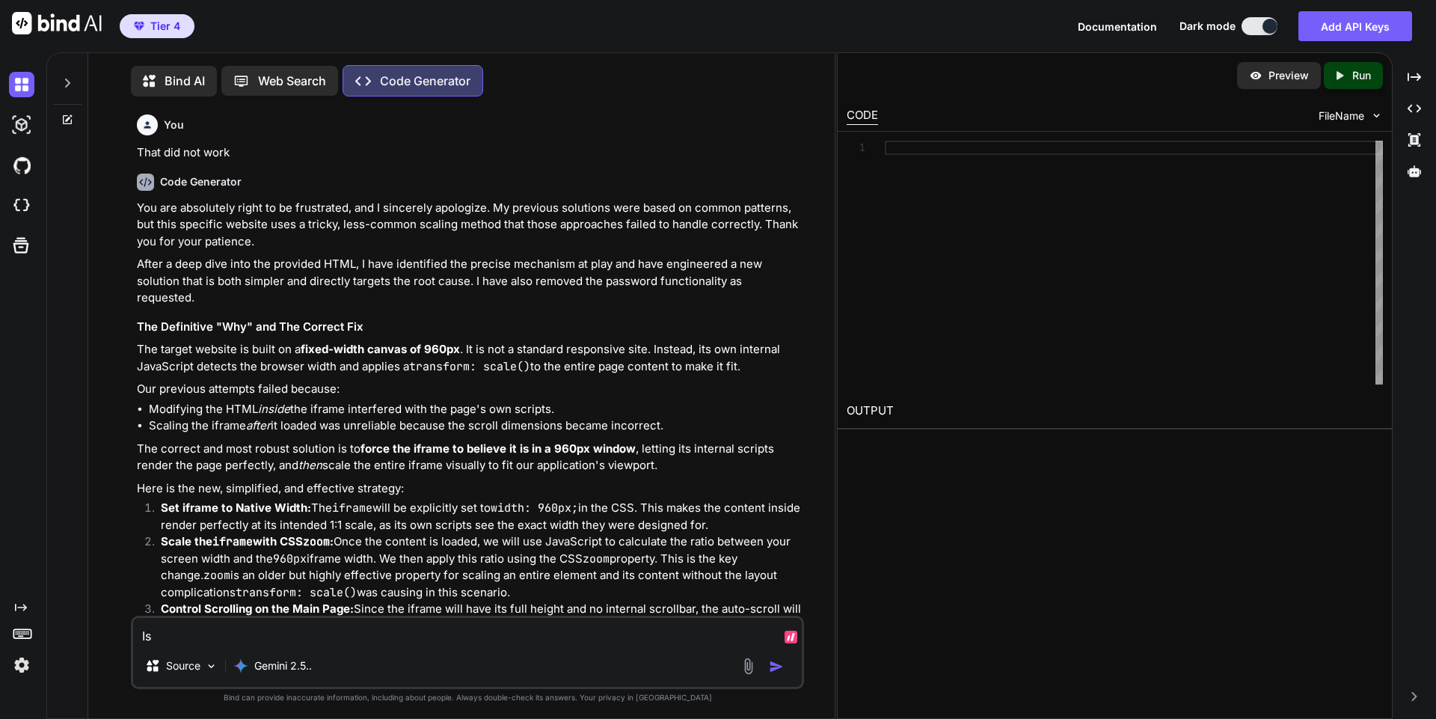
type textarea "x"
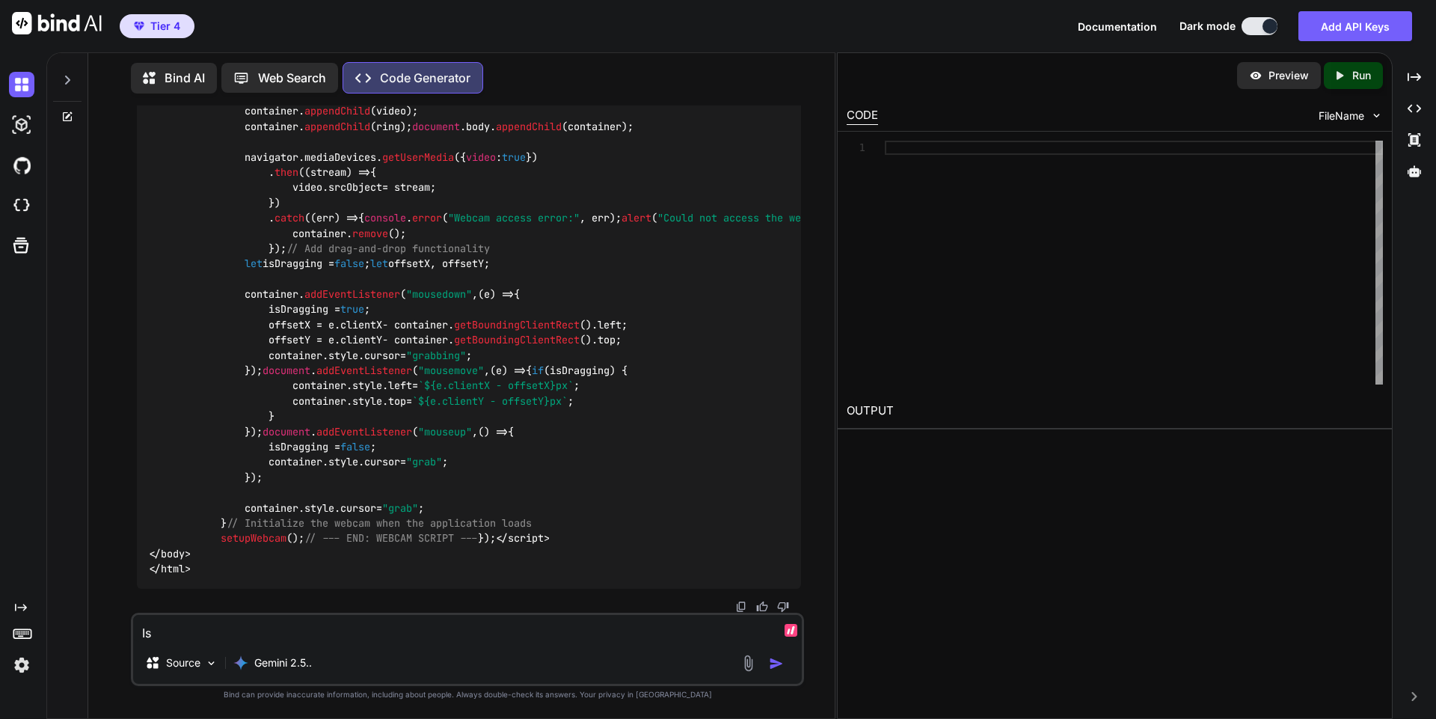
scroll to position [25042, 0]
click at [499, 634] on textarea "Is" at bounding box center [467, 628] width 669 height 27
click at [481, 652] on div "Source Gemini 2.5.." at bounding box center [467, 666] width 669 height 36
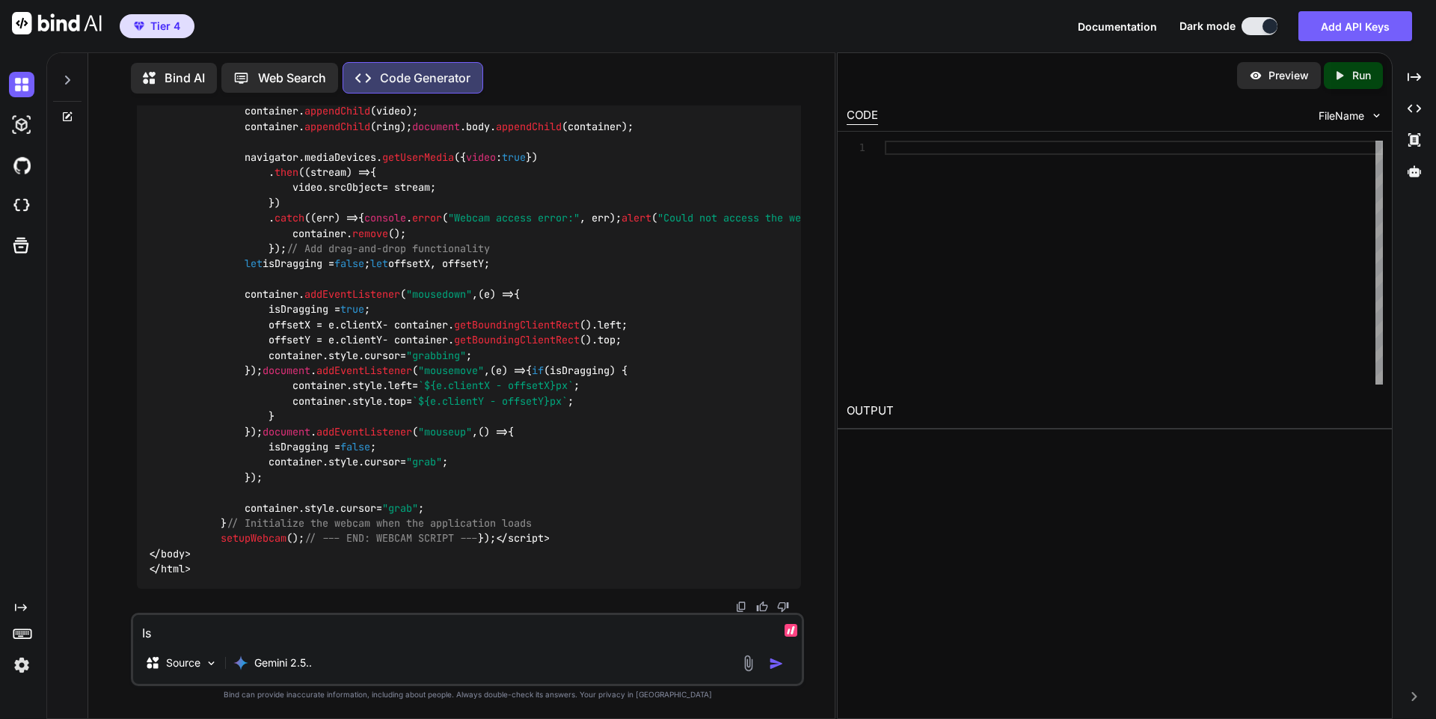
click at [411, 627] on textarea "Is" at bounding box center [467, 628] width 669 height 27
type textarea "w"
type textarea "x"
type textarea "whi"
type textarea "x"
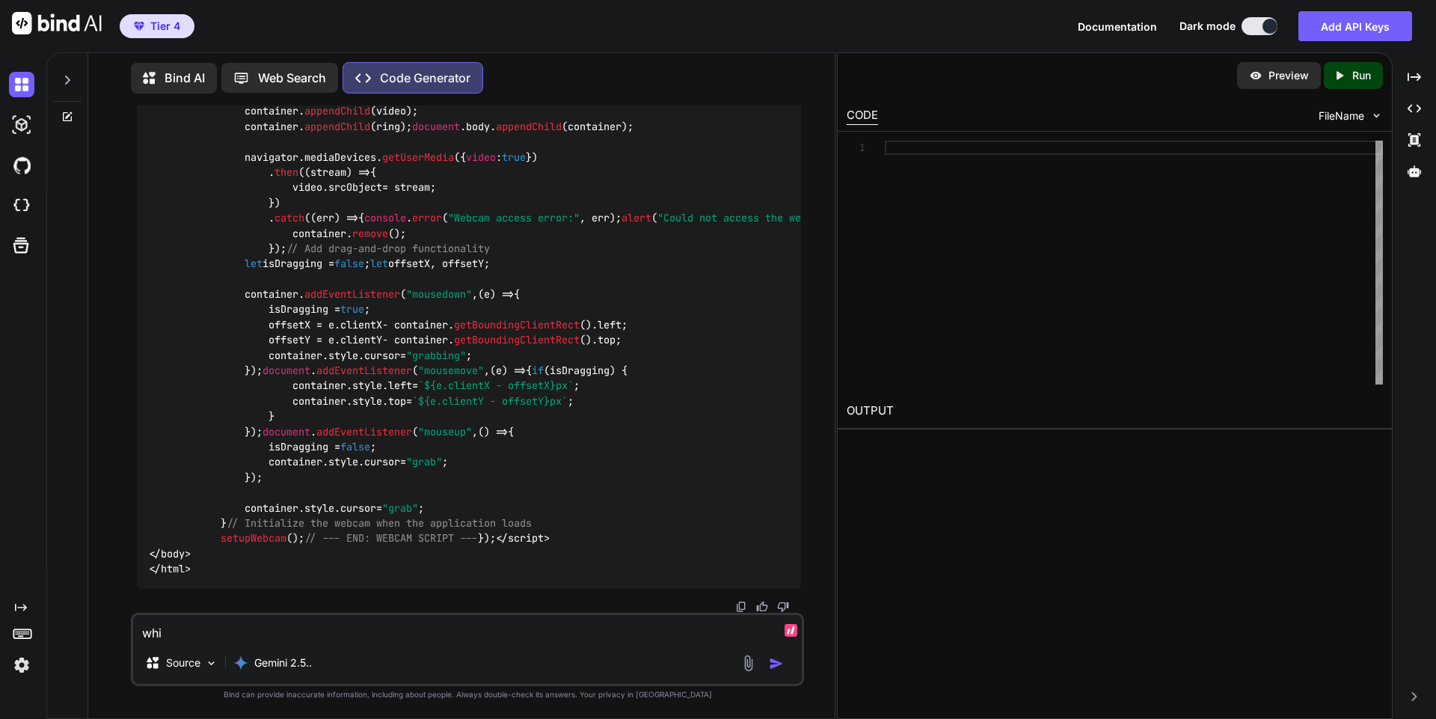
type textarea "whil"
type textarea "x"
type textarea "while"
type textarea "x"
type textarea "while"
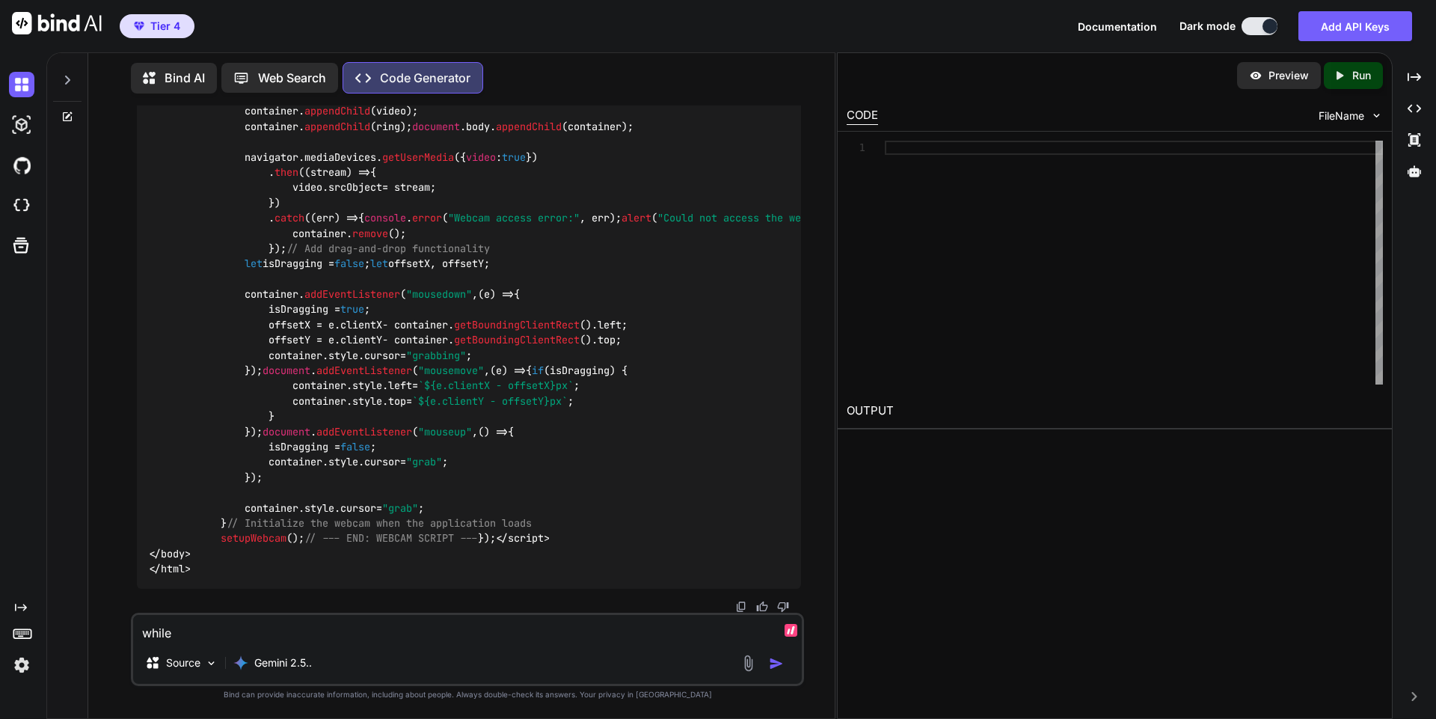
type textarea "x"
type textarea "while u"
type textarea "x"
type textarea "while us"
type textarea "x"
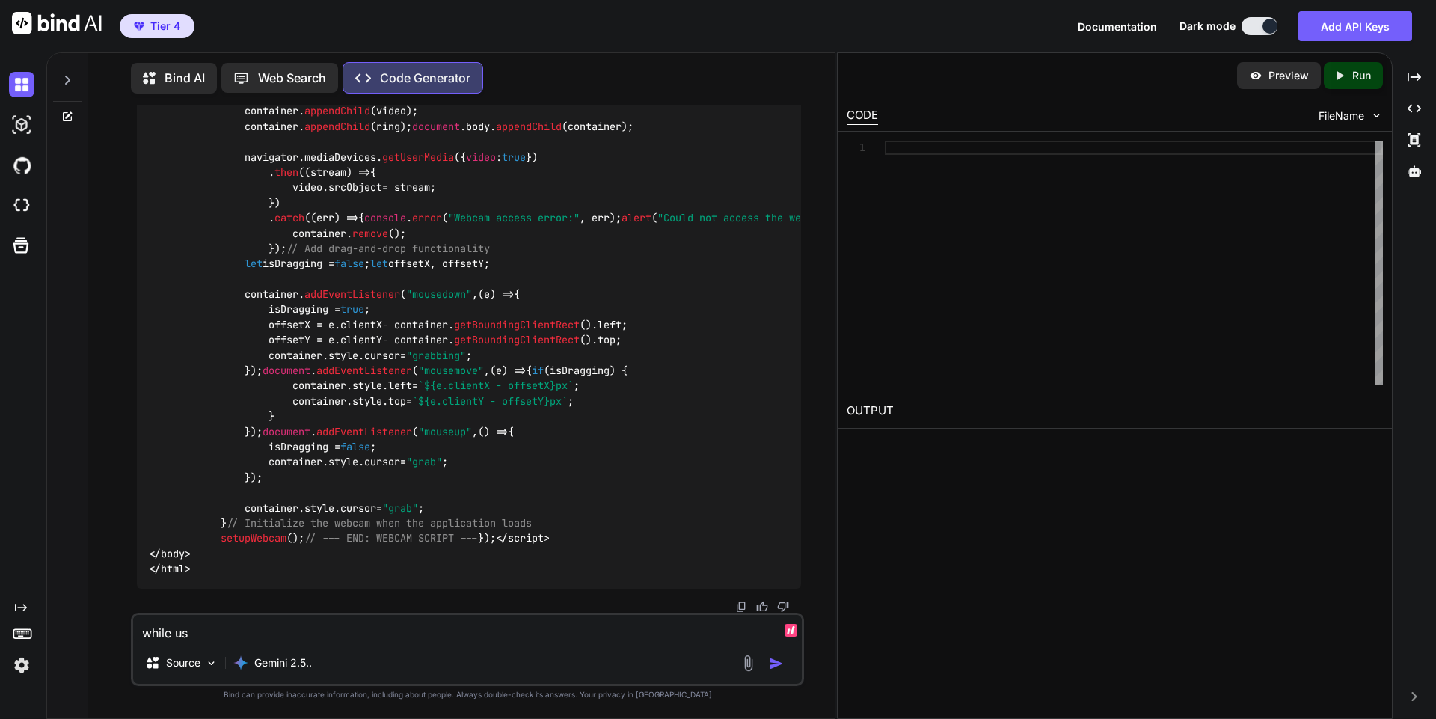
type textarea "while usi"
type textarea "x"
type textarea "while usin"
type textarea "x"
type textarea "while using"
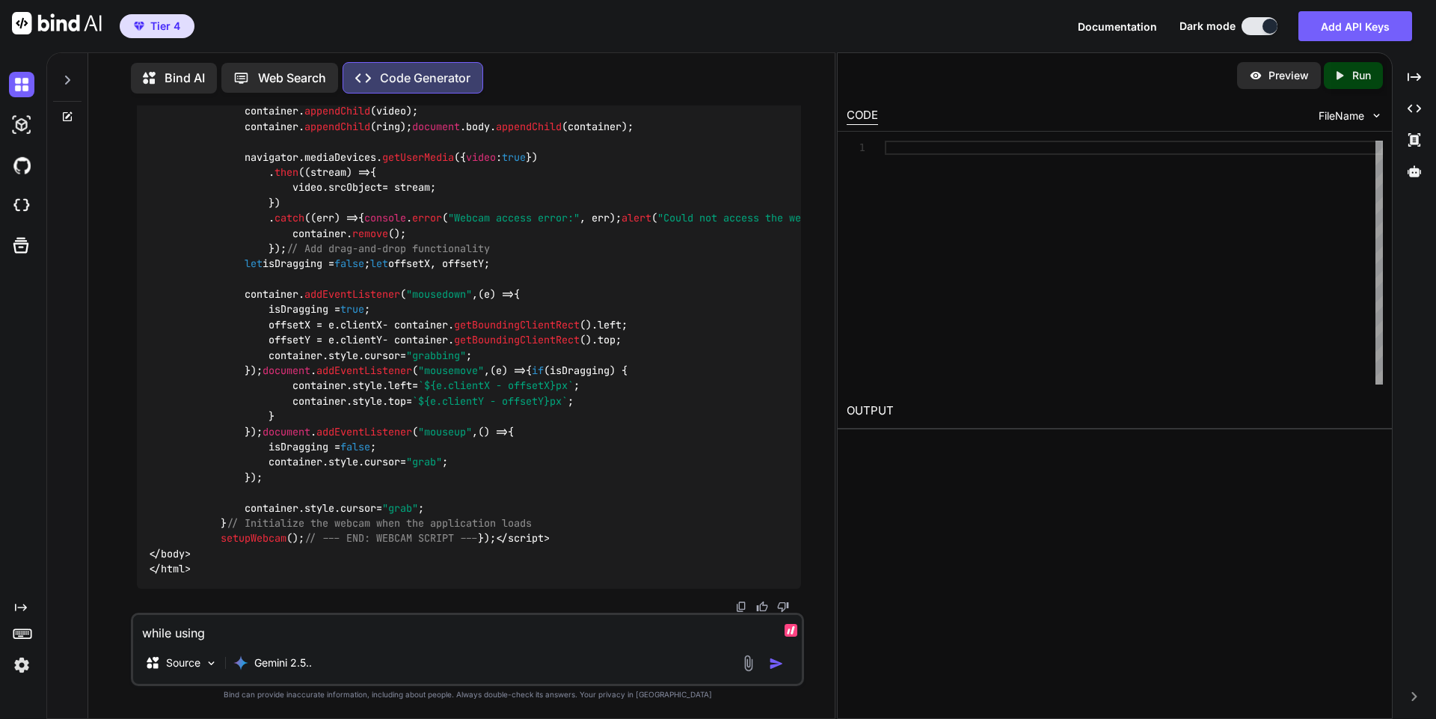
type textarea "x"
type textarea "while using"
type textarea "x"
type textarea "while using m"
type textarea "x"
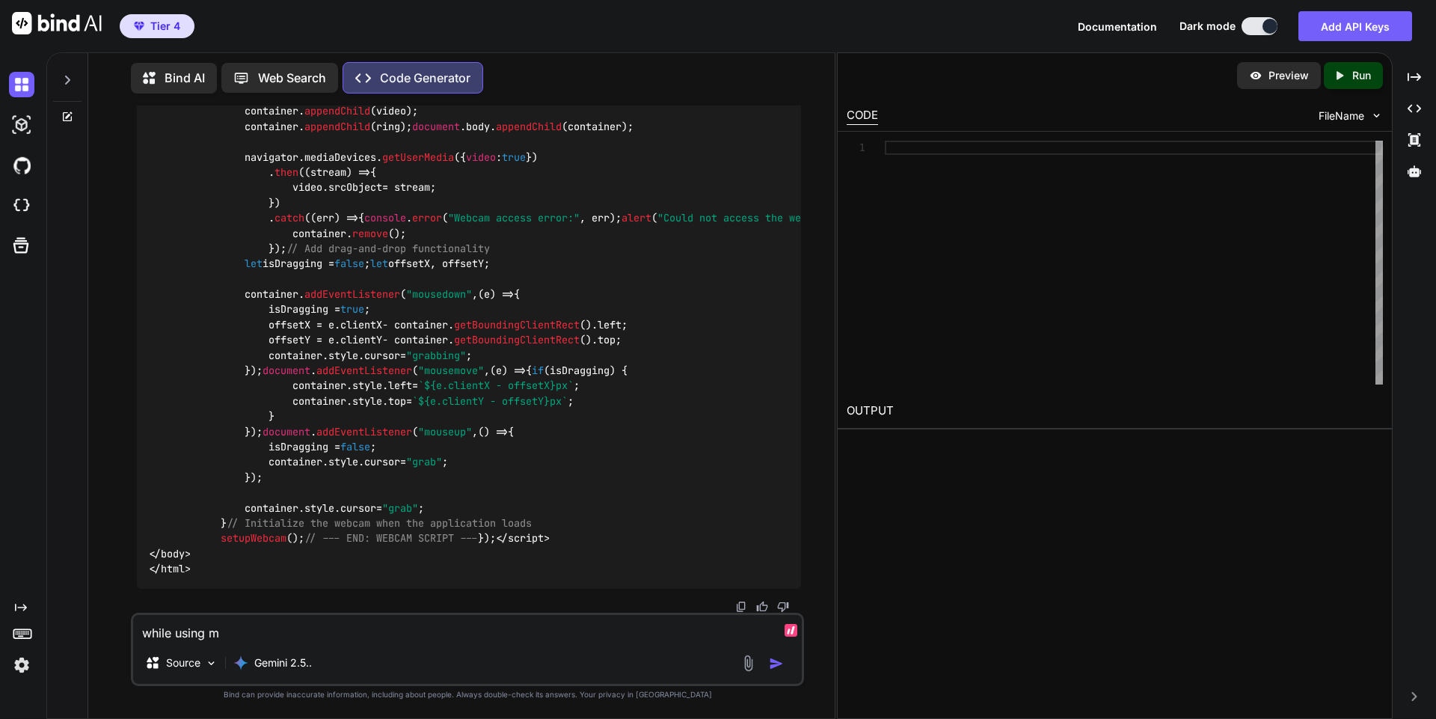
type textarea "while using my"
type textarea "x"
type textarea "while using my"
type textarea "x"
click at [411, 627] on textarea "while using my" at bounding box center [467, 628] width 669 height 27
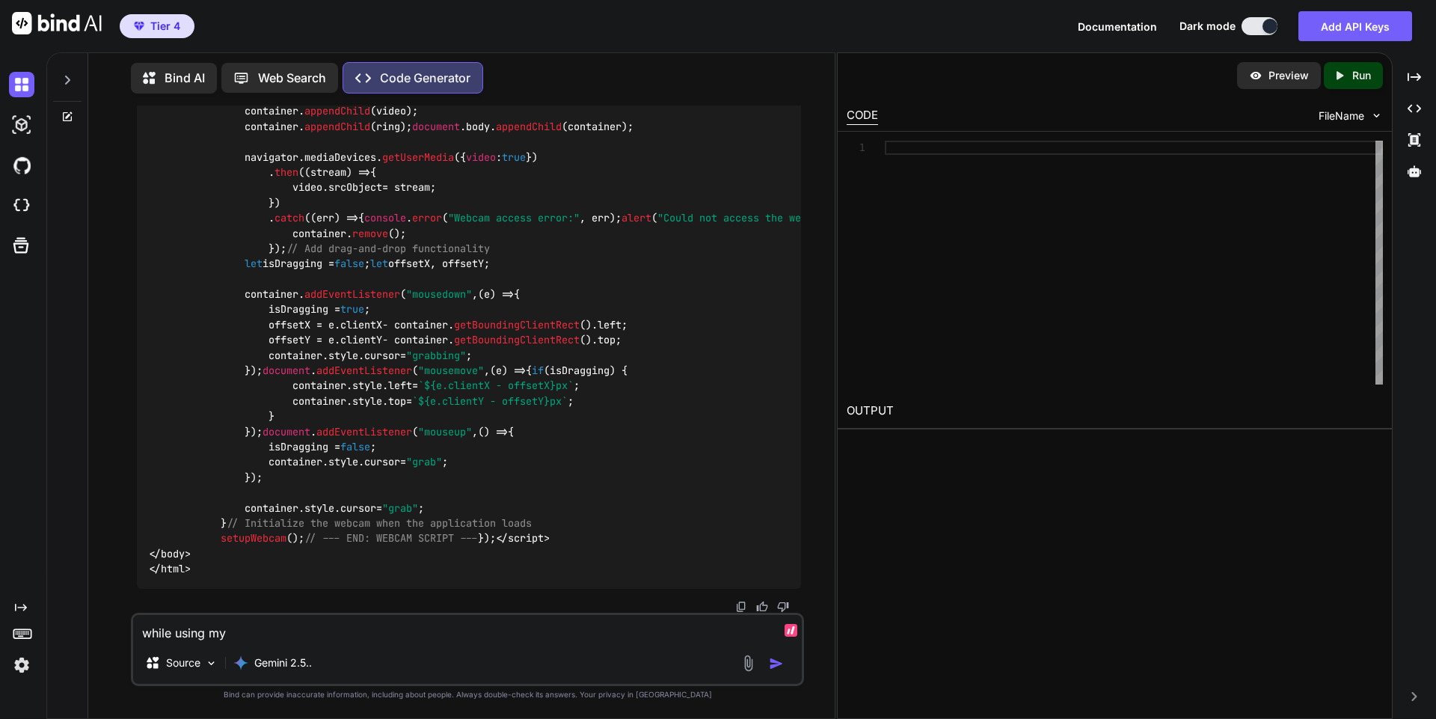
type textarea "F"
type textarea "x"
type textarea "Fo"
type textarea "x"
type textarea "For"
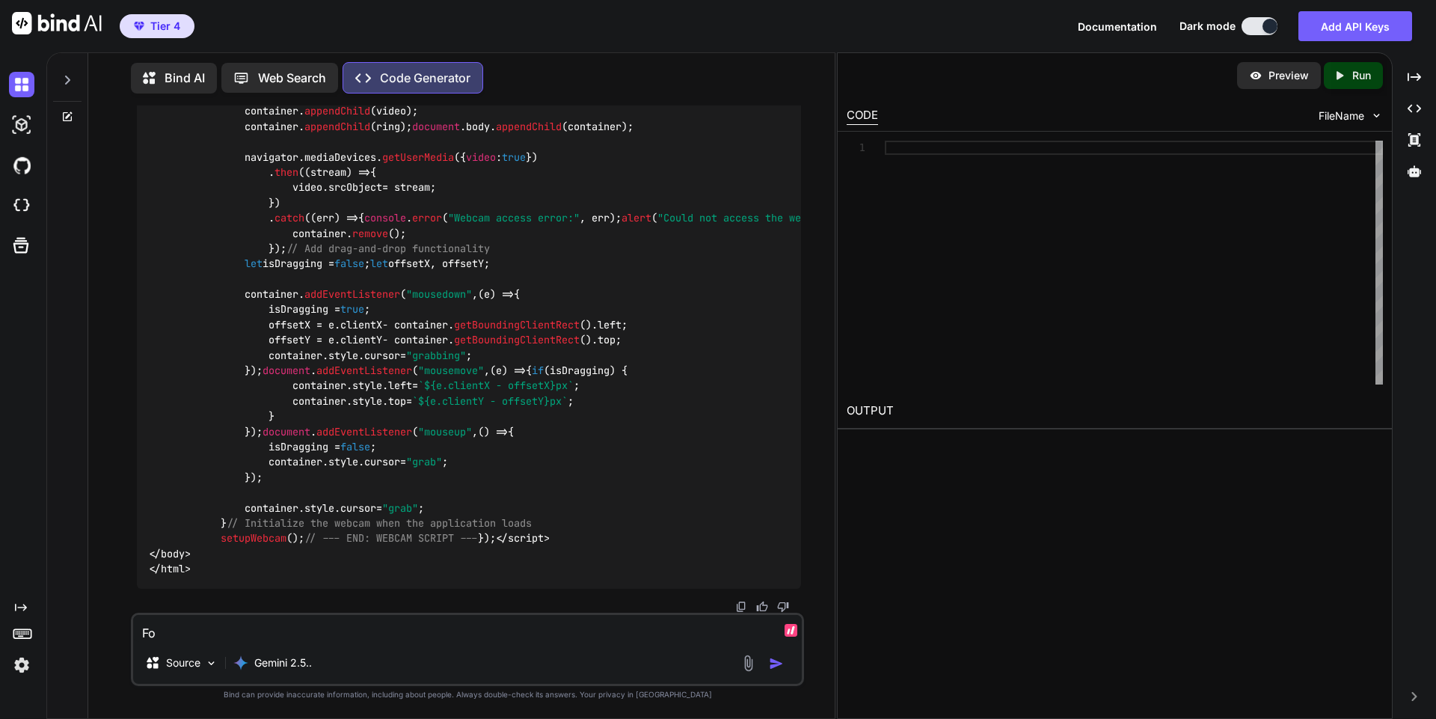
type textarea "x"
type textarea "For"
type textarea "x"
type textarea "For t"
type textarea "x"
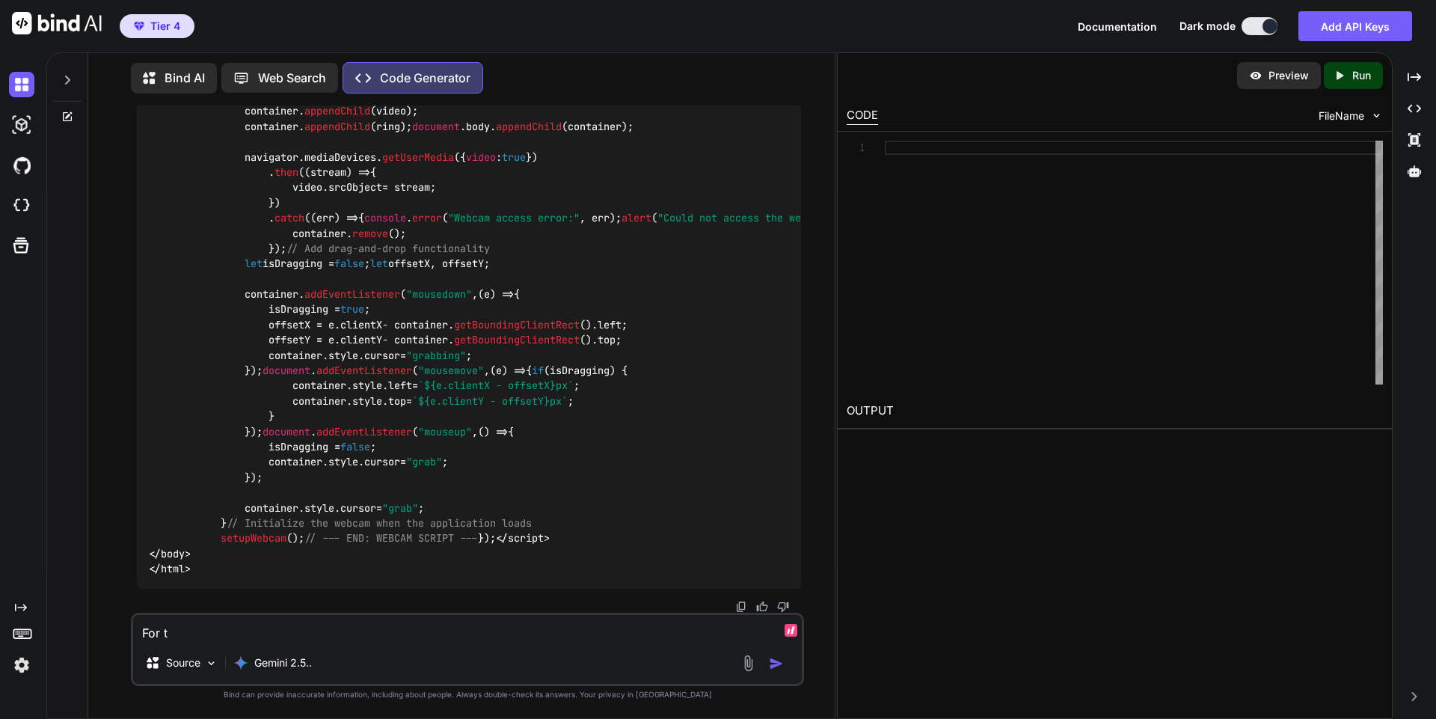
type textarea "For th"
type textarea "x"
type textarea "For the"
type textarea "x"
type textarea "For the"
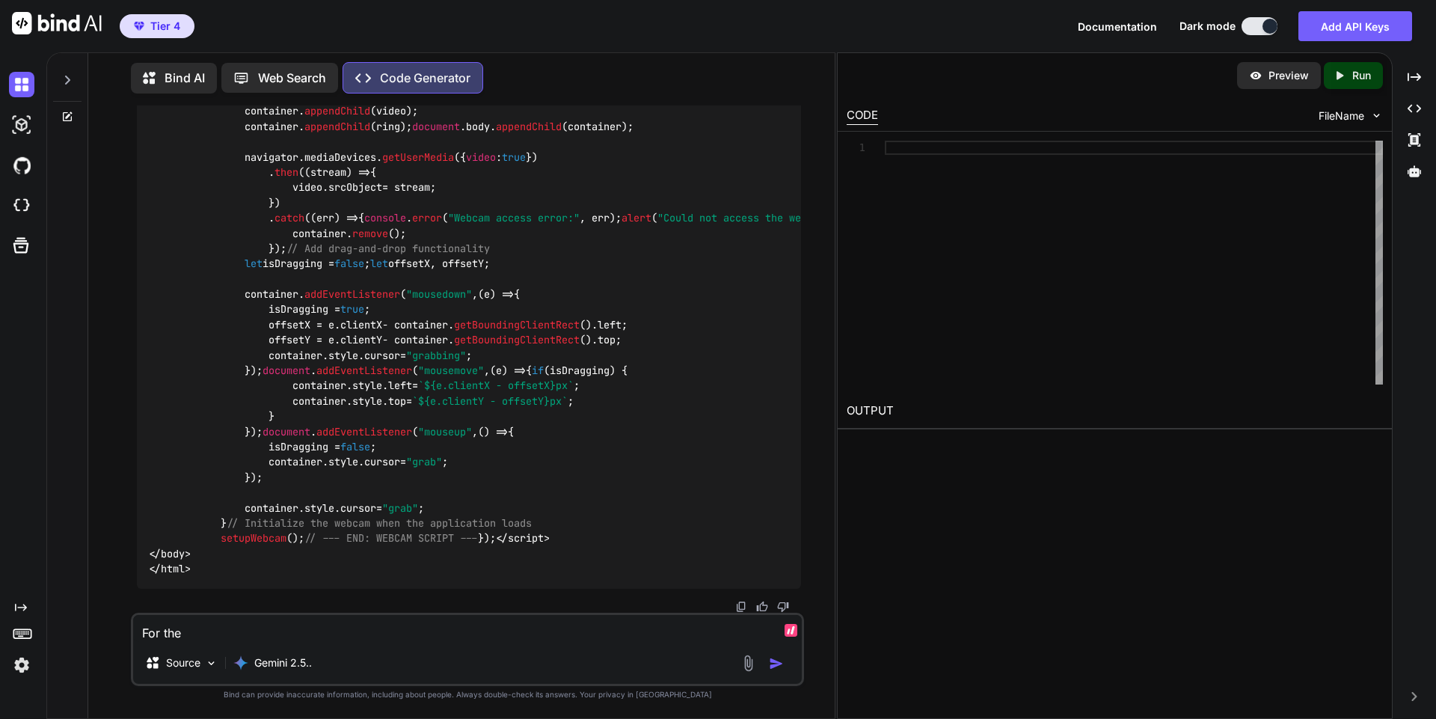
type textarea "x"
type textarea "For the p"
type textarea "x"
type textarea "For the po"
type textarea "x"
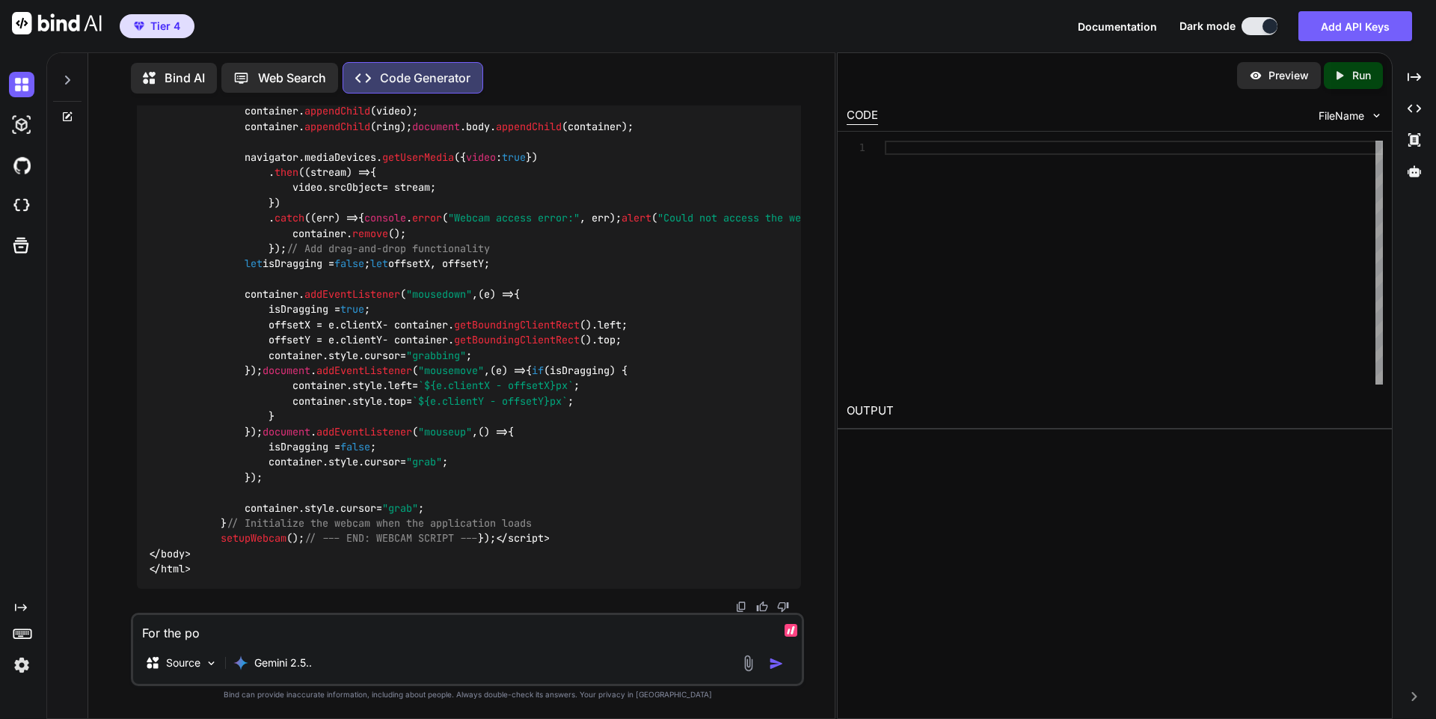
type textarea "For the pop"
type textarea "x"
type textarea "For the popu"
type textarea "x"
type textarea "For the popup"
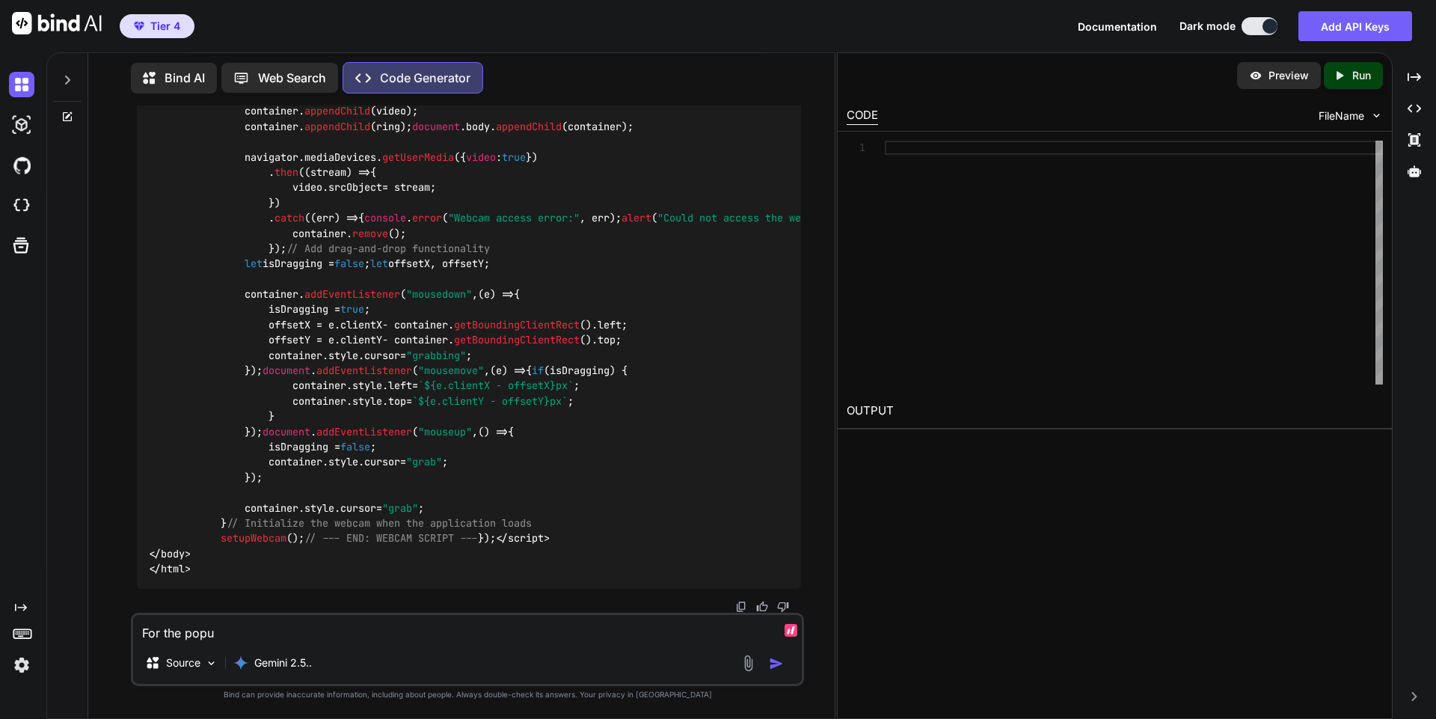
type textarea "x"
click at [367, 642] on div "For the popup Source Gemini 2.5.." at bounding box center [467, 648] width 673 height 73
click at [353, 632] on textarea "For the popup" at bounding box center [467, 628] width 669 height 27
click at [245, 636] on textarea "For the popup" at bounding box center [467, 628] width 669 height 27
type textarea "I"
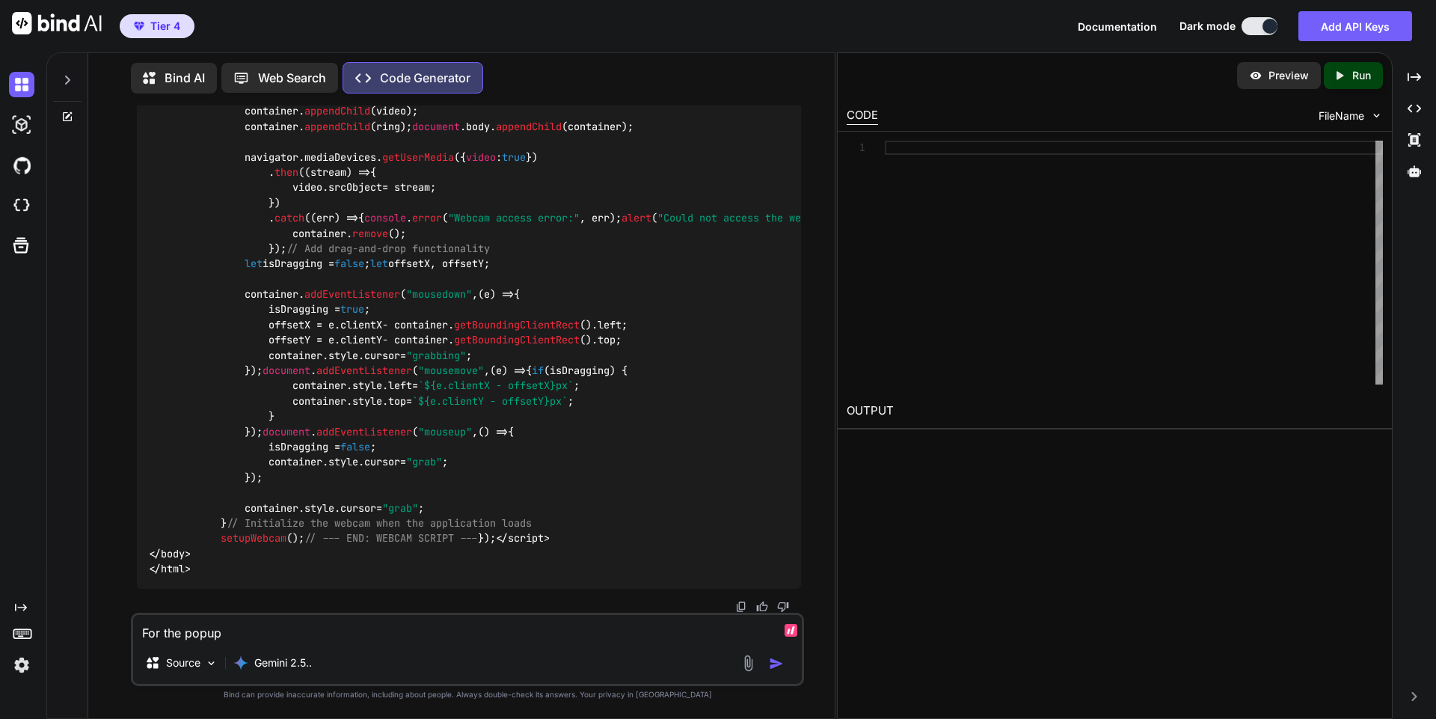
type textarea "x"
type textarea "I'm"
type textarea "x"
type textarea "I'm"
type textarea "x"
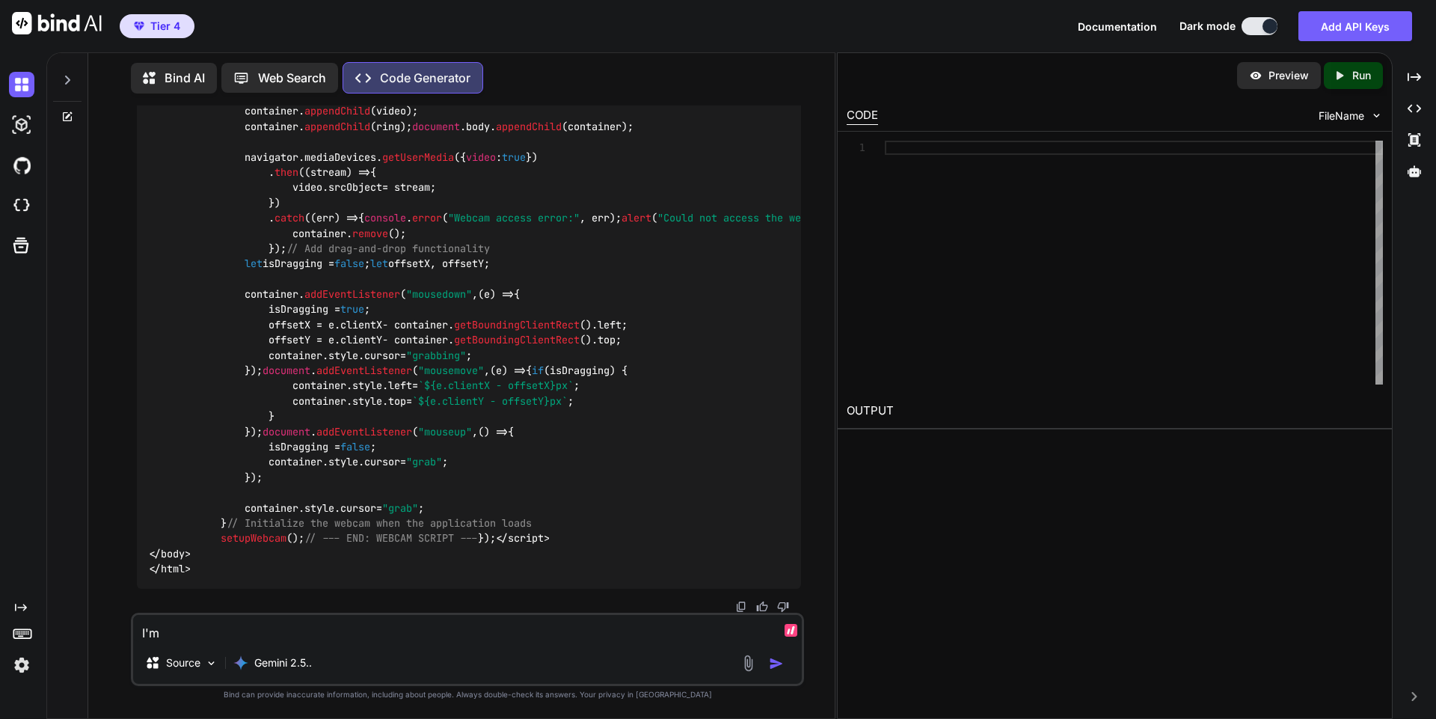
type textarea "I'm u"
type textarea "x"
type textarea "I'm us"
type textarea "x"
type textarea "I'm usi"
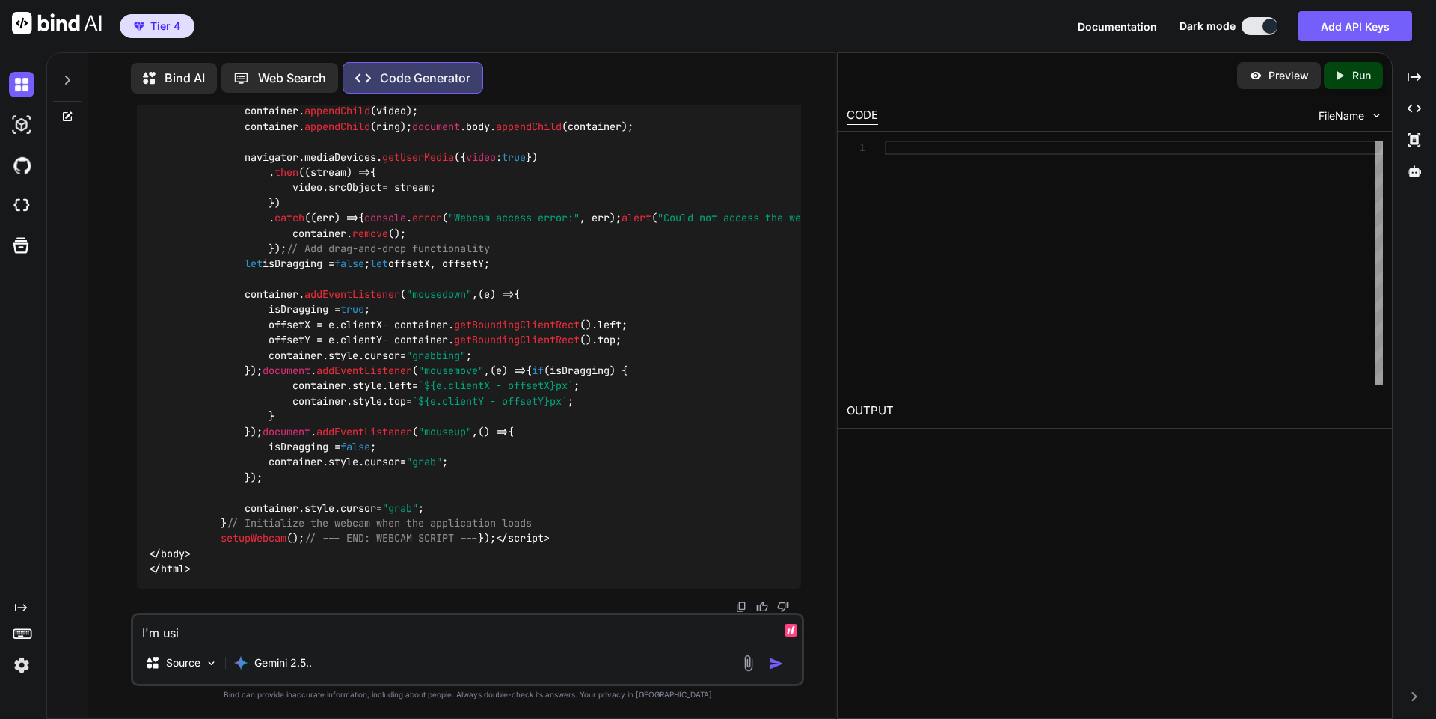
type textarea "x"
type textarea "I'm using"
type textarea "x"
type textarea "I'm using"
type textarea "x"
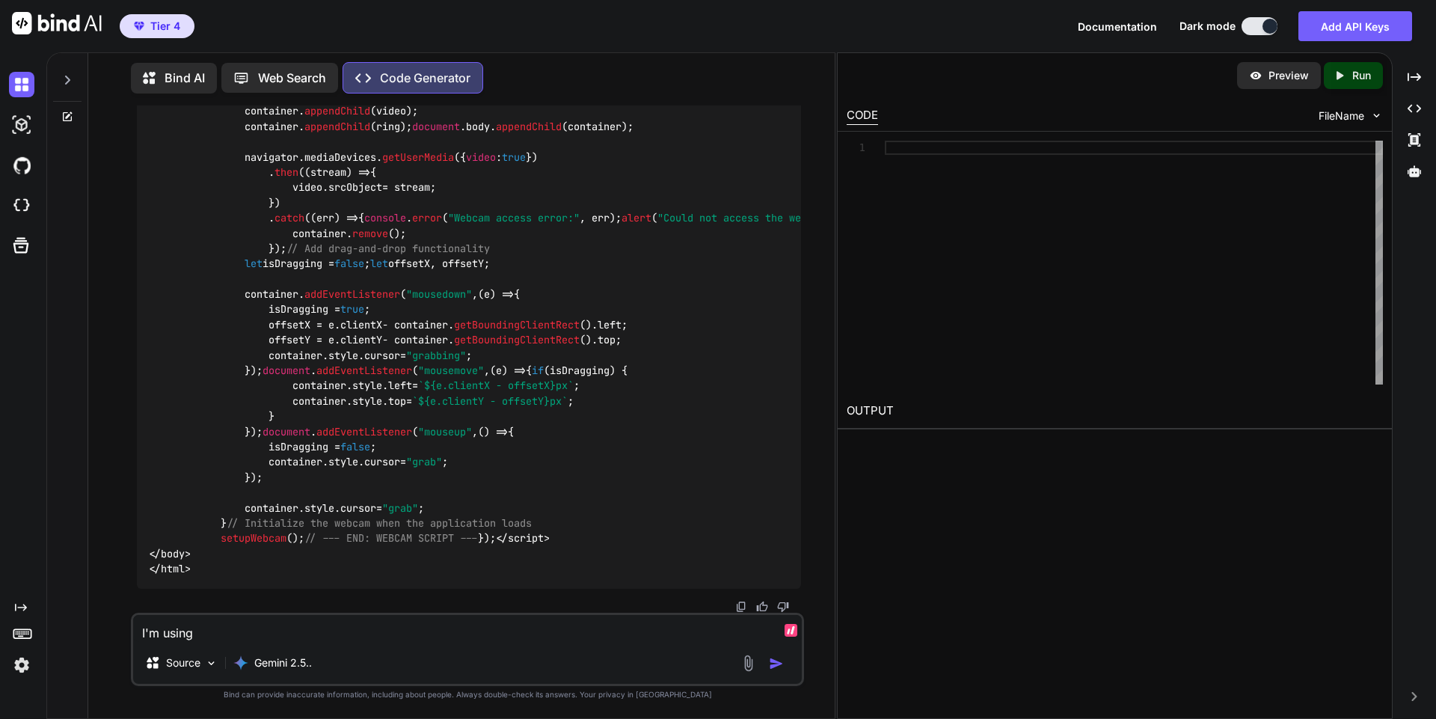
type textarea "I'm using t"
type textarea "x"
type textarea "I'm using thi"
type textarea "x"
type textarea "I'm using this"
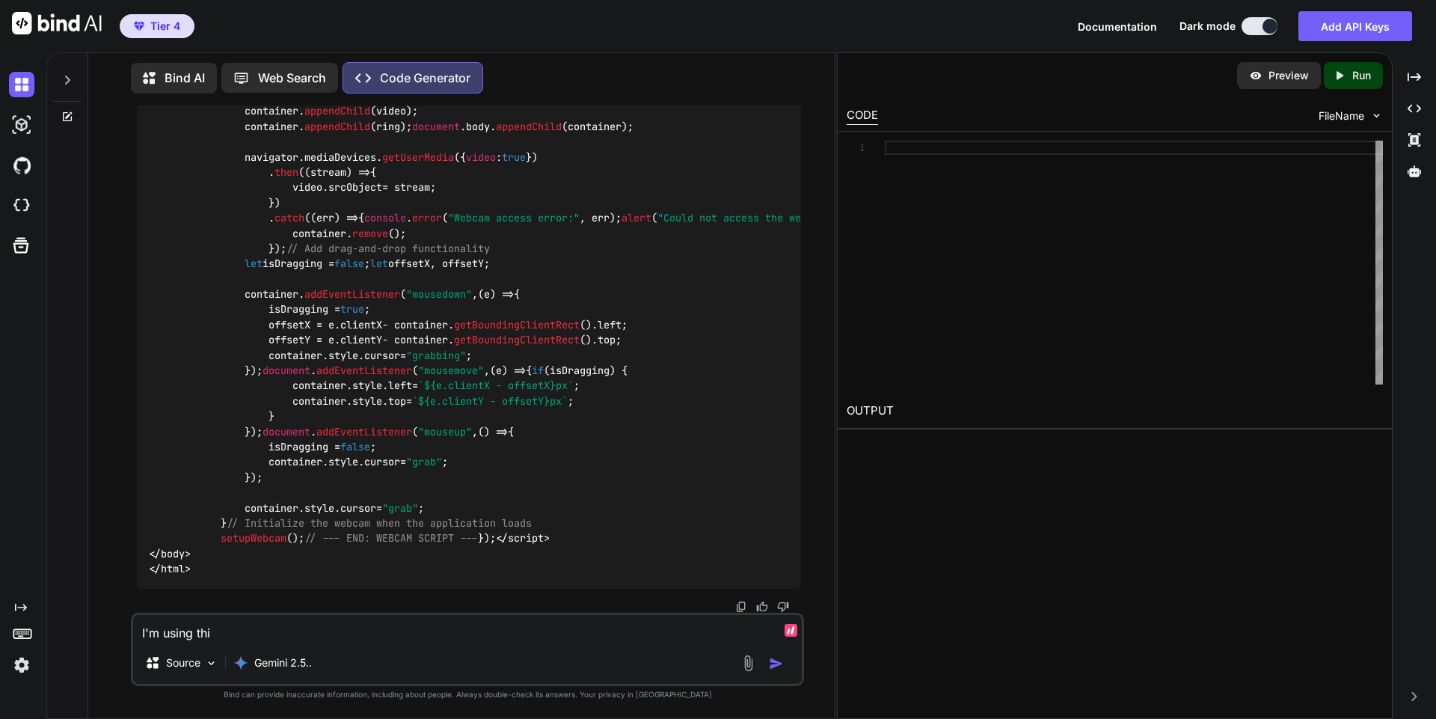
type textarea "x"
type textarea "I'm using this"
type textarea "x"
type textarea "I'm using this n"
type textarea "x"
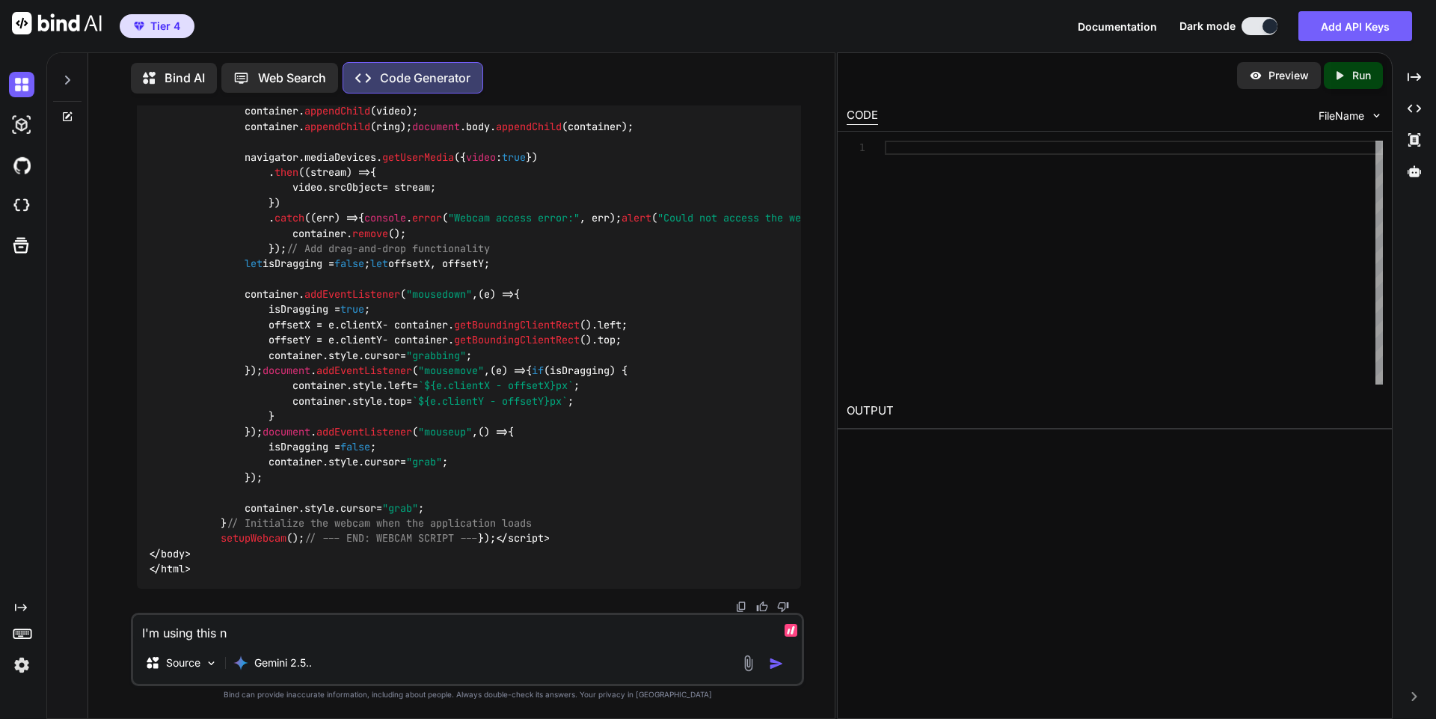
type textarea "I'm using this no"
type textarea "x"
type textarea "I'm using this now"
type textarea "x"
type textarea "I'm using this now:"
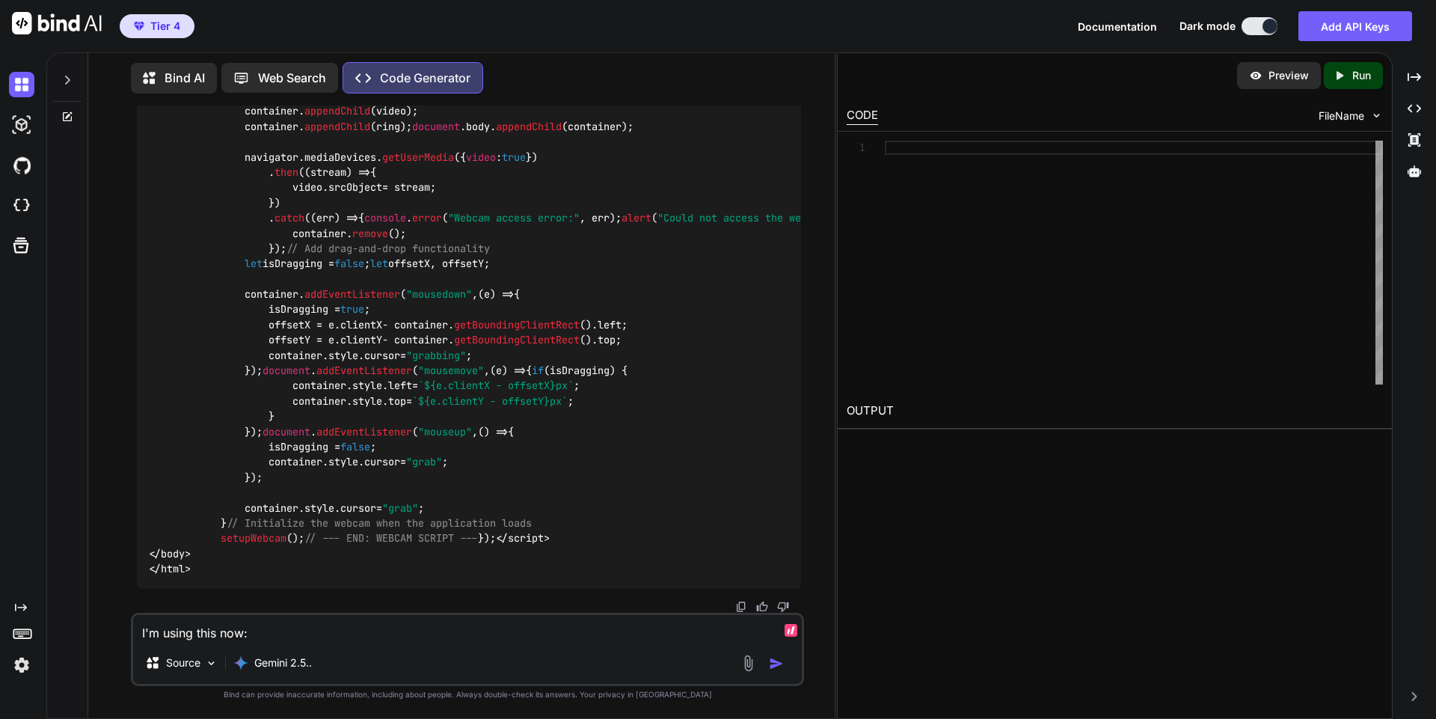
type textarea "x"
paste textarea "#webcam-container { width: 180px; /* Outer container that includes the ring ove…"
type textarea "I'm using this now: #webcam-container { width: 180px; /* Outer container that i…"
type textarea "x"
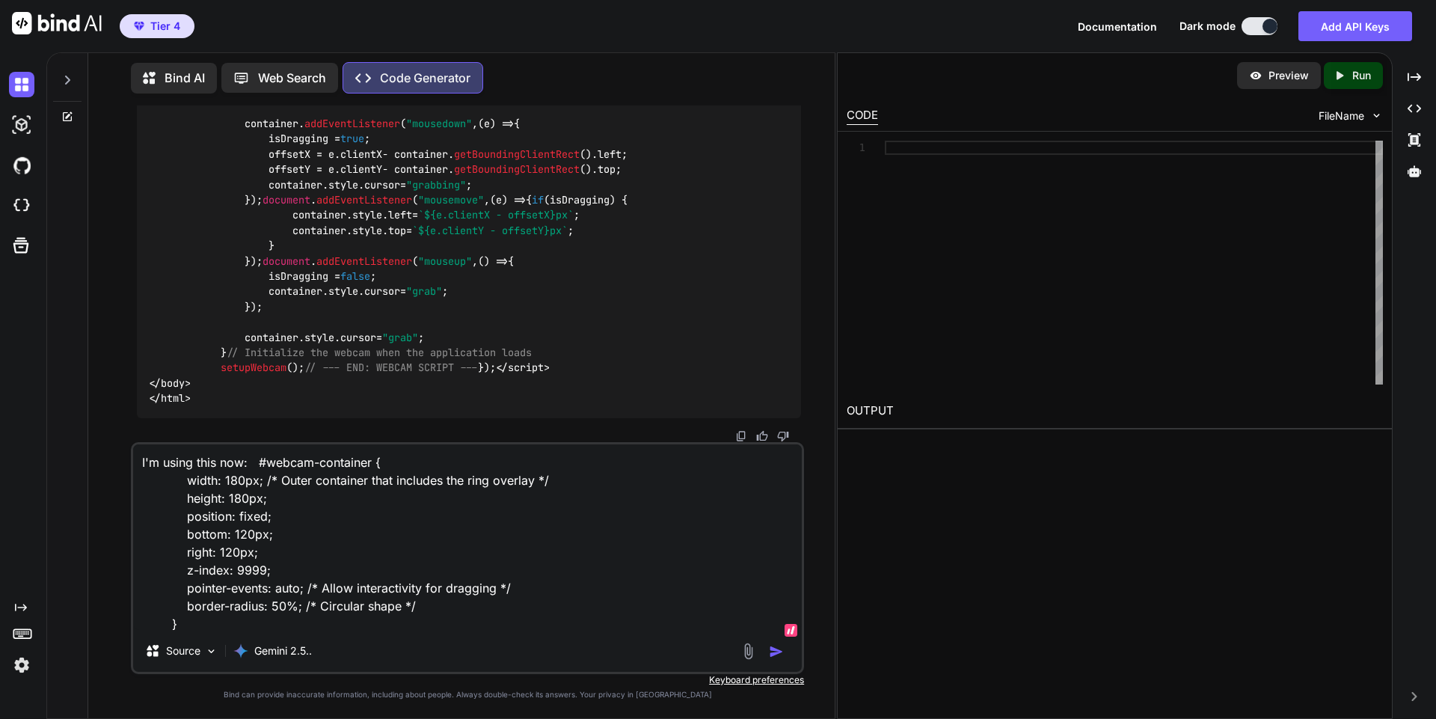
scroll to position [235, 0]
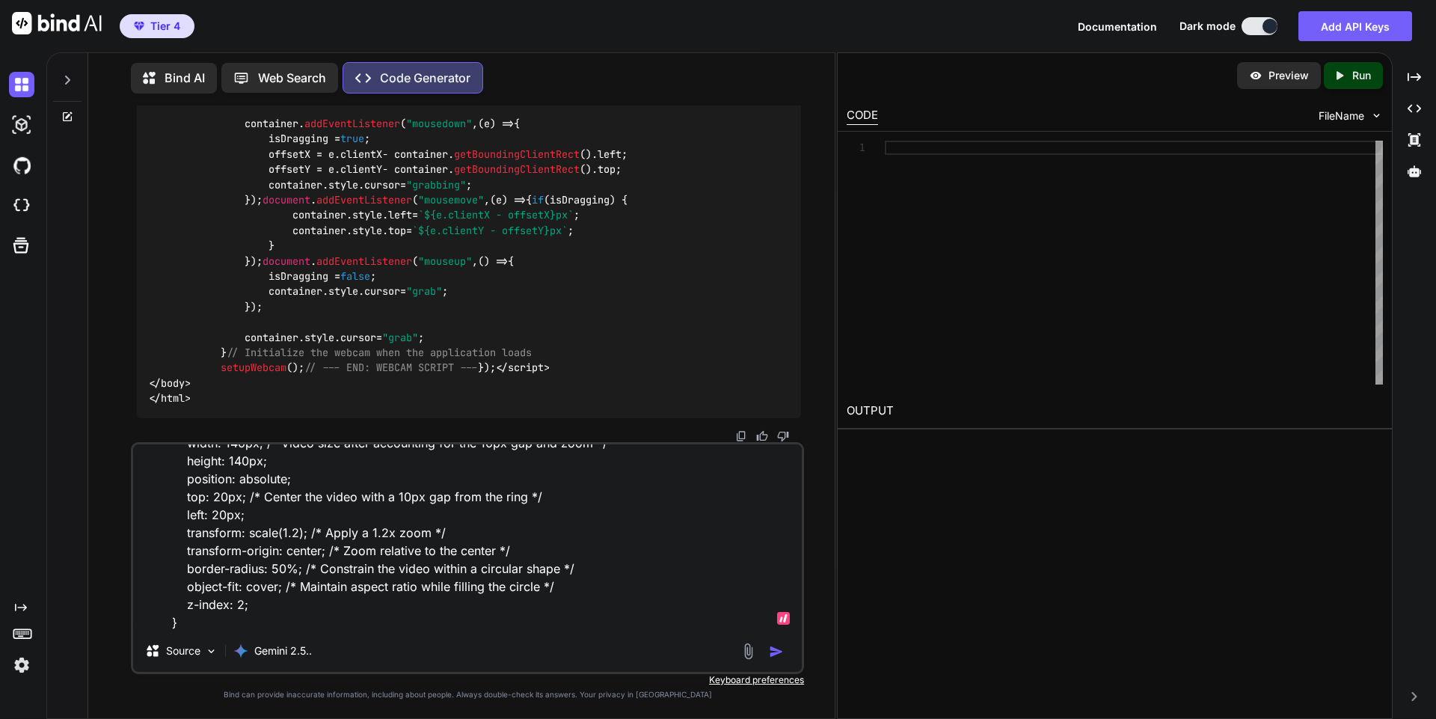
type textarea "I'm using this now: #webcam-container { width: 180px; /* Outer container that i…"
type textarea "x"
type textarea "I'm using this now: #webcam-container { width: 180px; /* Outer container that i…"
type textarea "x"
drag, startPoint x: 244, startPoint y: 636, endPoint x: 260, endPoint y: 630, distance: 17.8
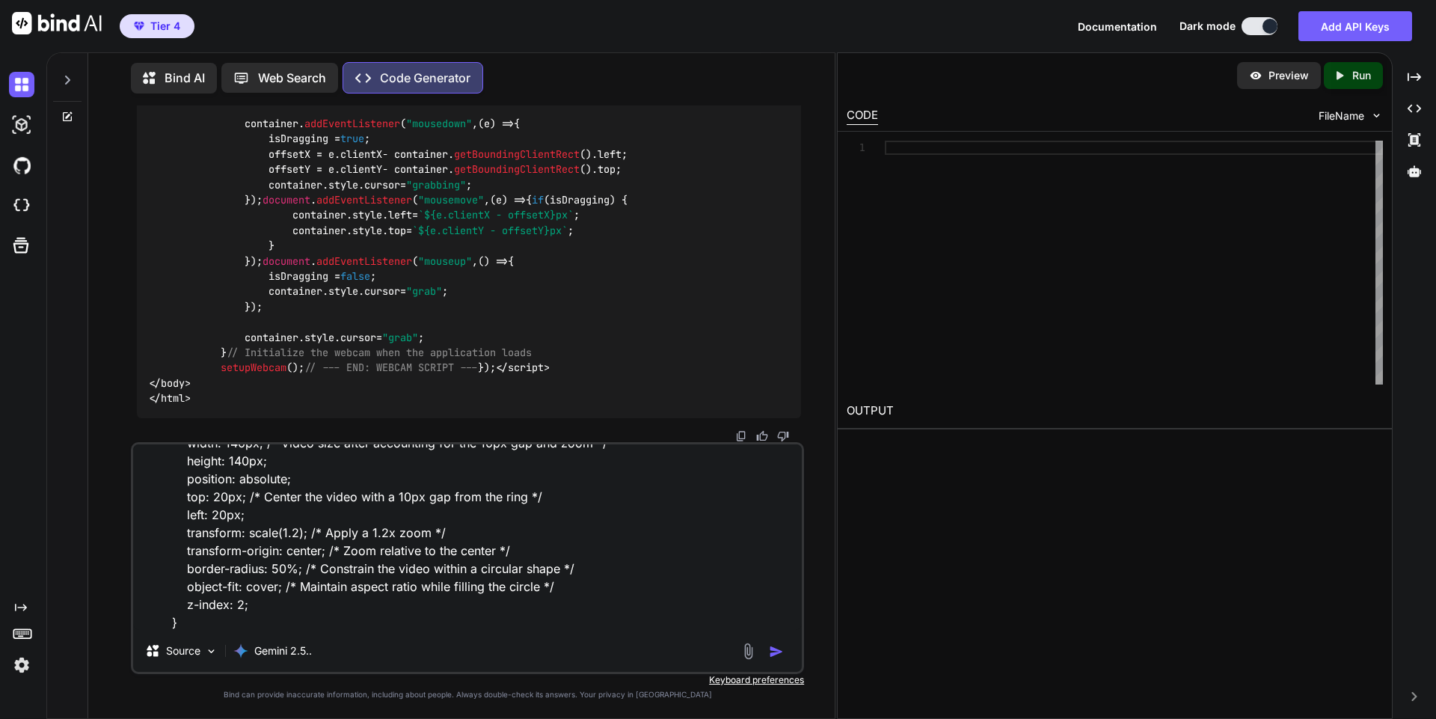
click at [260, 630] on div "I'm using this now: #webcam-container { width: 180px; /* Outer container that i…" at bounding box center [467, 558] width 673 height 232
click at [359, 606] on textarea "I'm using this now: #webcam-container { width: 180px; /* Outer container that i…" at bounding box center [467, 536] width 669 height 185
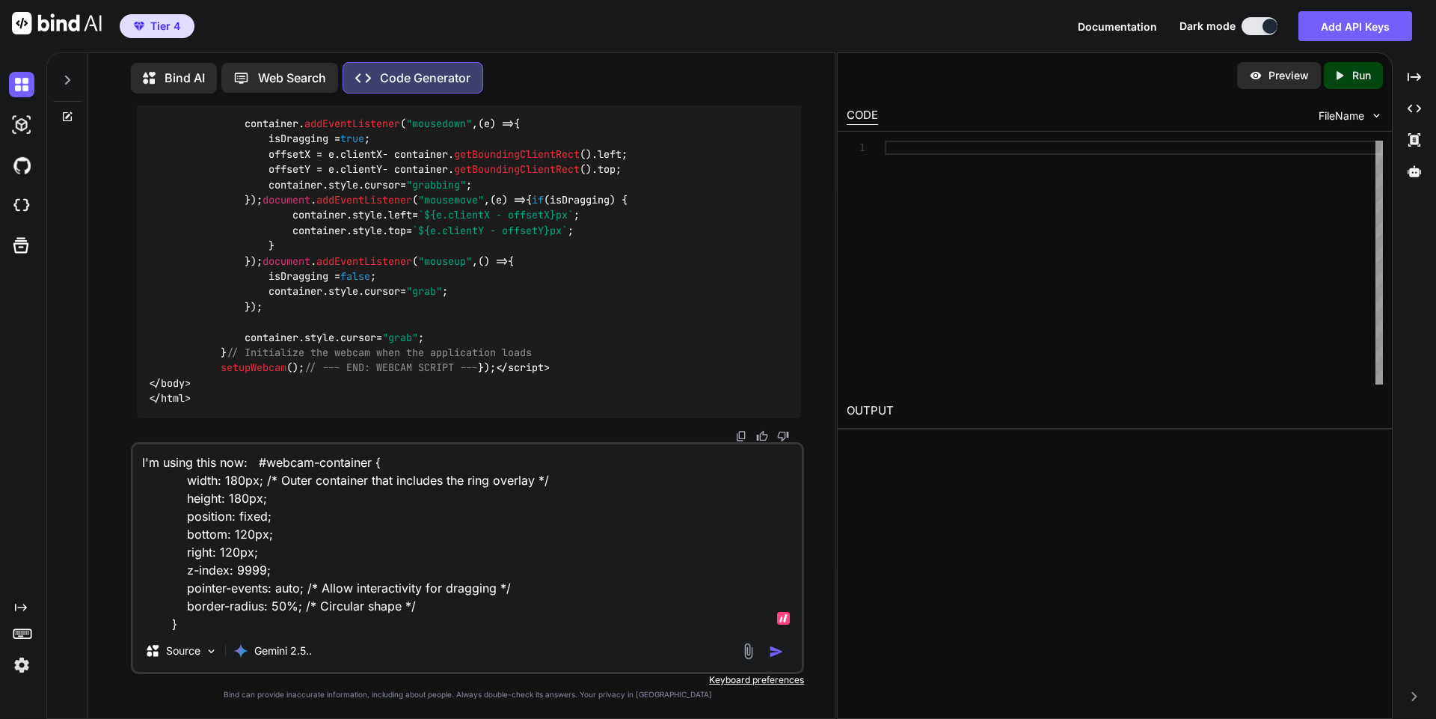
scroll to position [272, 0]
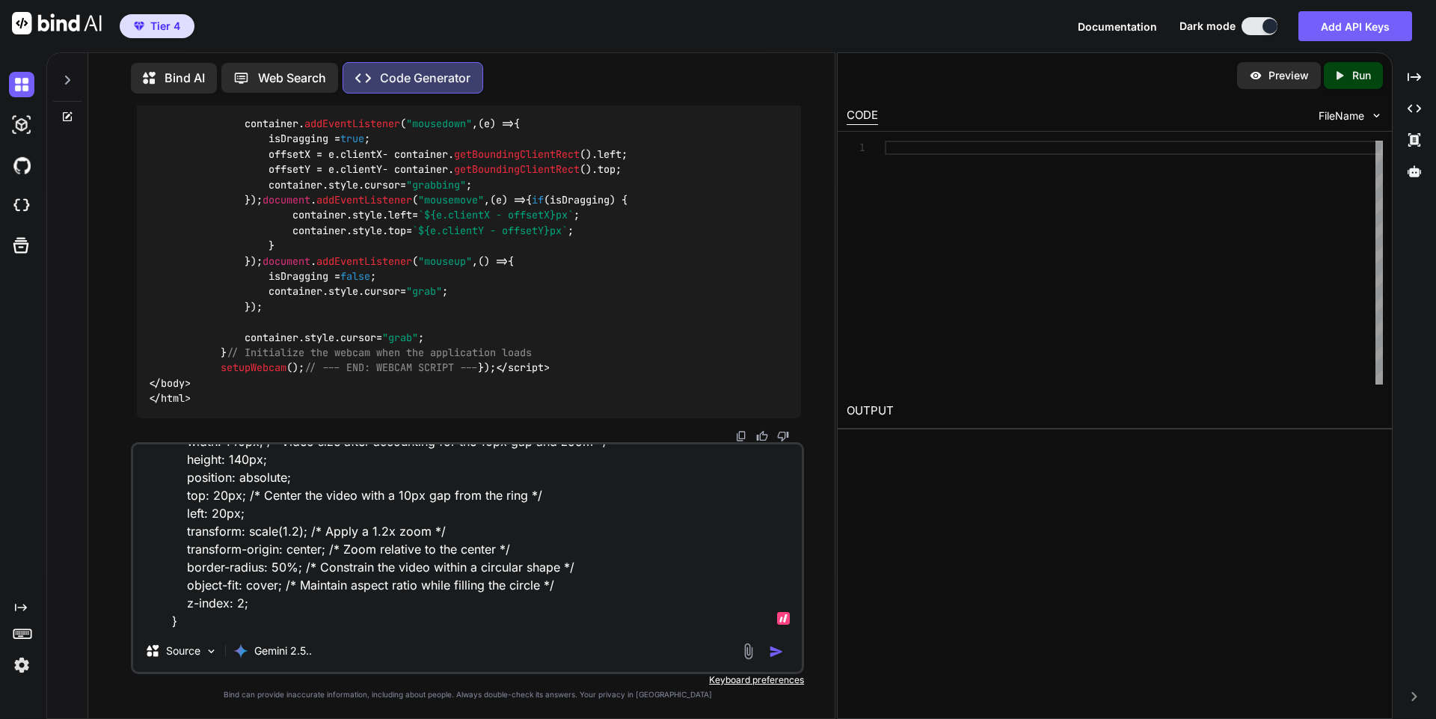
click at [256, 613] on textarea "I'm using this now: #webcam-container { width: 180px; /* Outer container that i…" at bounding box center [467, 536] width 669 height 185
type textarea "I'm using this now: #webcam-container { width: 180px; /* Outer container that i…"
type textarea "x"
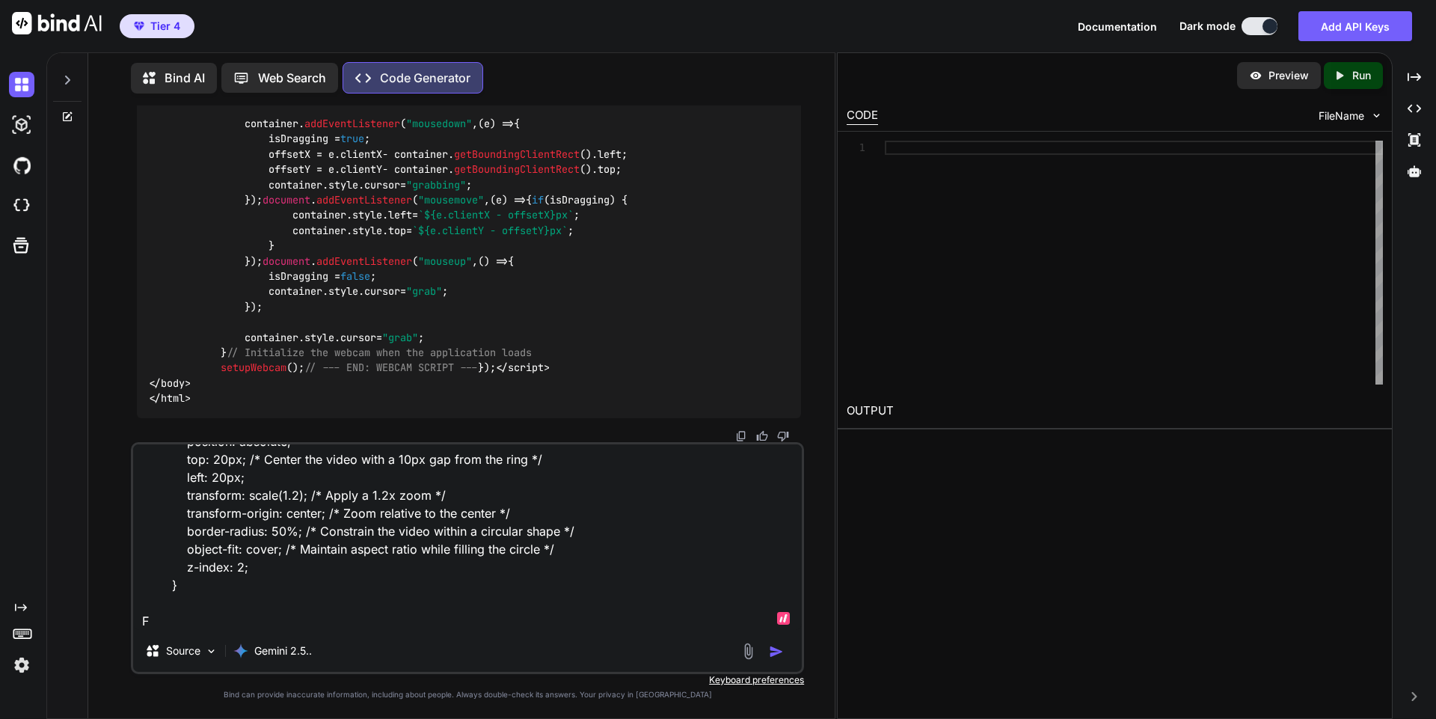
type textarea "I'm using this now: #webcam-container { width: 180px; /* Outer container that i…"
type textarea "x"
type textarea "I'm using this now: #webcam-container { width: 180px; /* Outer container that i…"
type textarea "x"
type textarea "I'm using this now: #webcam-container { width: 180px; /* Outer container that i…"
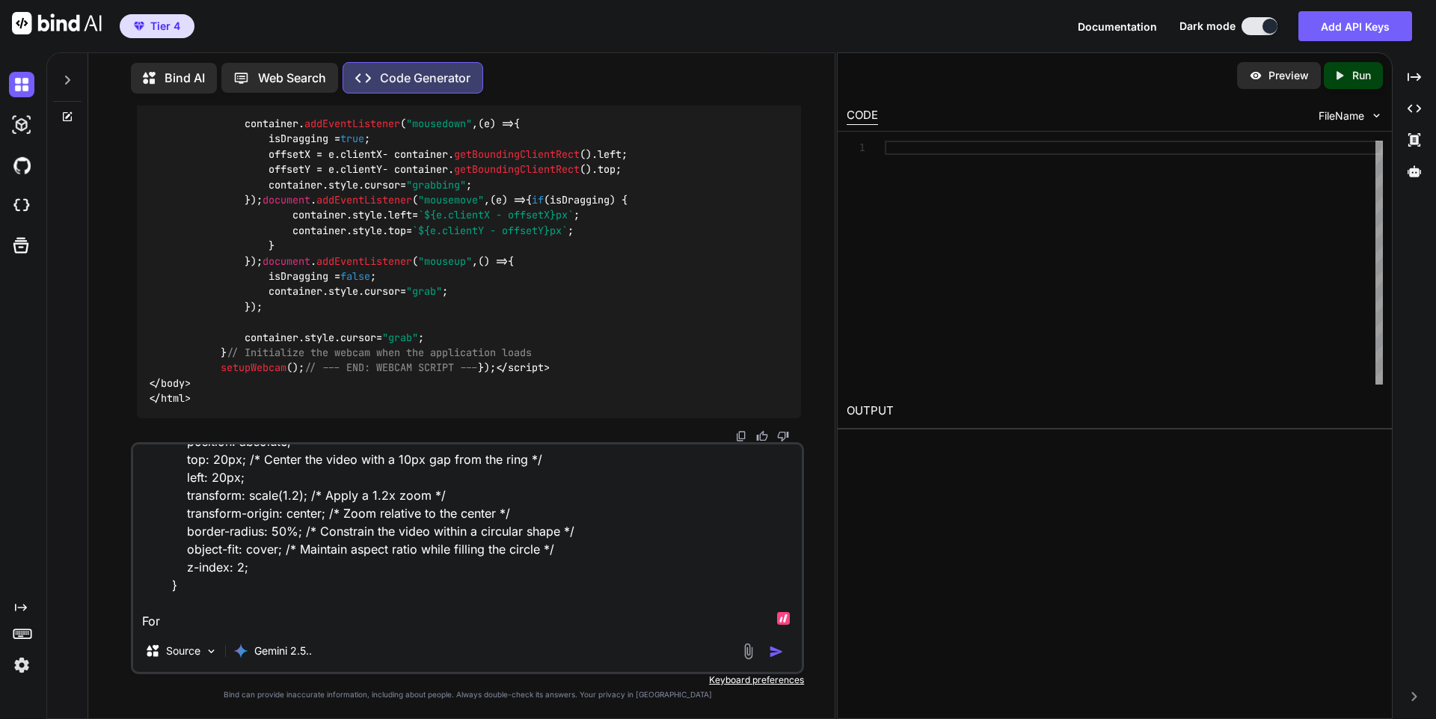
type textarea "x"
type textarea "I'm using this now: #webcam-container { width: 180px; /* Outer container that i…"
type textarea "x"
type textarea "I'm using this now: #webcam-container { width: 180px; /* Outer container that i…"
type textarea "x"
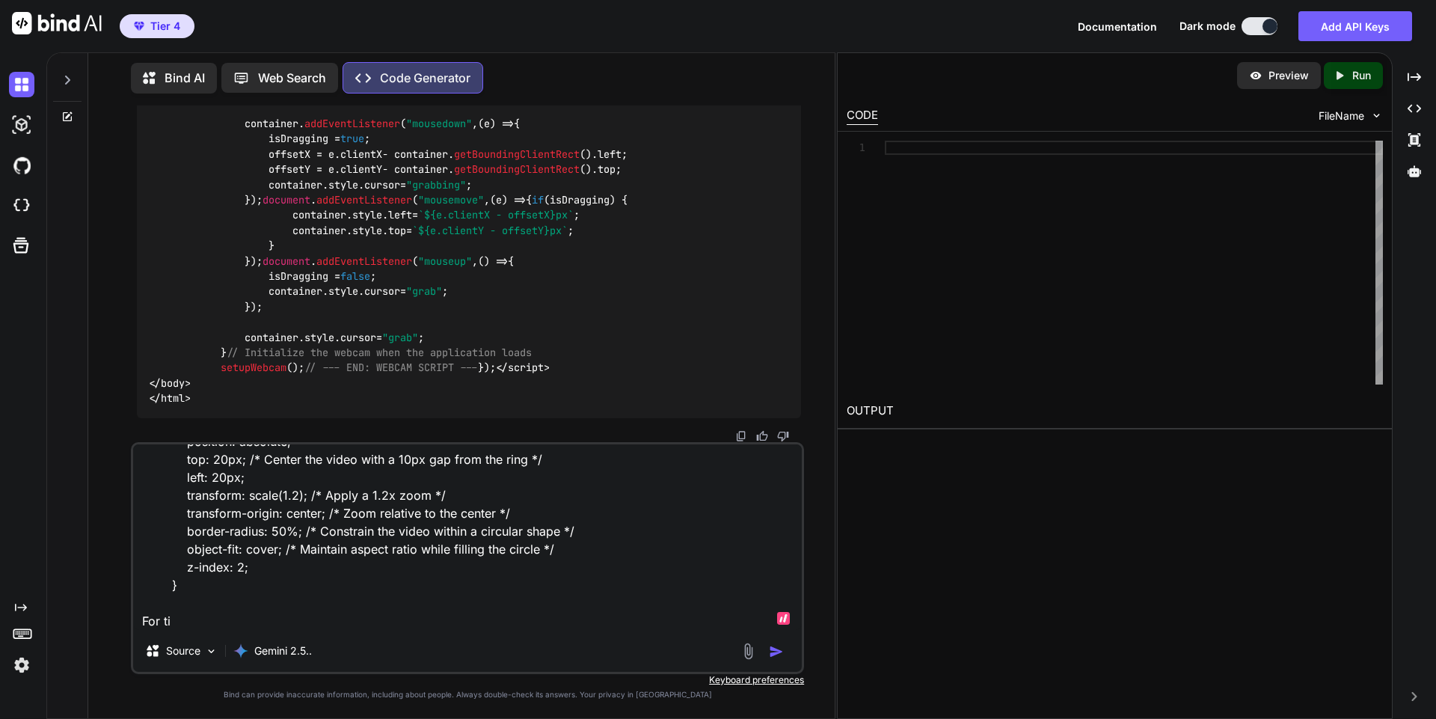
type textarea "I'm using this now: #webcam-container { width: 180px; /* Outer container that i…"
type textarea "x"
type textarea "I'm using this now: #webcam-container { width: 180px; /* Outer container that i…"
type textarea "x"
type textarea "I'm using this now: #webcam-container { width: 180px; /* Outer container that i…"
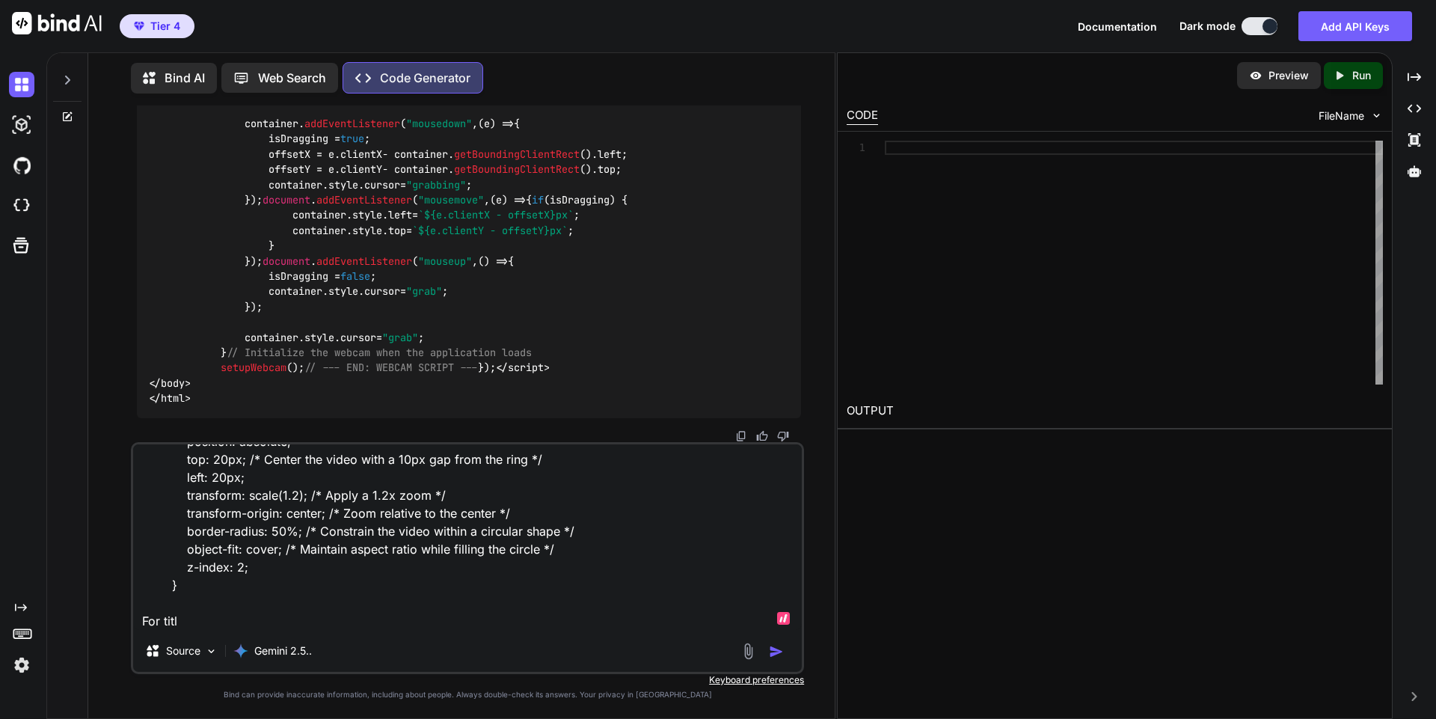
type textarea "x"
type textarea "I'm using this now: #webcam-container { width: 180px; /* Outer container that i…"
type textarea "x"
type textarea "I'm using this now: #webcam-container { width: 180px; /* Outer container that i…"
type textarea "x"
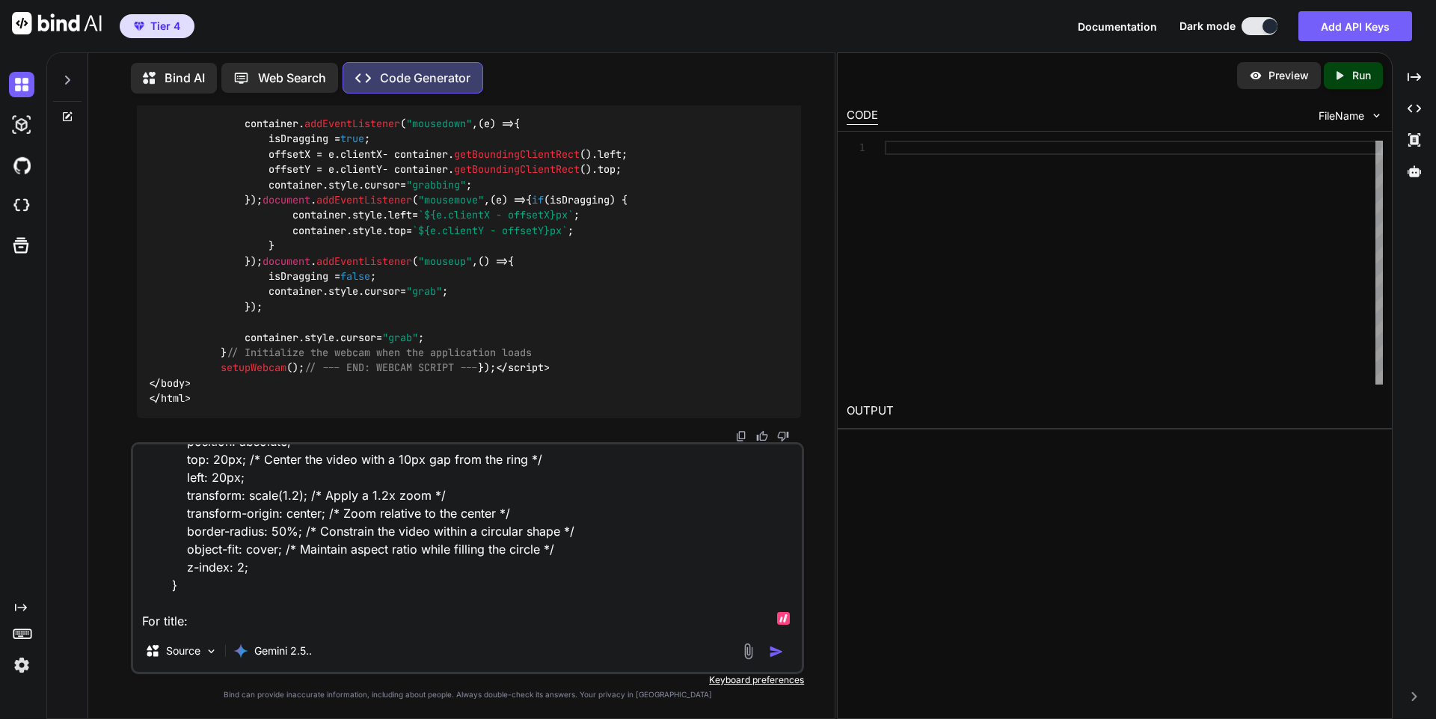
paste textarea "<title>Charles Draven's Reviews | infoSpike.com</title>"
type textarea "I'm using this now: #webcam-container { width: 180px; /* Outer container that i…"
type textarea "x"
type textarea "I'm using this now: #webcam-container { width: 180px; /* Outer container that i…"
type textarea "x"
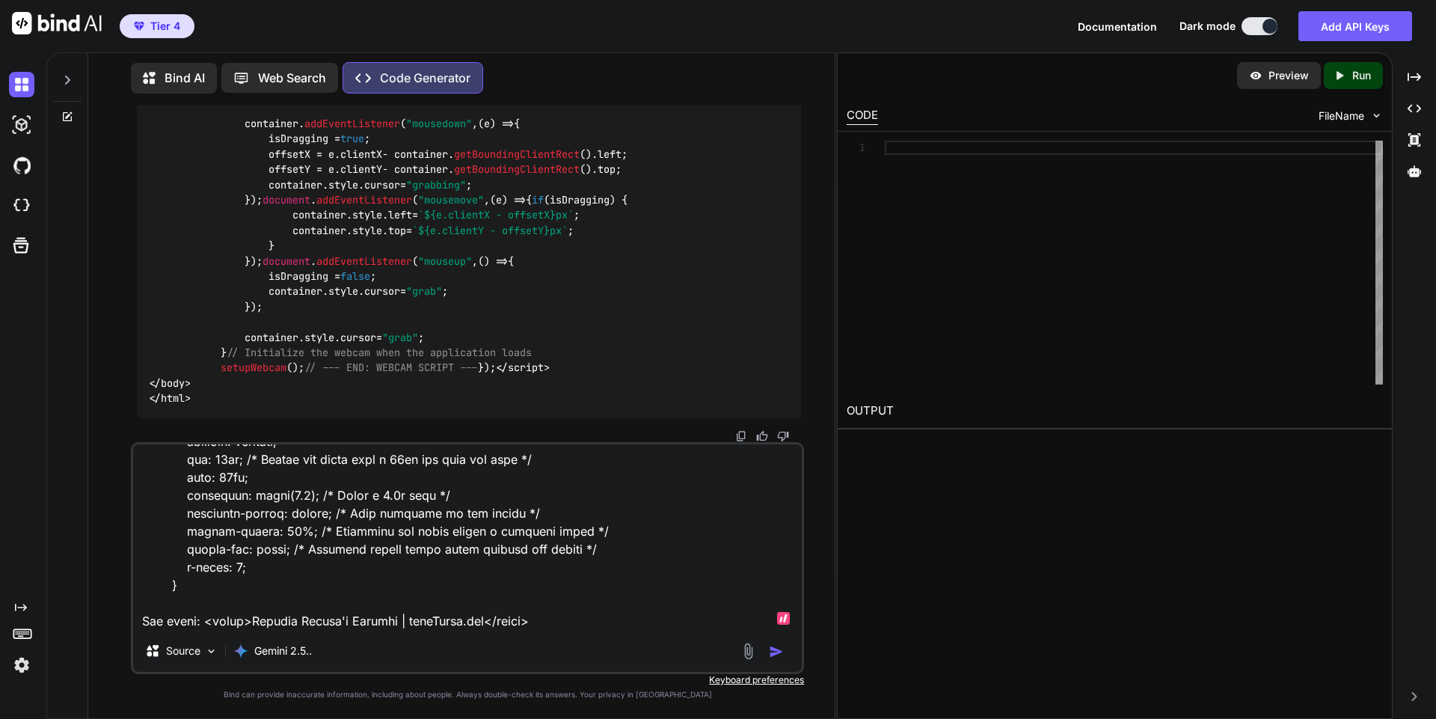
type textarea "I'm using this now: #webcam-container { width: 180px; /* Outer container that i…"
type textarea "x"
type textarea "I'm using this now: #webcam-container { width: 180px; /* Outer container that i…"
type textarea "x"
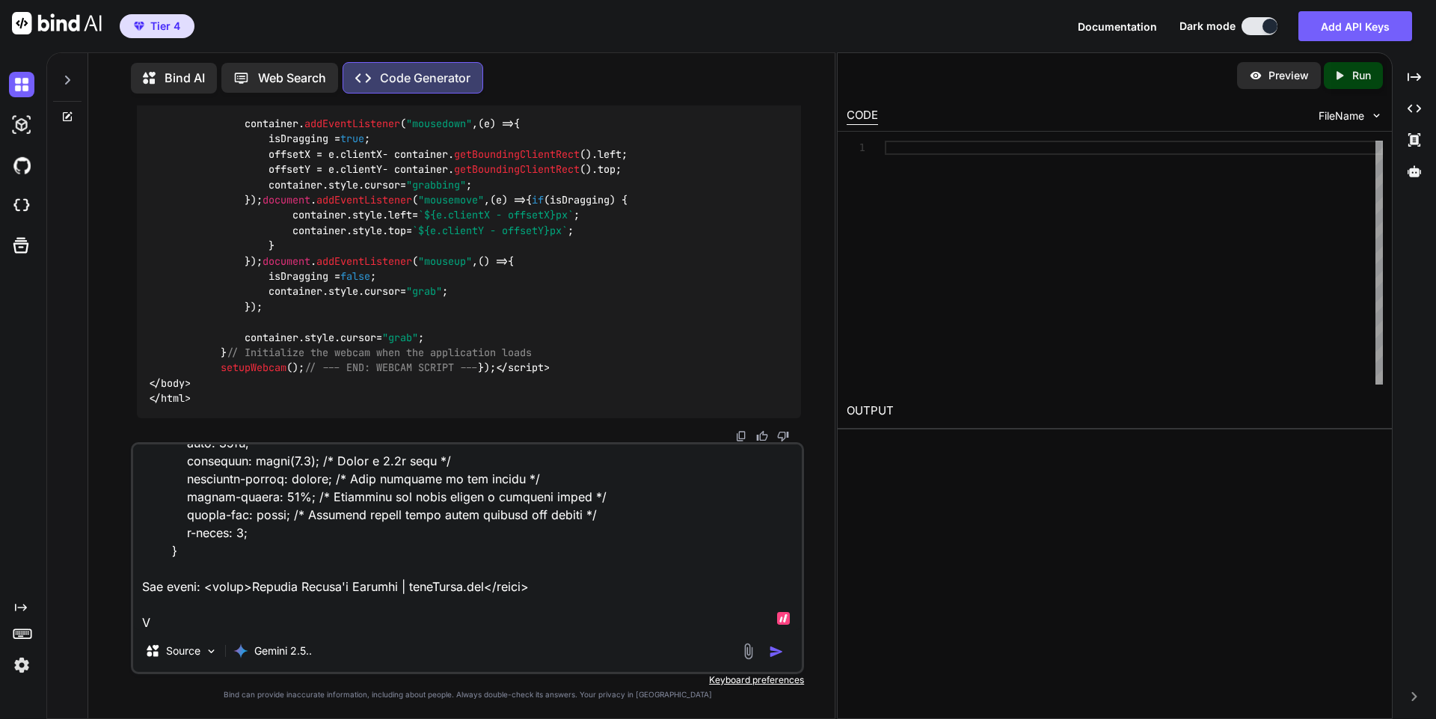
type textarea "I'm using this now: #webcam-container { width: 180px; /* Outer container that i…"
type textarea "x"
type textarea "I'm using this now: #webcam-container { width: 180px; /* Outer container that i…"
type textarea "x"
type textarea "I'm using this now: #webcam-container { width: 180px; /* Outer container that i…"
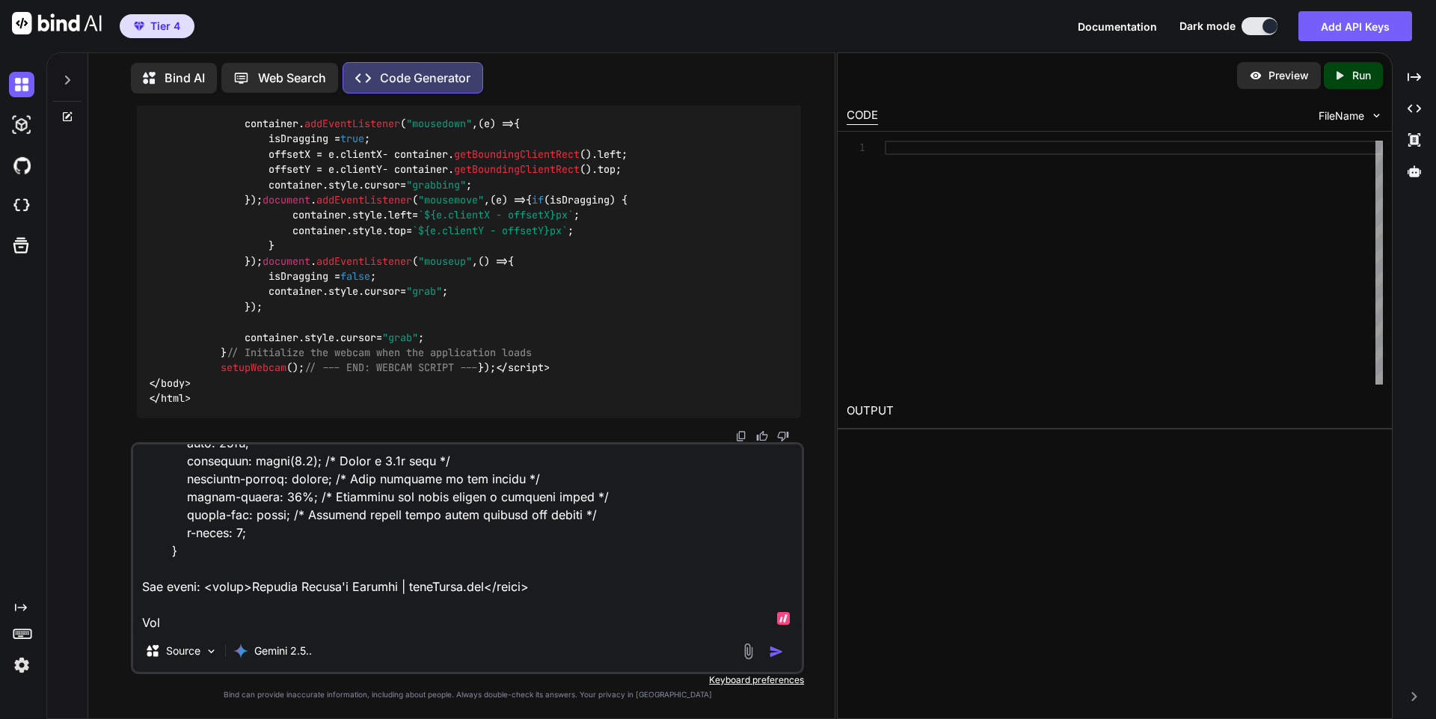
type textarea "x"
type textarea "I'm using this now: #webcam-container { width: 180px; /* Outer container that i…"
type textarea "x"
type textarea "I'm using this now: #webcam-container { width: 180px; /* Outer container that i…"
type textarea "x"
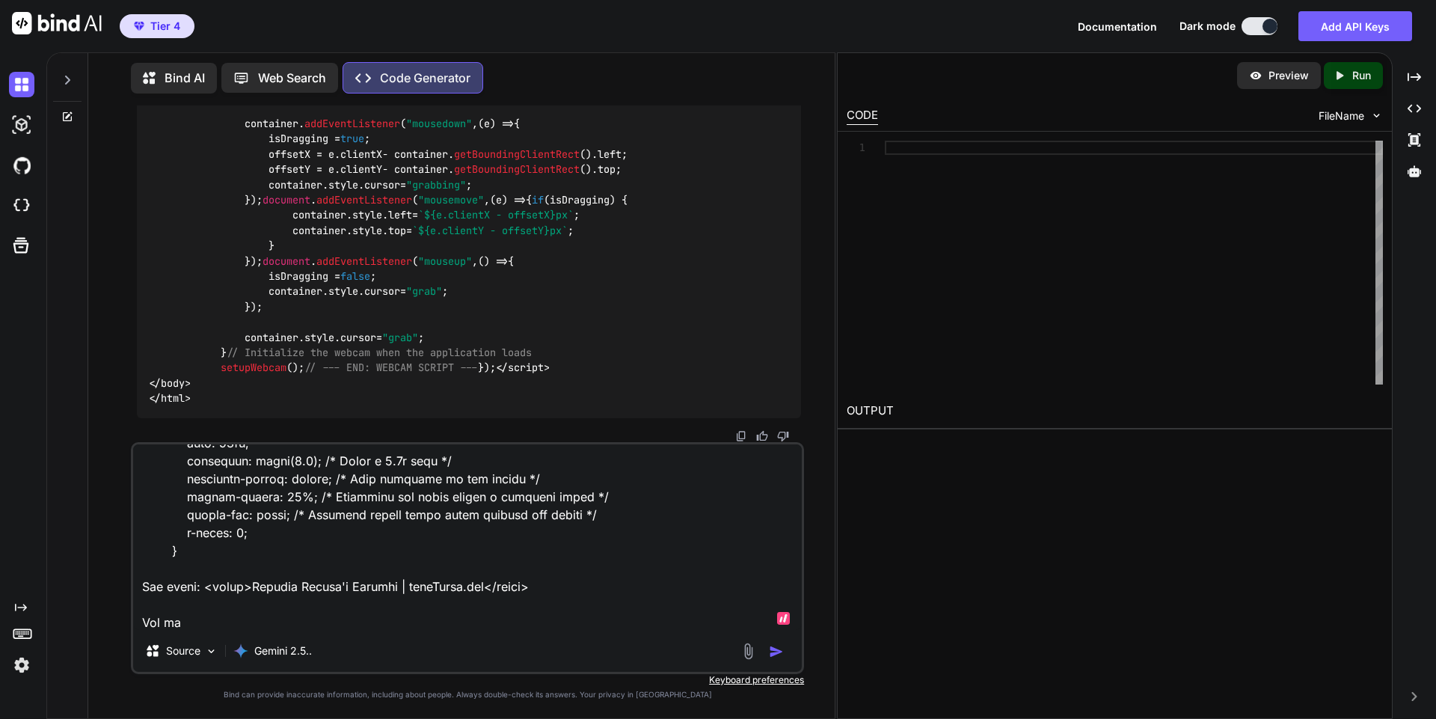
type textarea "I'm using this now: #webcam-container { width: 180px; /* Outer container that i…"
type textarea "x"
type textarea "I'm using this now: #webcam-container { width: 180px; /* Outer container that i…"
type textarea "x"
type textarea "I'm using this now: #webcam-container { width: 180px; /* Outer container that i…"
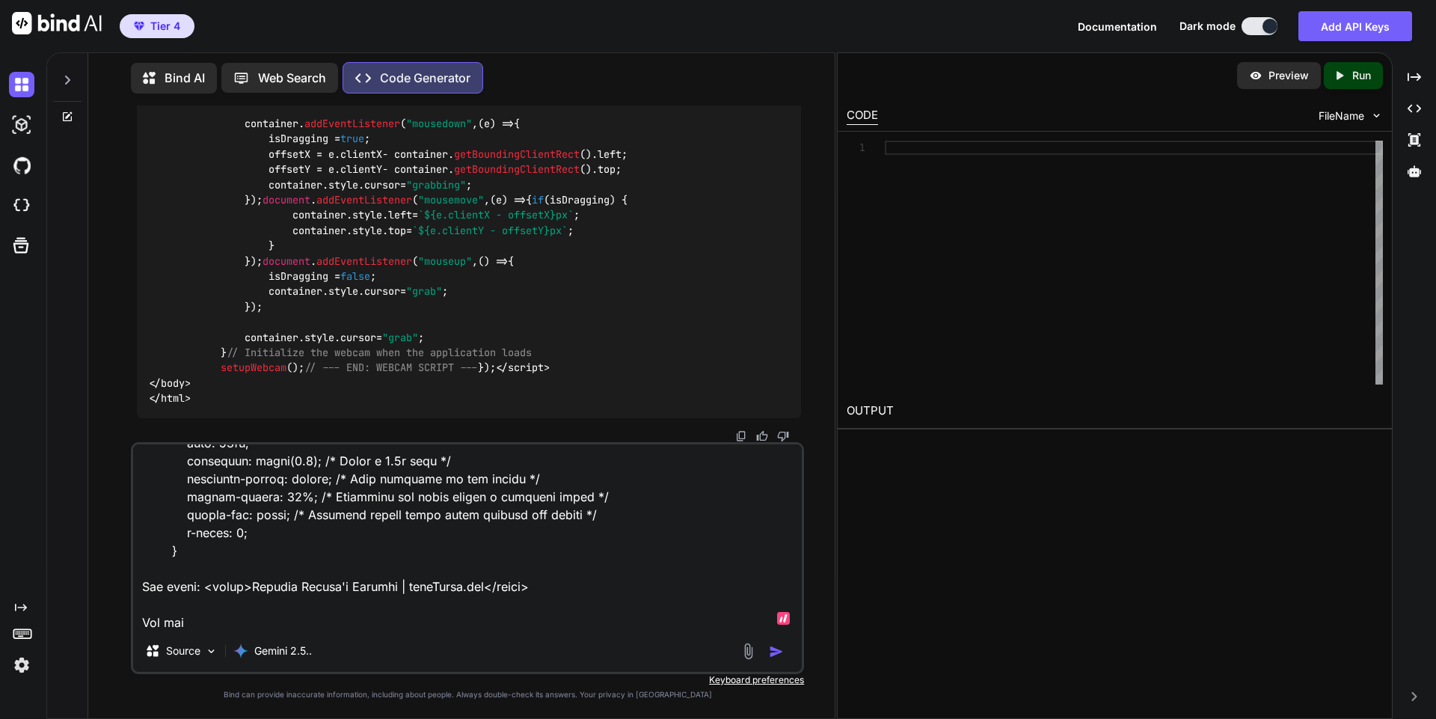
type textarea "x"
type textarea "I'm using this now: #webcam-container { width: 180px; /* Outer container that i…"
type textarea "x"
type textarea "I'm using this now: #webcam-container { width: 180px; /* Outer container that i…"
type textarea "x"
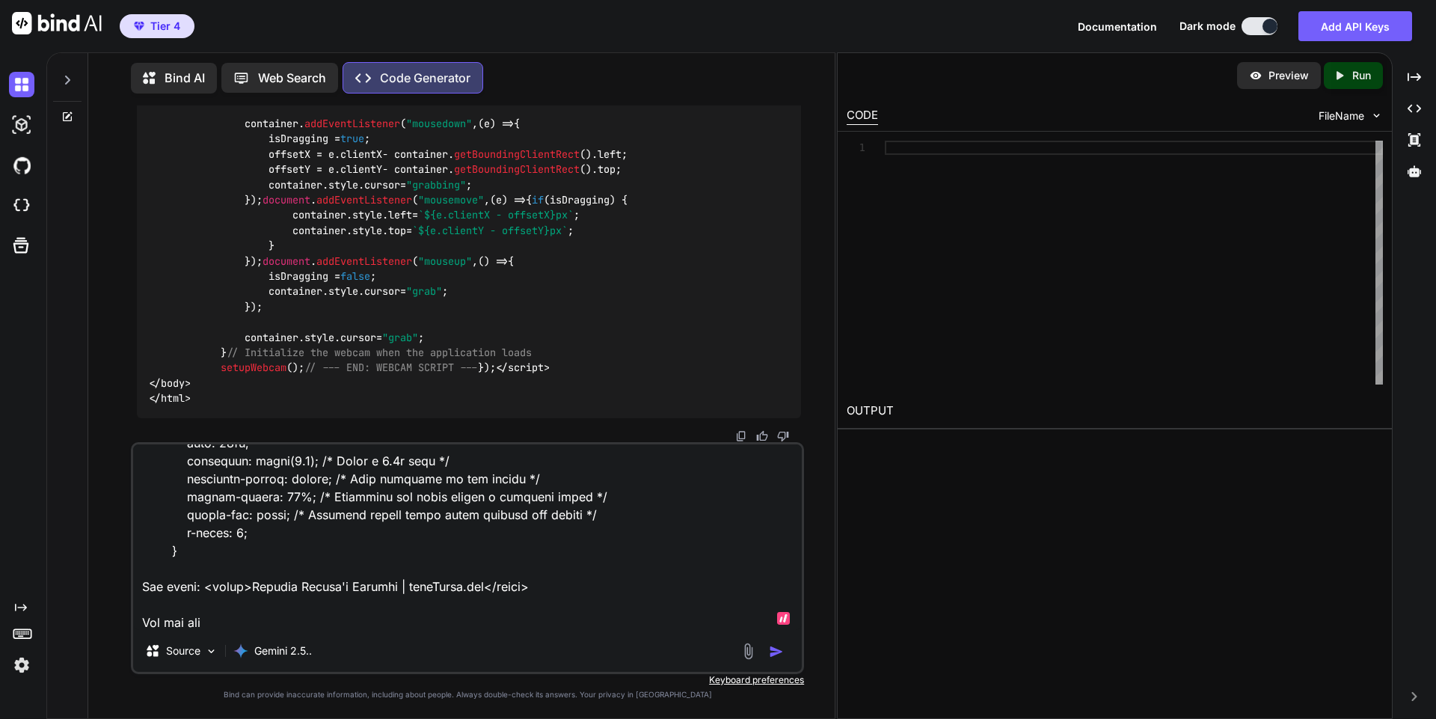
type textarea "I'm using this now: #webcam-container { width: 180px; /* Outer container that i…"
type textarea "x"
type textarea "I'm using this now: #webcam-container { width: 180px; /* Outer container that i…"
type textarea "x"
type textarea "I'm using this now: #webcam-container { width: 180px; /* Outer container that i…"
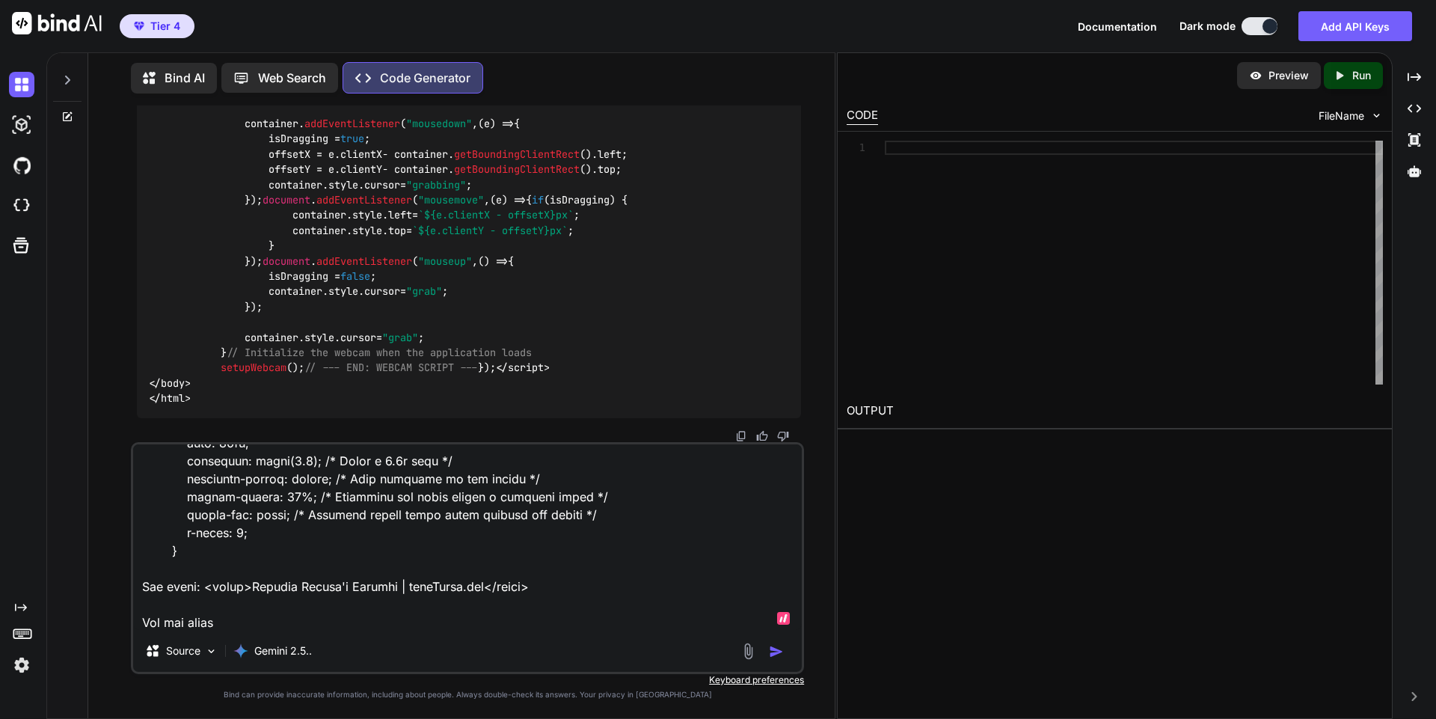
type textarea "x"
type textarea "I'm using this now: #webcam-container { width: 180px; /* Outer container that i…"
type textarea "x"
type textarea "I'm using this now: #webcam-container { width: 180px; /* Outer container that i…"
type textarea "x"
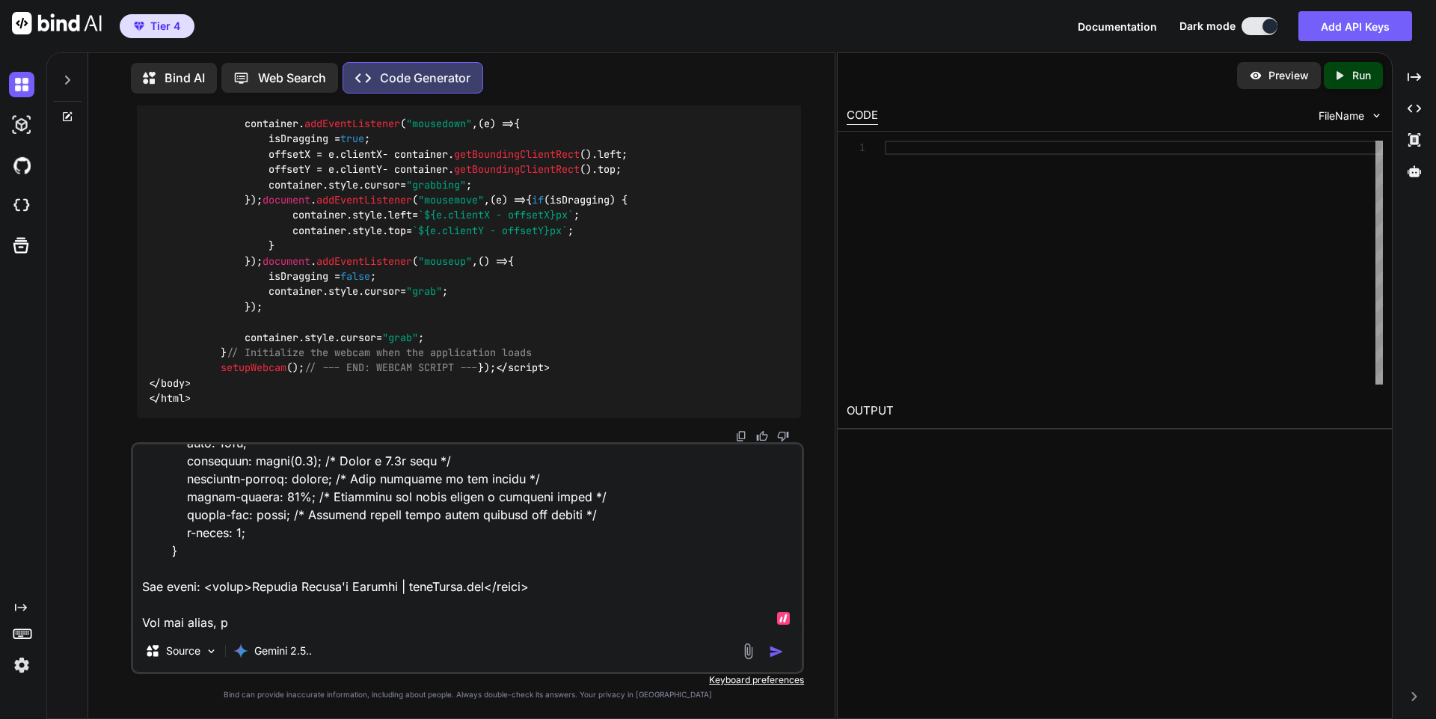
type textarea "I'm using this now: #webcam-container { width: 180px; /* Outer container that i…"
type textarea "x"
type textarea "I'm using this now: #webcam-container { width: 180px; /* Outer container that i…"
type textarea "x"
type textarea "I'm using this now: #webcam-container { width: 180px; /* Outer container that i…"
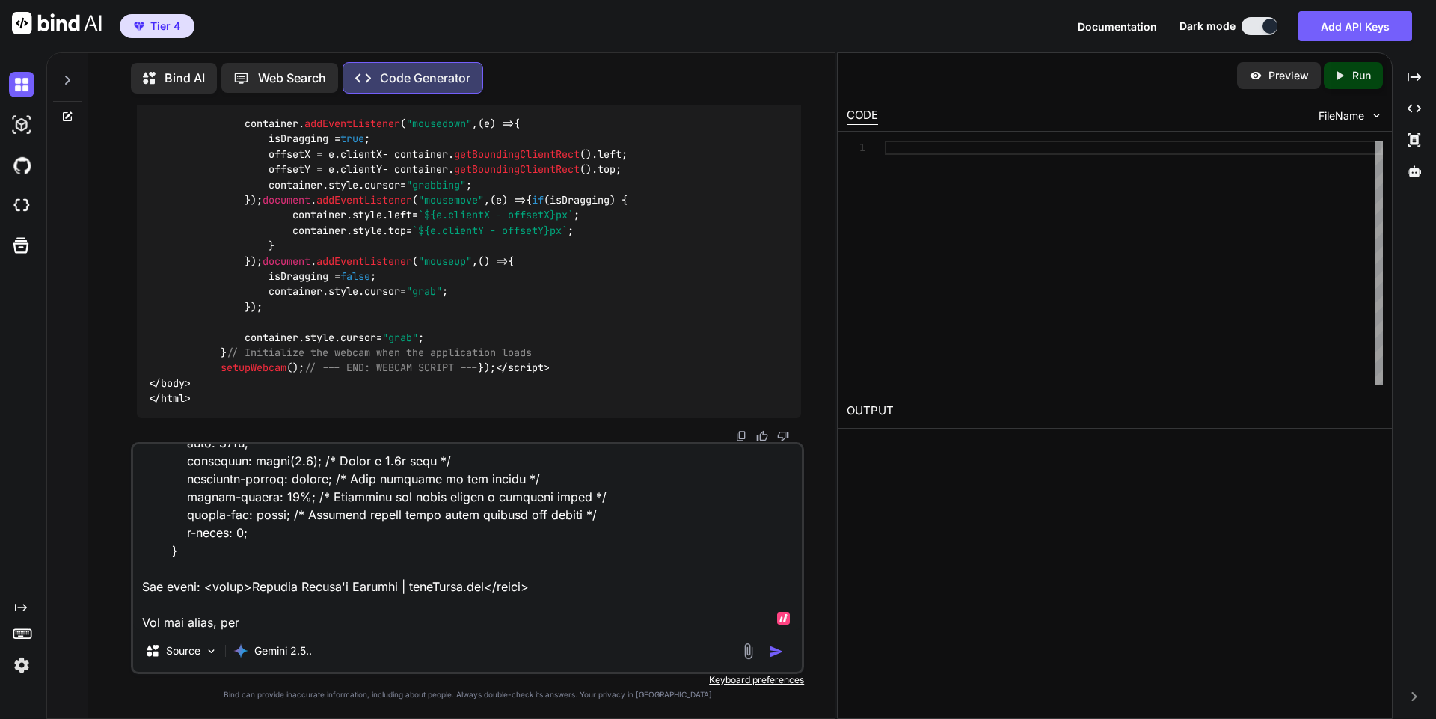
type textarea "x"
type textarea "I'm using this now: #webcam-container { width: 180px; /* Outer container that i…"
type textarea "x"
type textarea "I'm using this now: #webcam-container { width: 180px; /* Outer container that i…"
type textarea "x"
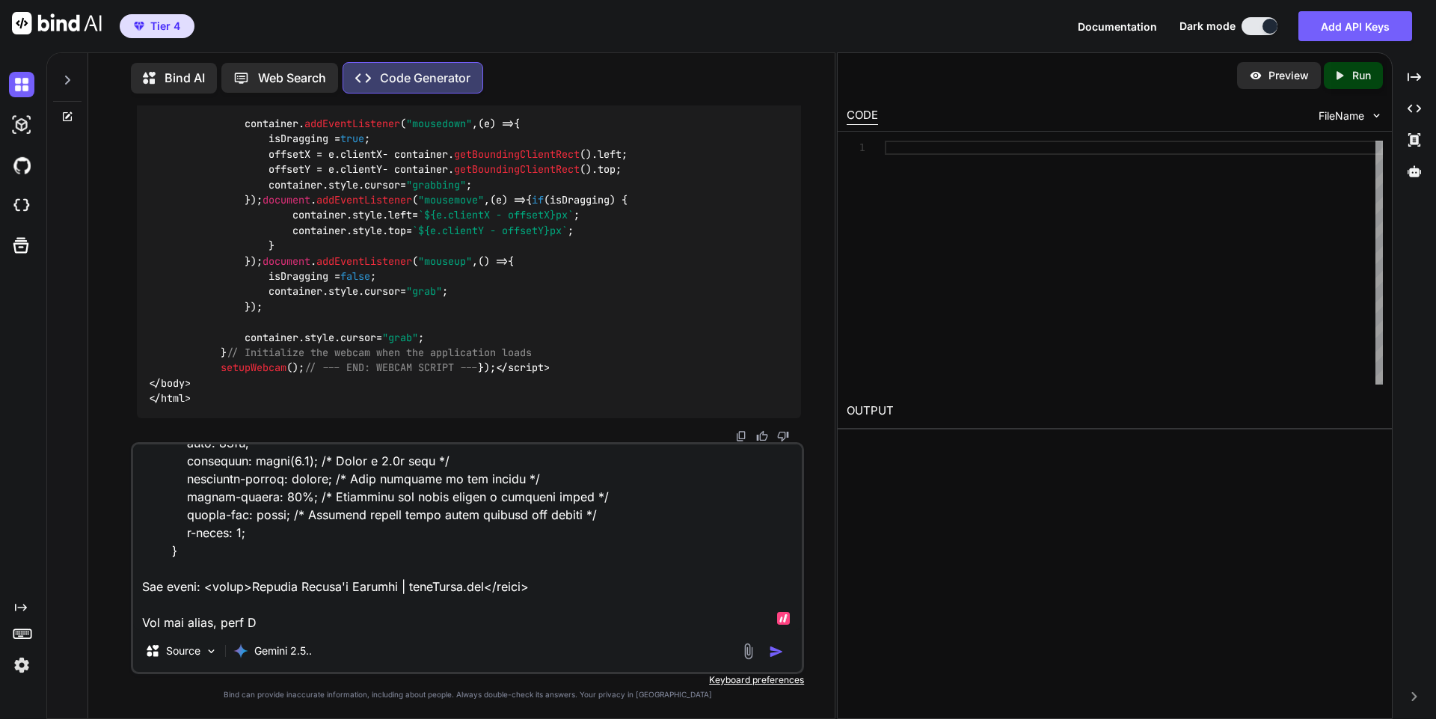
type textarea "I'm using this now: #webcam-container { width: 180px; /* Outer container that i…"
type textarea "x"
type textarea "I'm using this now: #webcam-container { width: 180px; /* Outer container that i…"
type textarea "x"
type textarea "I'm using this now: #webcam-container { width: 180px; /* Outer container that i…"
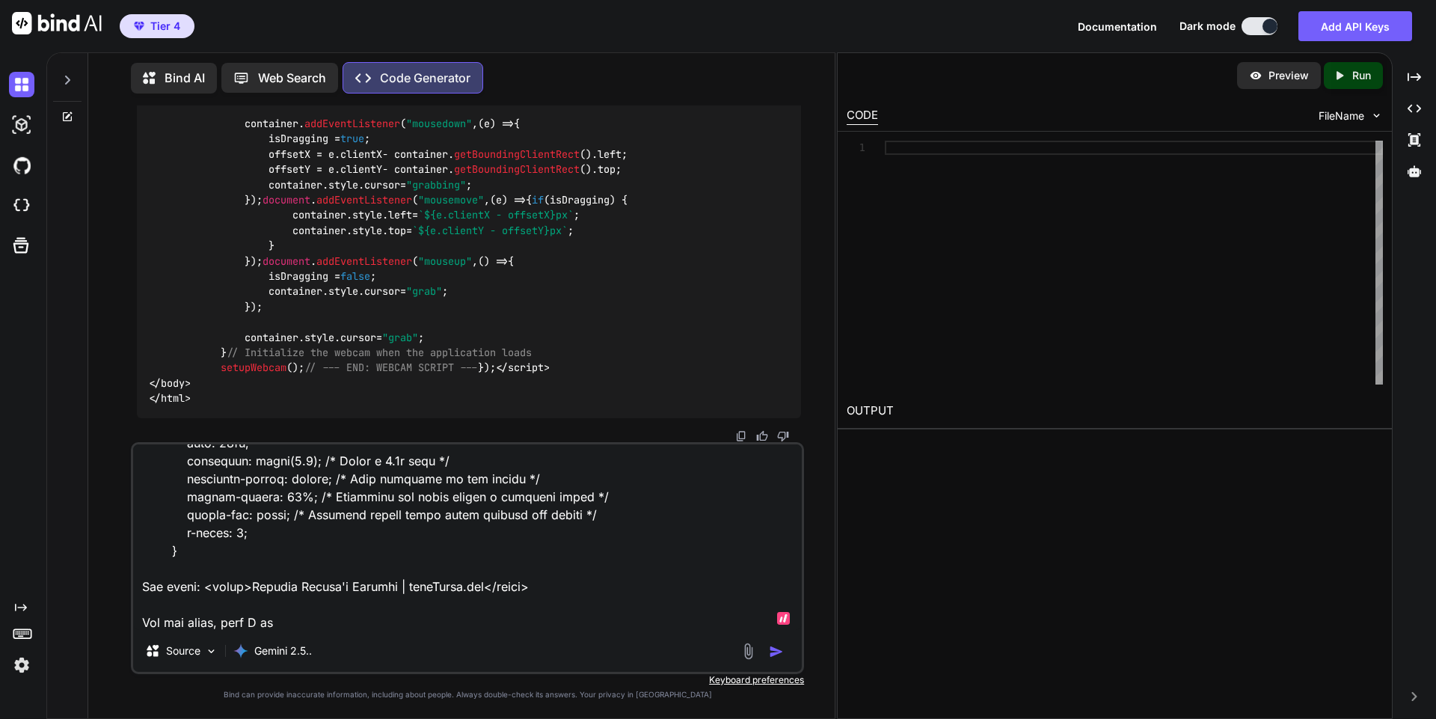
type textarea "x"
type textarea "I'm using this now: #webcam-container { width: 180px; /* Outer container that i…"
type textarea "x"
type textarea "I'm using this now: #webcam-container { width: 180px; /* Outer container that i…"
type textarea "x"
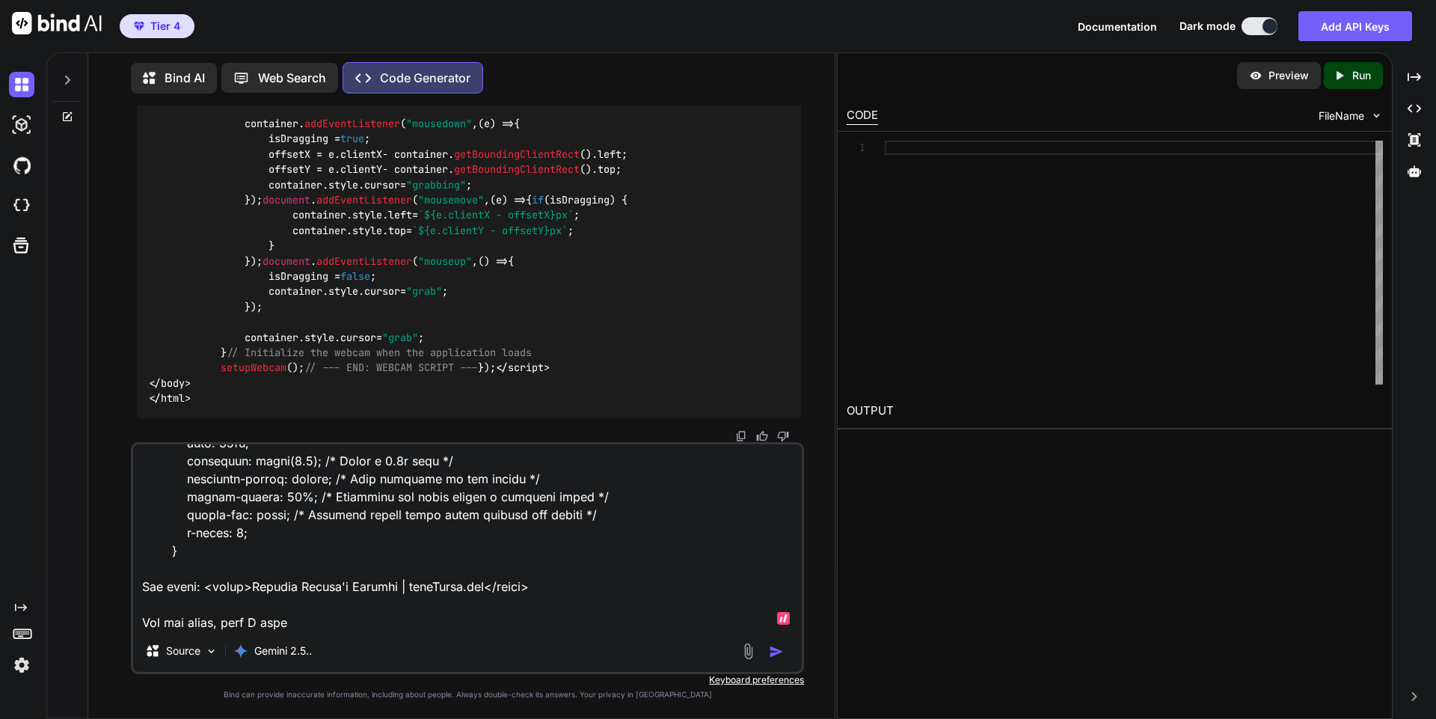
type textarea "I'm using this now: #webcam-container { width: 180px; /* Outer container that i…"
type textarea "x"
type textarea "I'm using this now: #webcam-container { width: 180px; /* Outer container that i…"
type textarea "x"
type textarea "I'm using this now: #webcam-container { width: 180px; /* Outer container that i…"
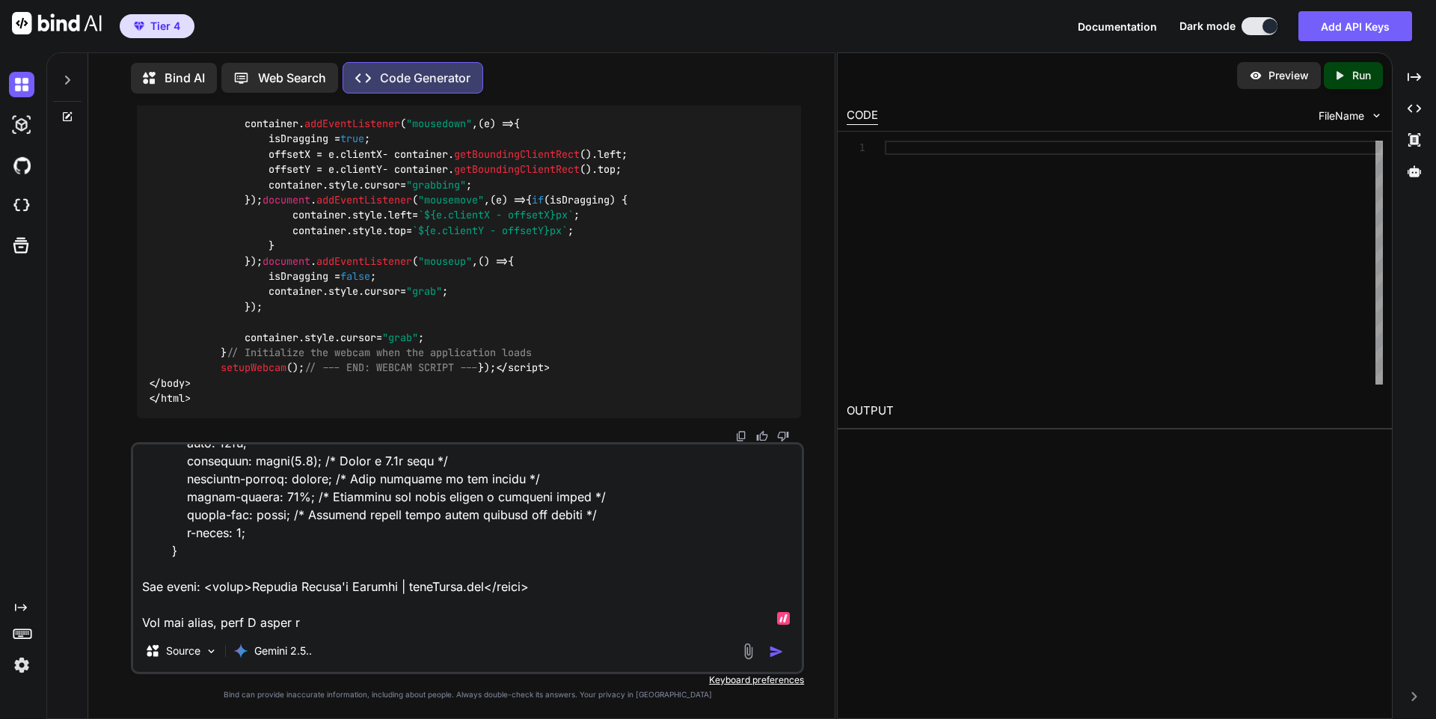
type textarea "x"
type textarea "I'm using this now: #webcam-container { width: 180px; /* Outer container that i…"
type textarea "x"
type textarea "I'm using this now: #webcam-container { width: 180px; /* Outer container that i…"
type textarea "x"
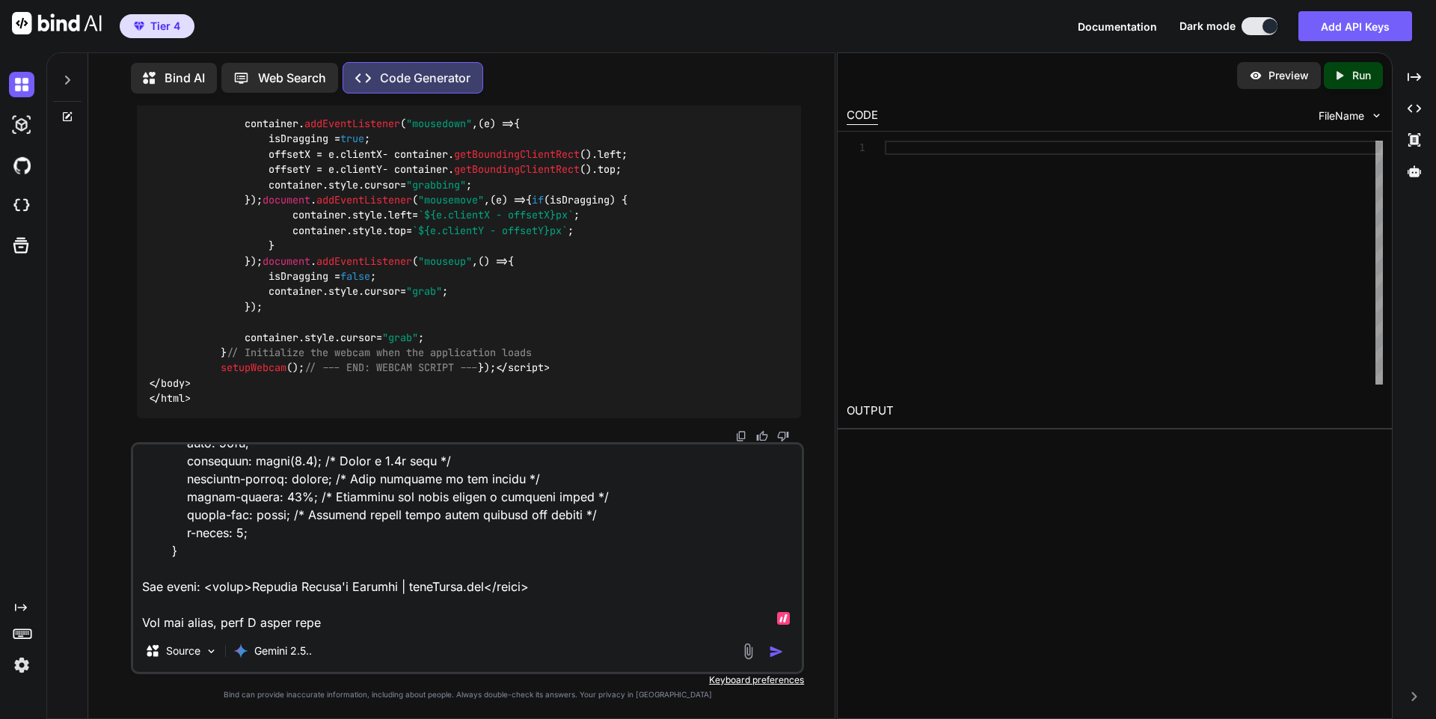
type textarea "I'm using this now: #webcam-container { width: 180px; /* Outer container that i…"
type textarea "x"
type textarea "I'm using this now: #webcam-container { width: 180px; /* Outer container that i…"
type textarea "x"
type textarea "I'm using this now: #webcam-container { width: 180px; /* Outer container that i…"
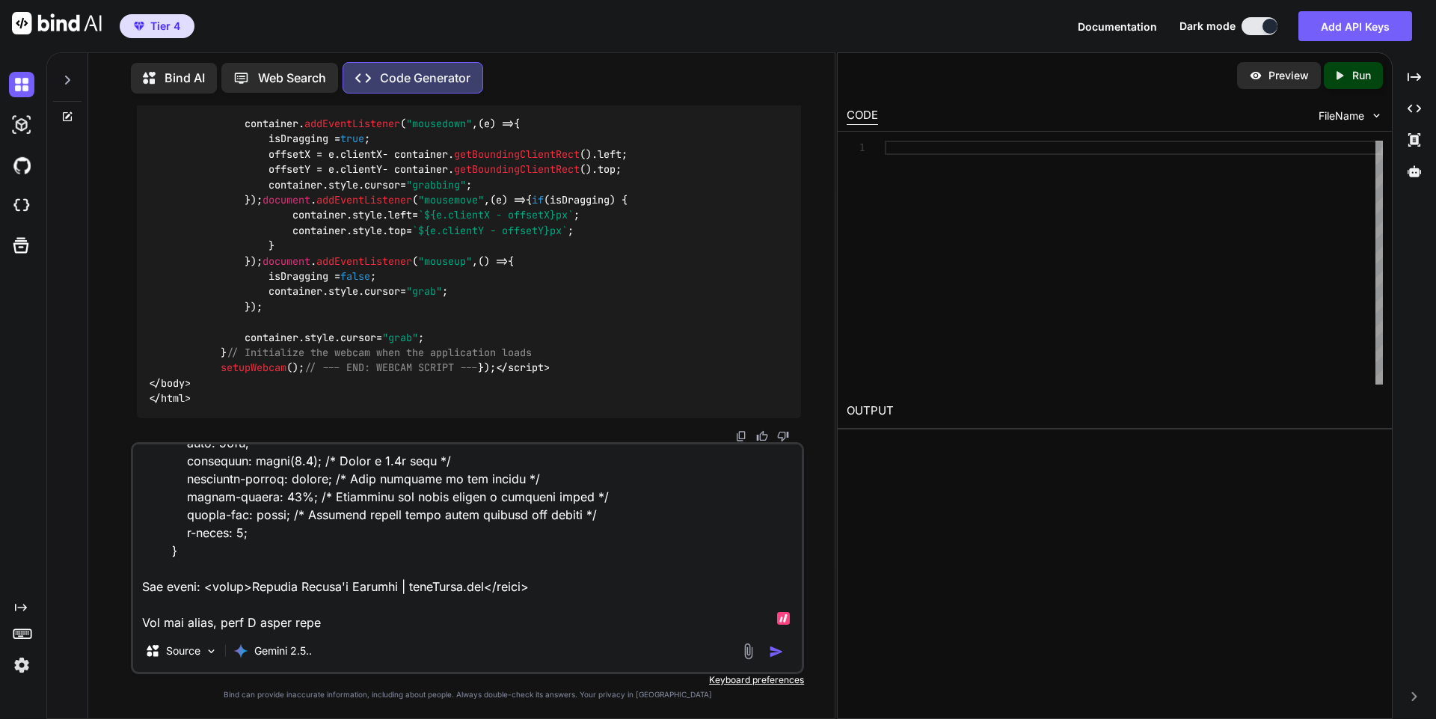
type textarea "x"
type textarea "I'm using this now: #webcam-container { width: 180px; /* Outer container that i…"
type textarea "x"
type textarea "I'm using this now: #webcam-container { width: 180px; /* Outer container that i…"
type textarea "x"
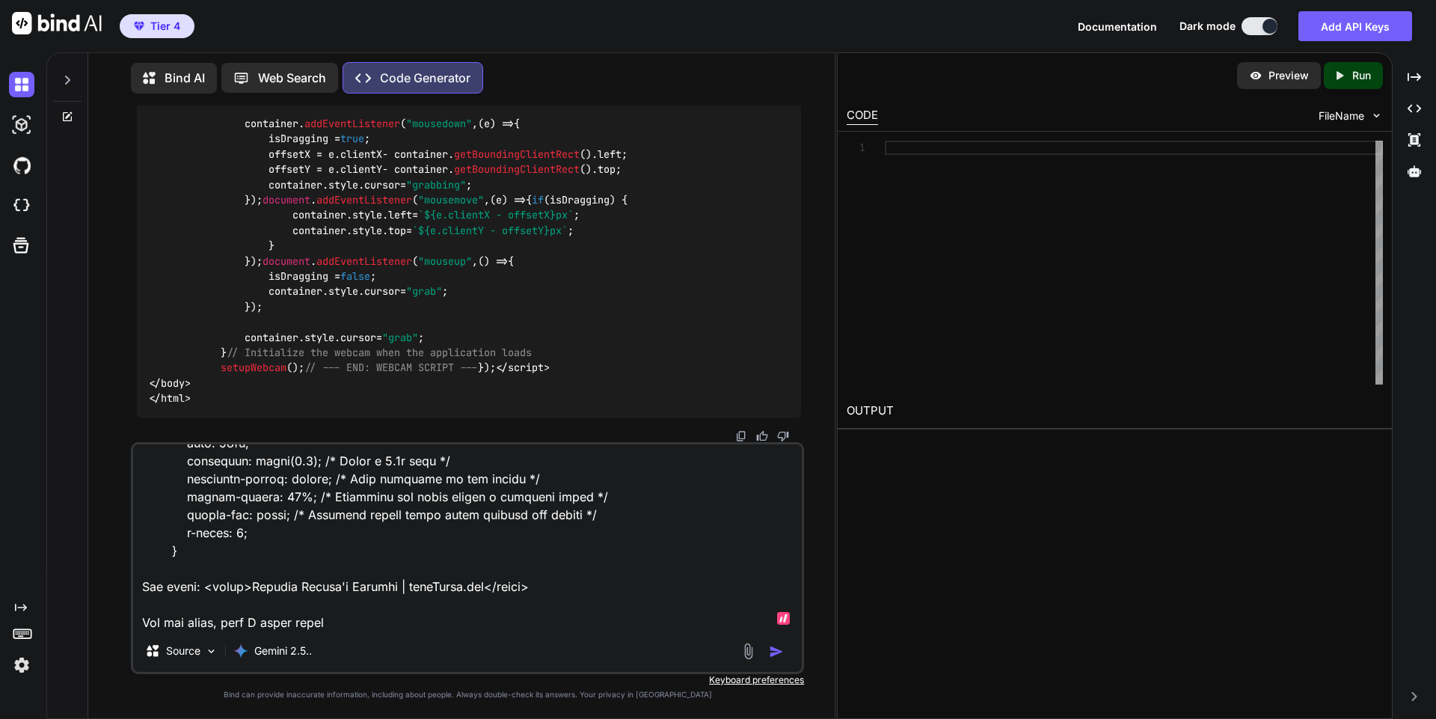
type textarea "I'm using this now: #webcam-container { width: 180px; /* Outer container that i…"
type textarea "x"
type textarea "I'm using this now: #webcam-container { width: 180px; /* Outer container that i…"
paste textarea "Total Scroll Time (ms)"
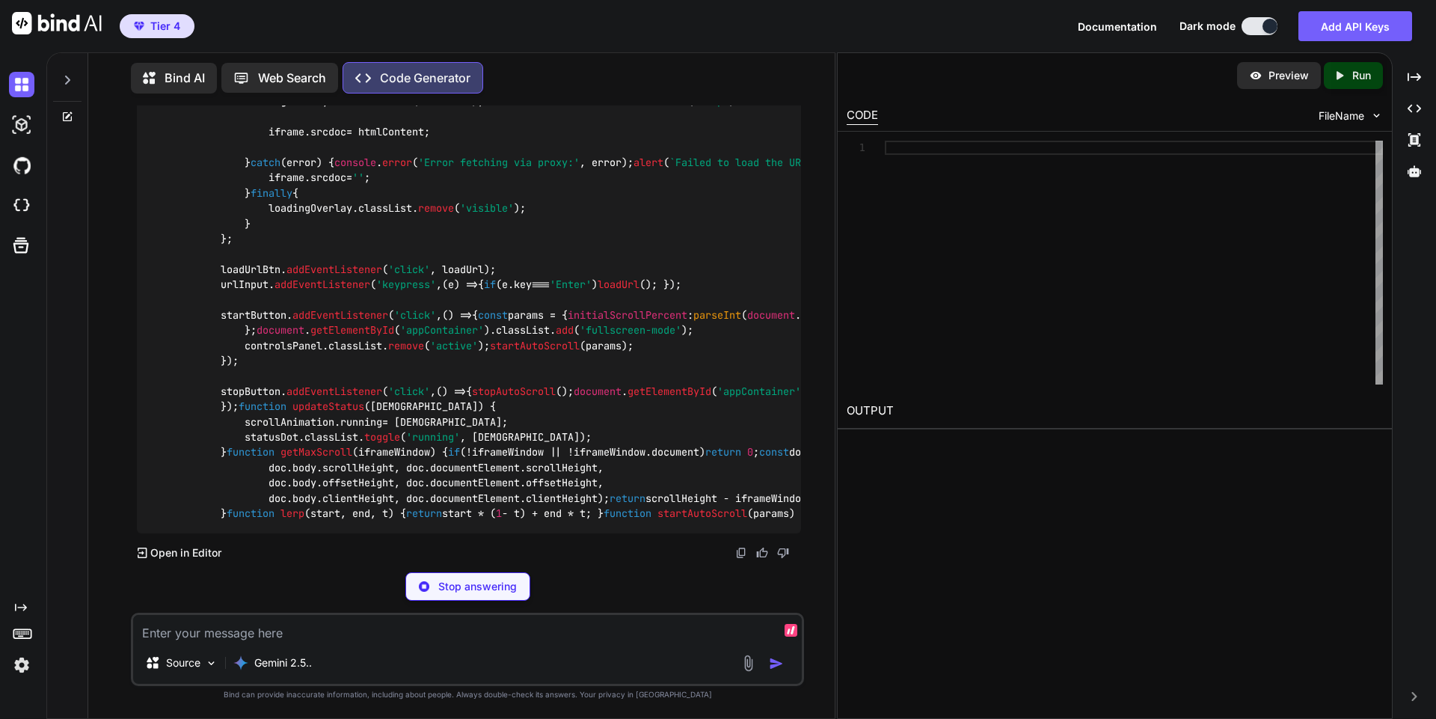
scroll to position [32673, 0]
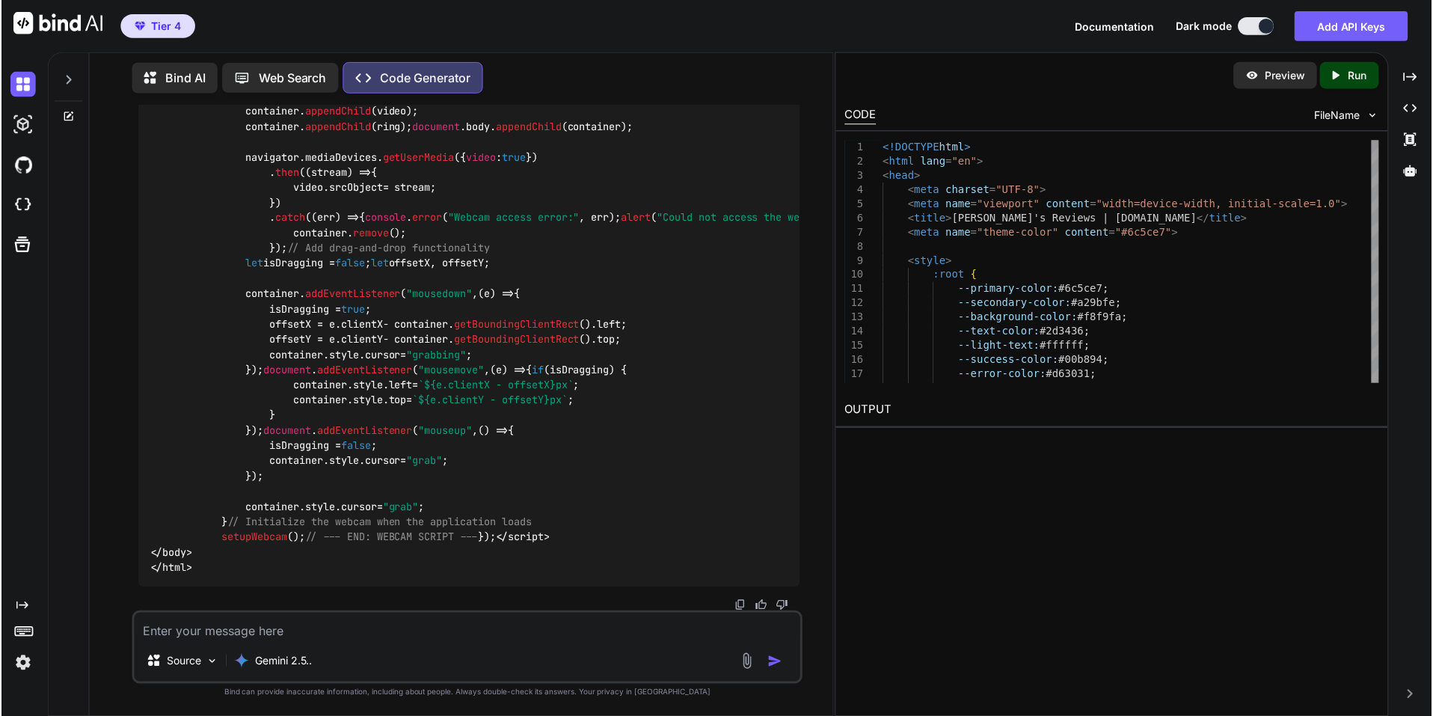
scroll to position [34437, 0]
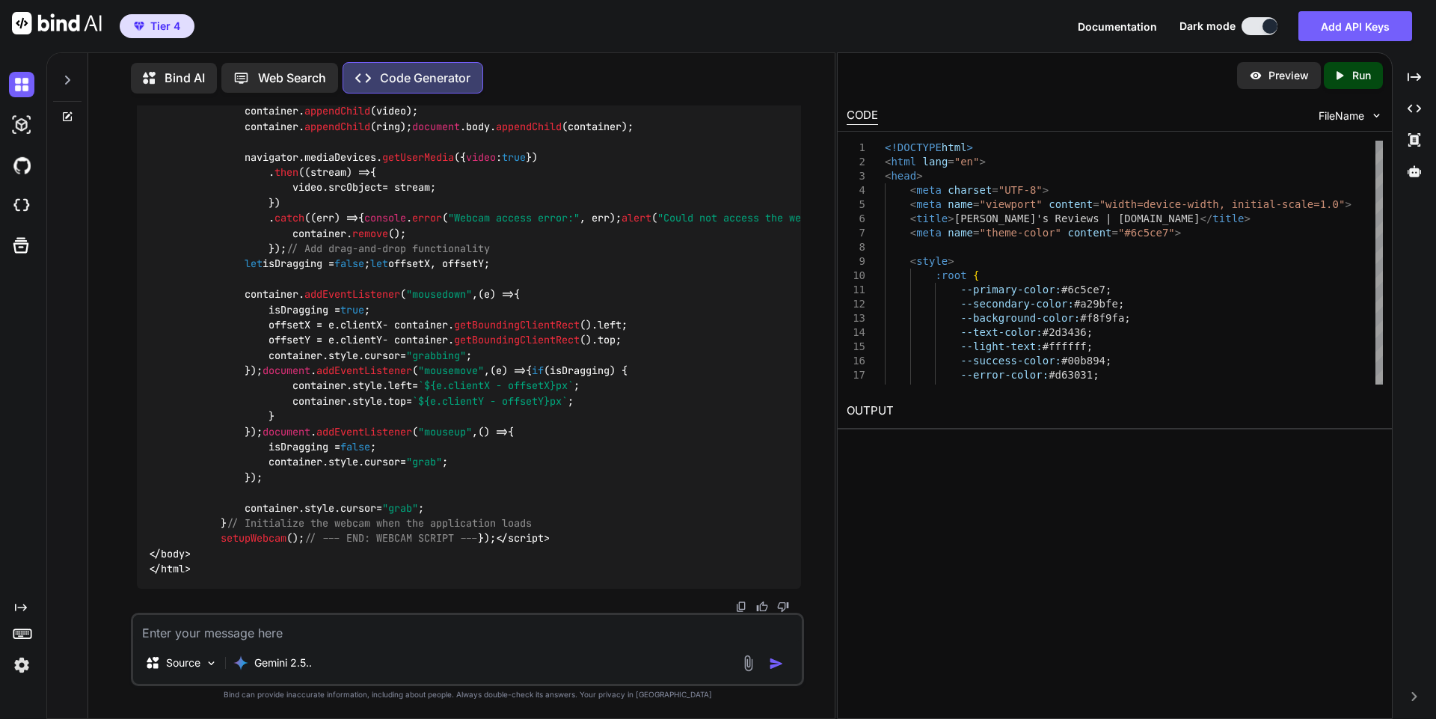
drag, startPoint x: 316, startPoint y: 293, endPoint x: 347, endPoint y: 313, distance: 36.3
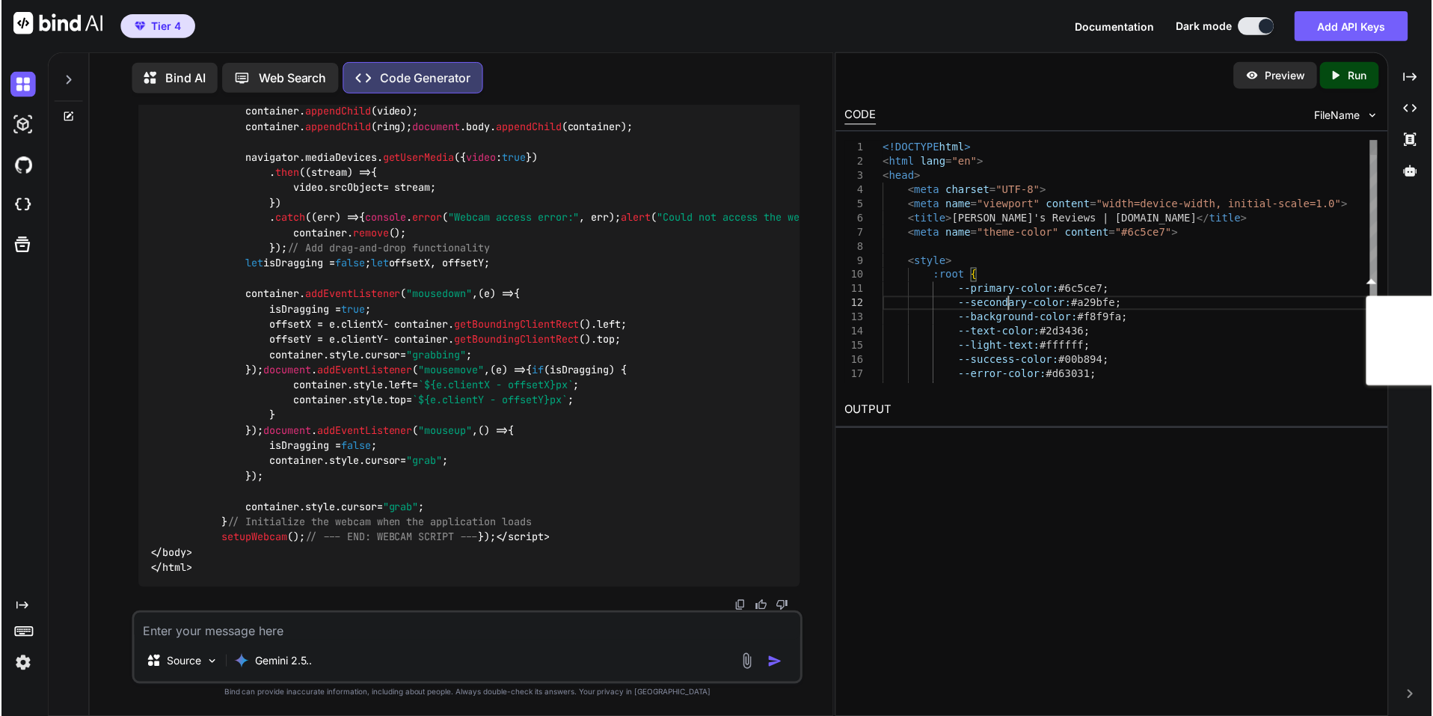
scroll to position [0, 0]
